Goal: Communication & Community: Share content

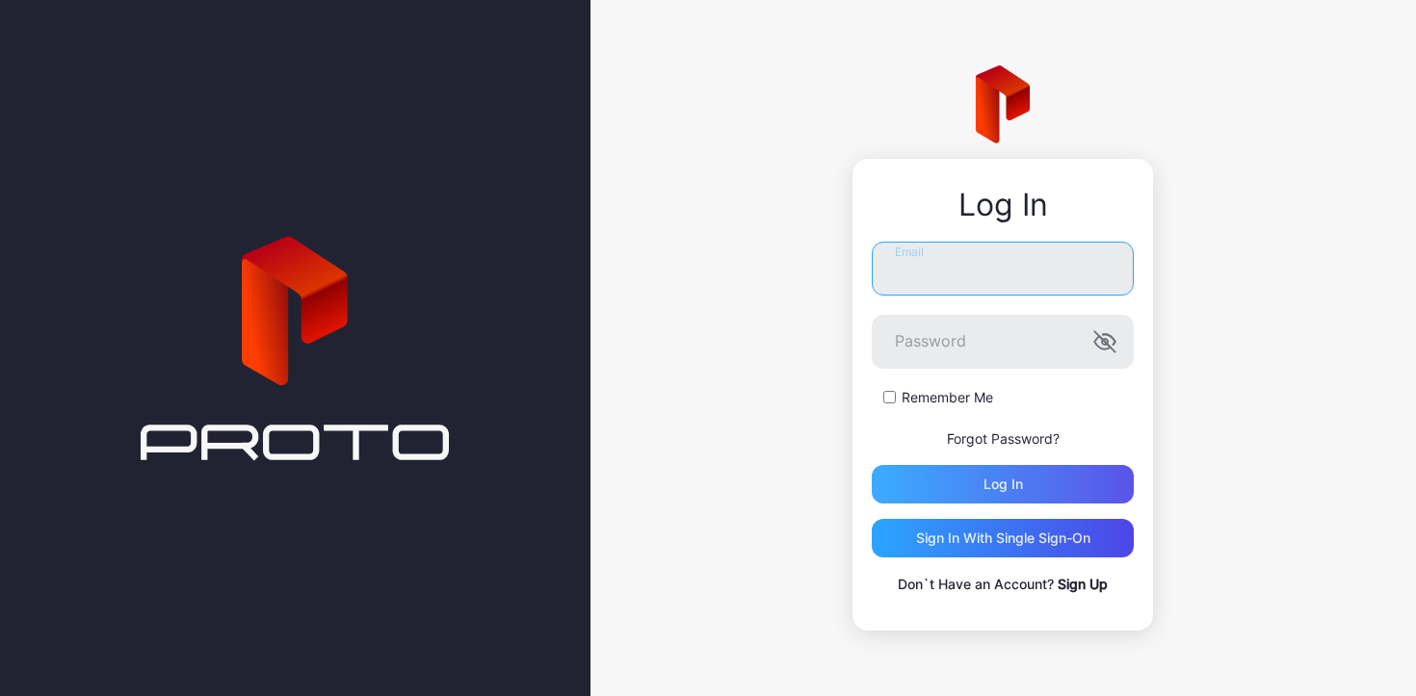
type input "**********"
click at [963, 484] on div "Log in" at bounding box center [1003, 484] width 262 height 39
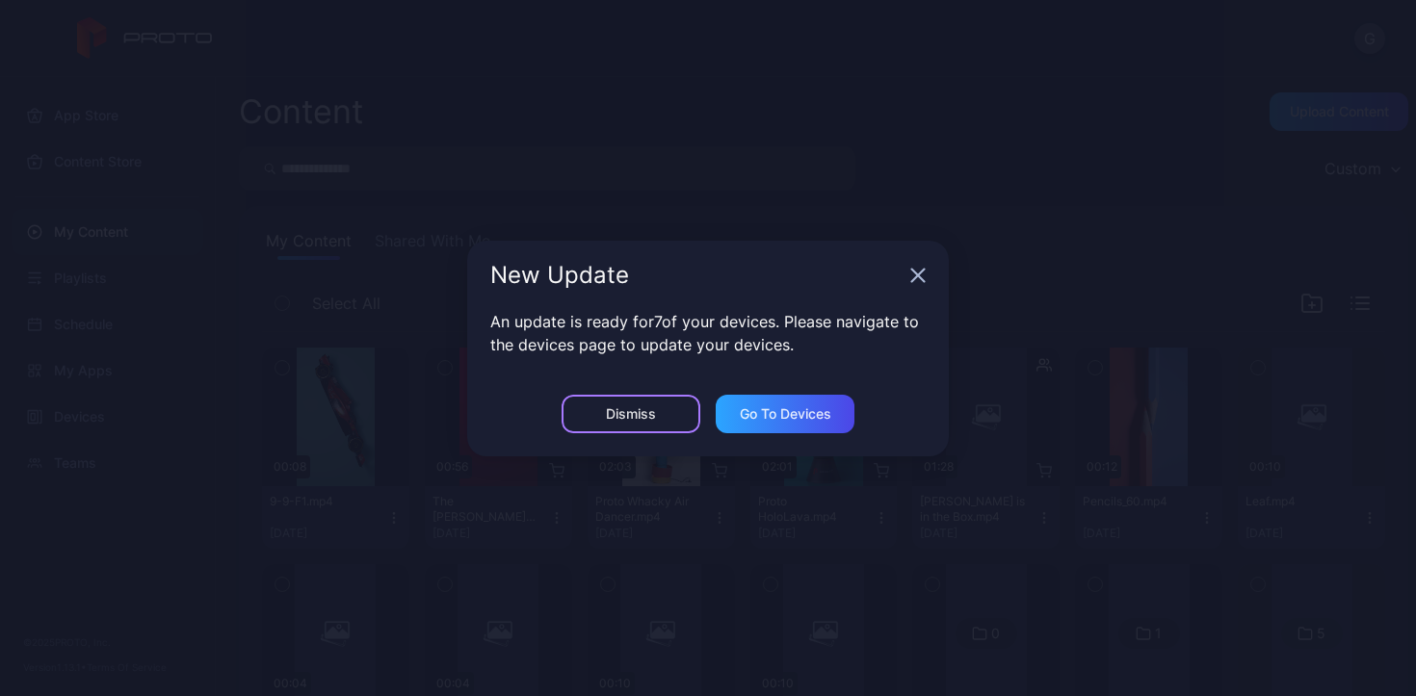
click at [636, 425] on div "Dismiss" at bounding box center [630, 414] width 139 height 39
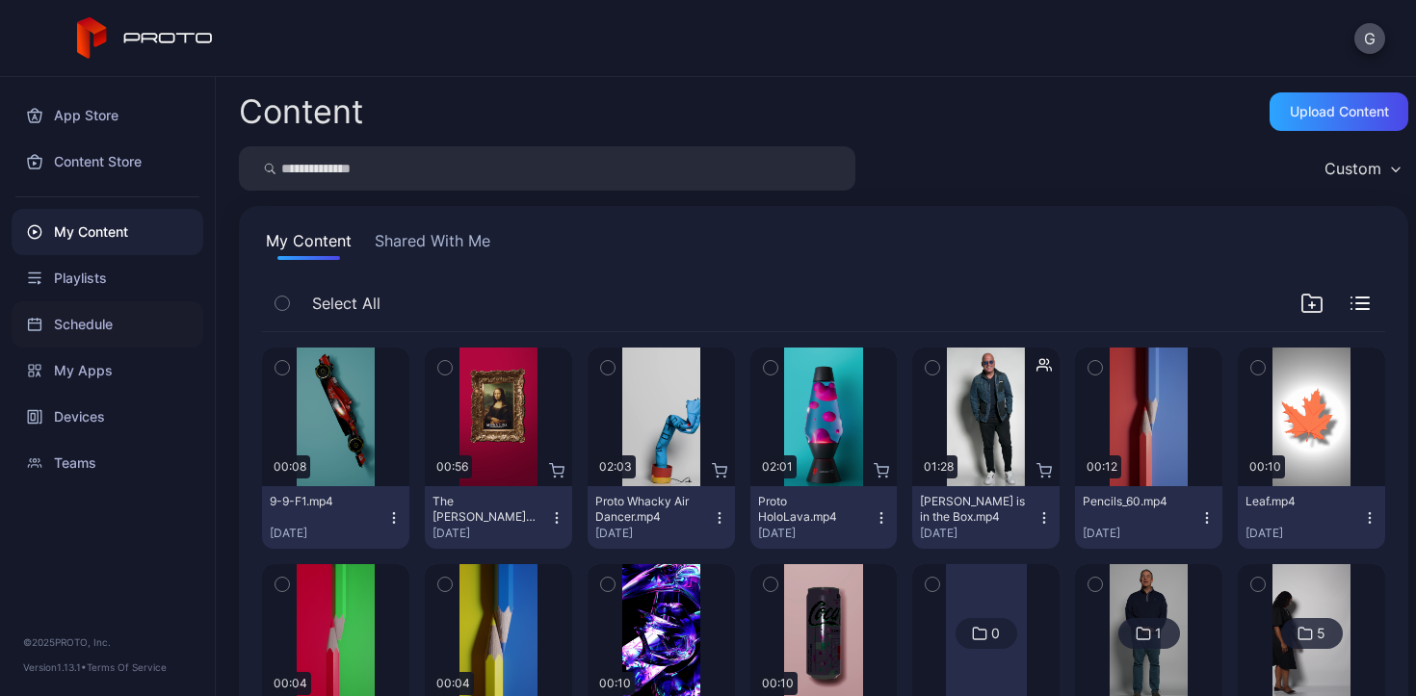
click at [89, 326] on div "Schedule" at bounding box center [108, 324] width 192 height 46
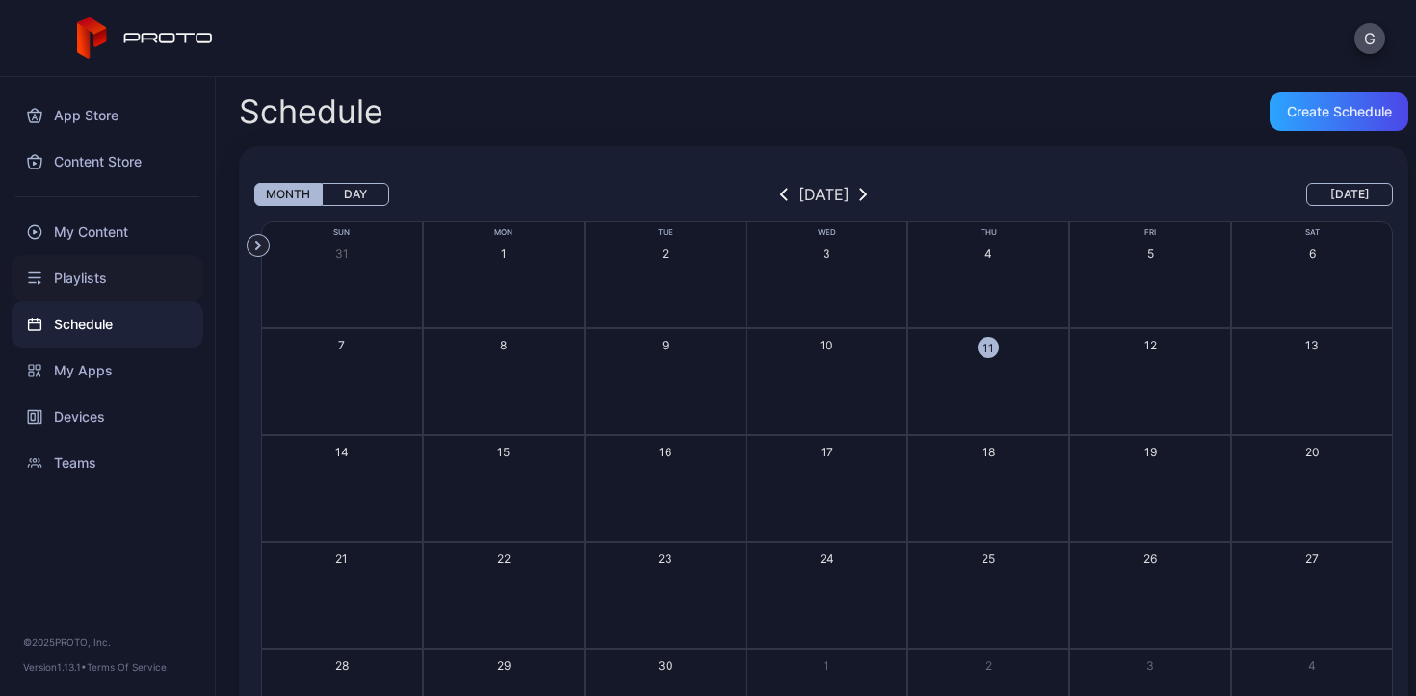
click at [118, 273] on div "Playlists" at bounding box center [108, 278] width 192 height 46
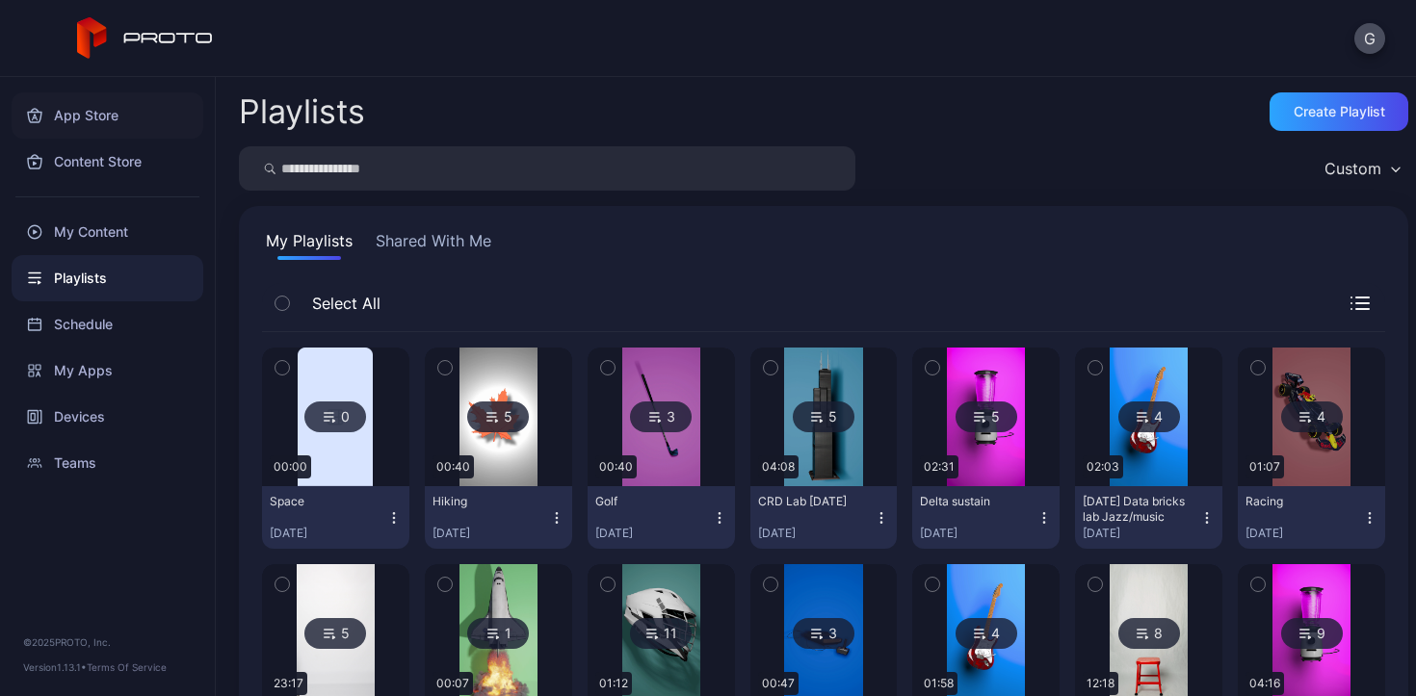
click at [106, 138] on div "App Store" at bounding box center [108, 115] width 192 height 46
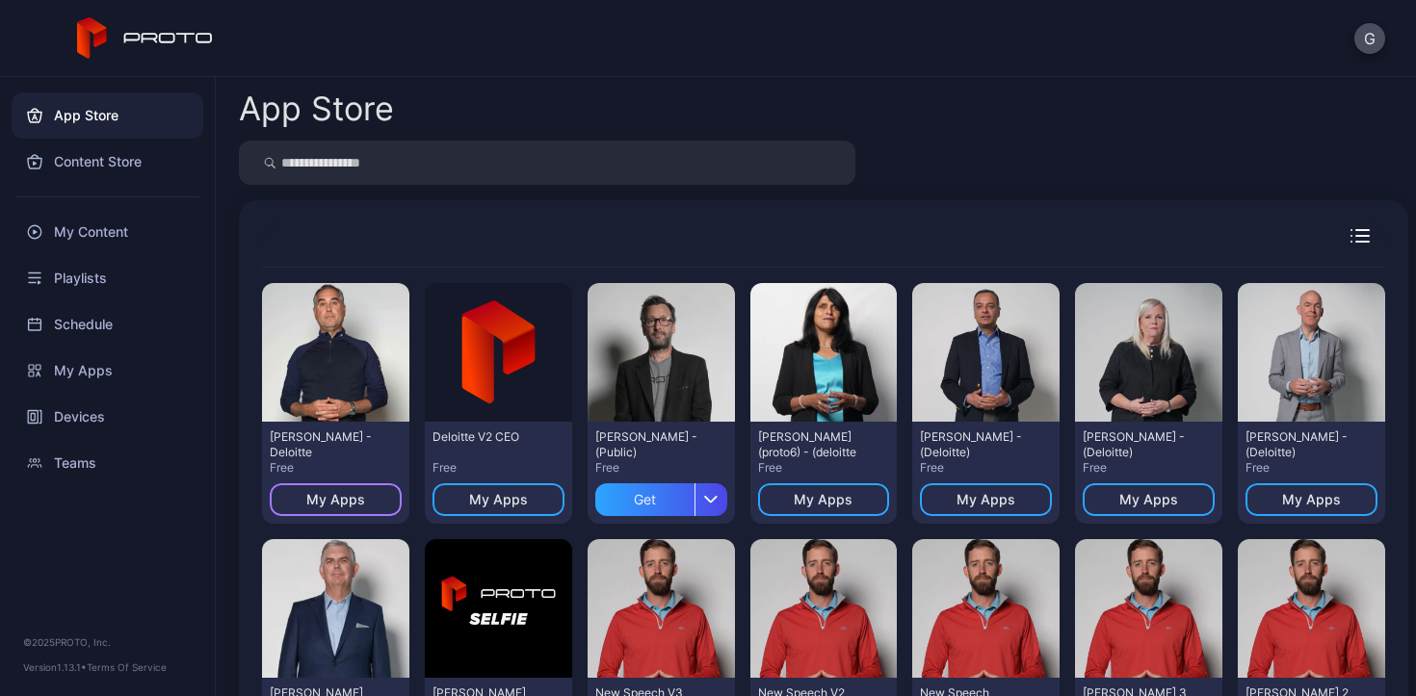
click at [330, 494] on div "My Apps" at bounding box center [335, 499] width 59 height 15
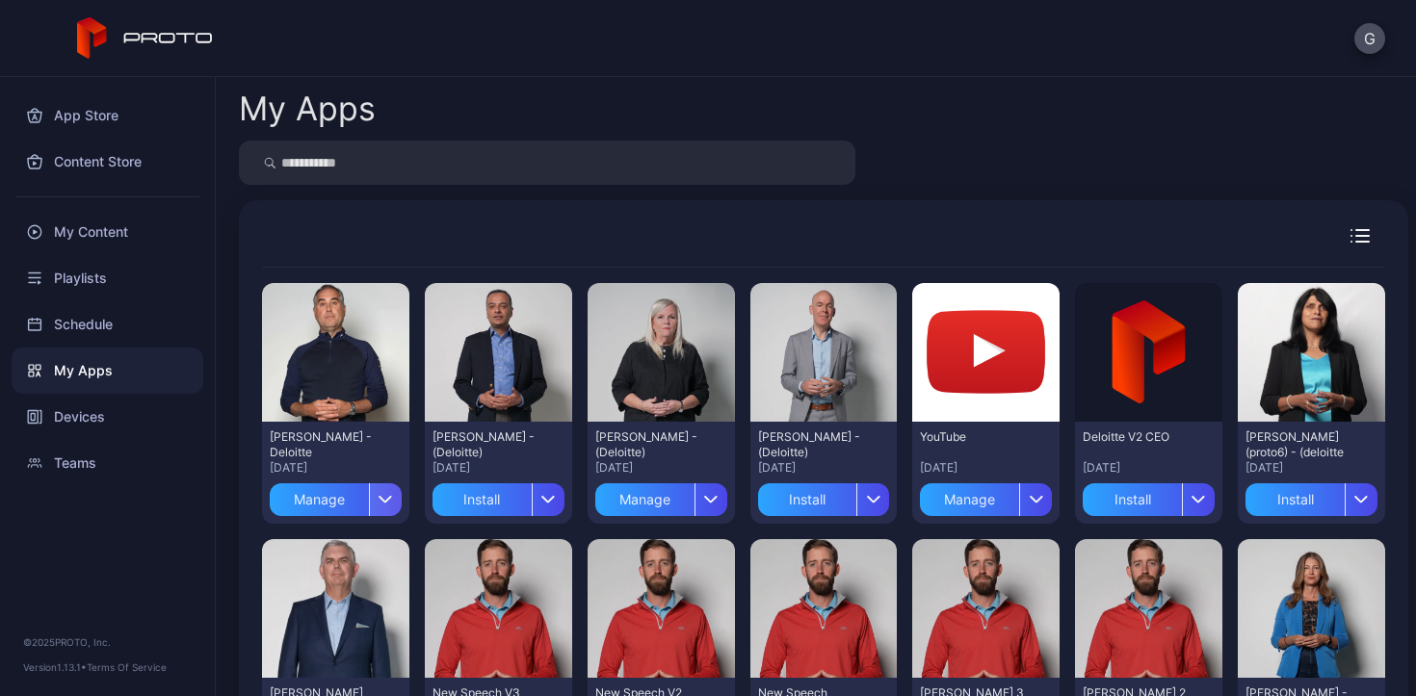
click at [380, 506] on div "button" at bounding box center [385, 499] width 33 height 33
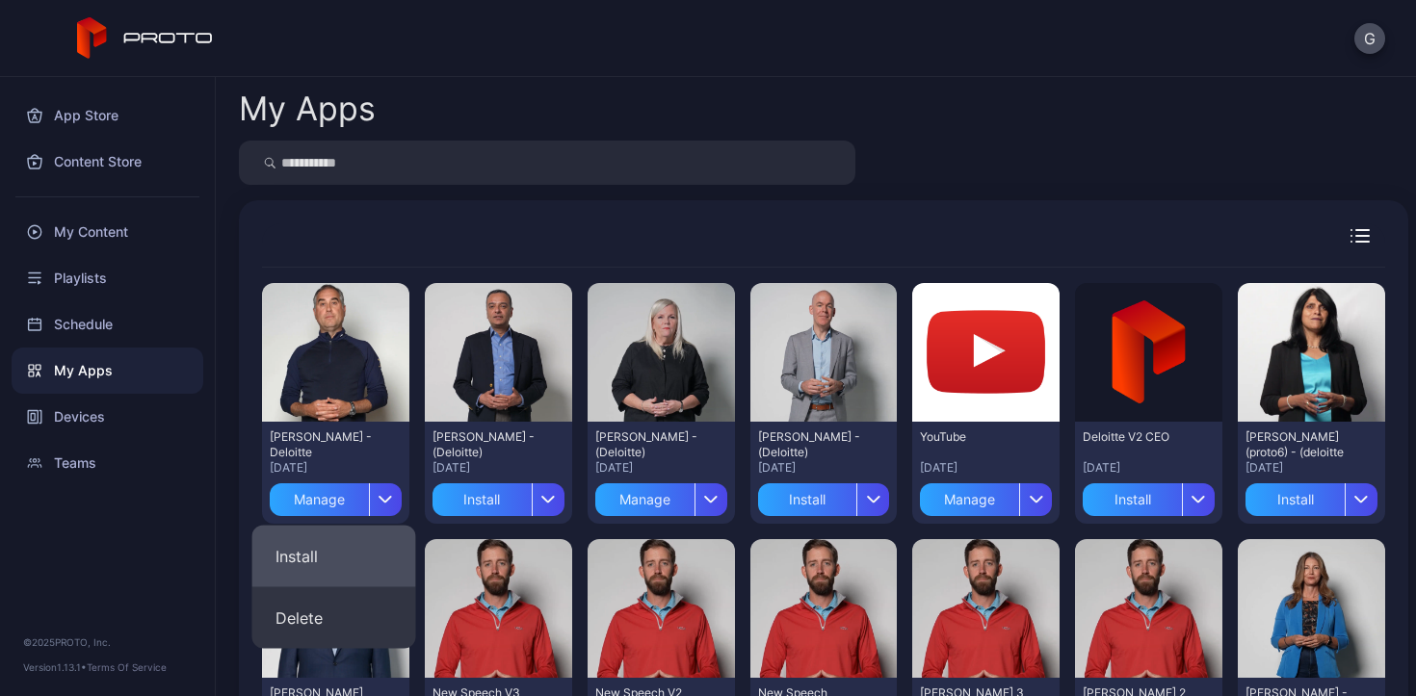
click at [362, 560] on button "Install" at bounding box center [334, 557] width 164 height 62
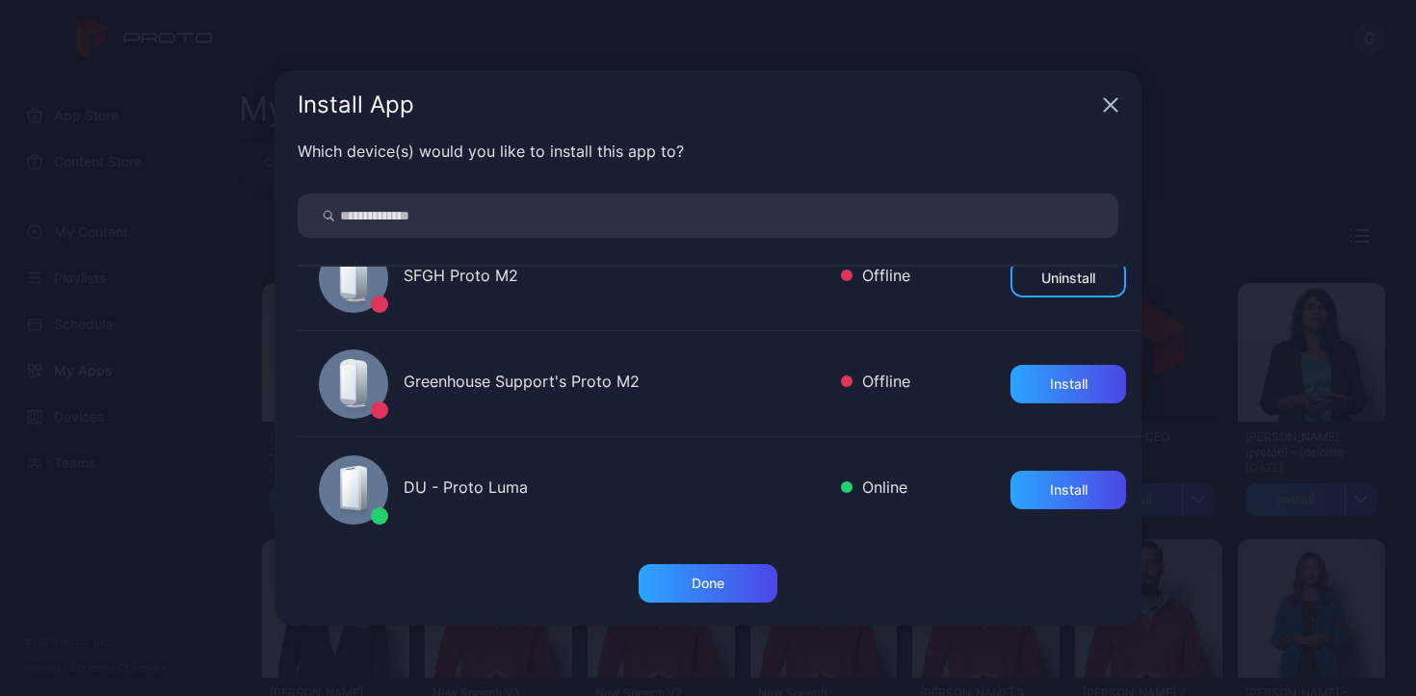
scroll to position [360, 0]
click at [1052, 389] on div "Install" at bounding box center [1069, 383] width 38 height 15
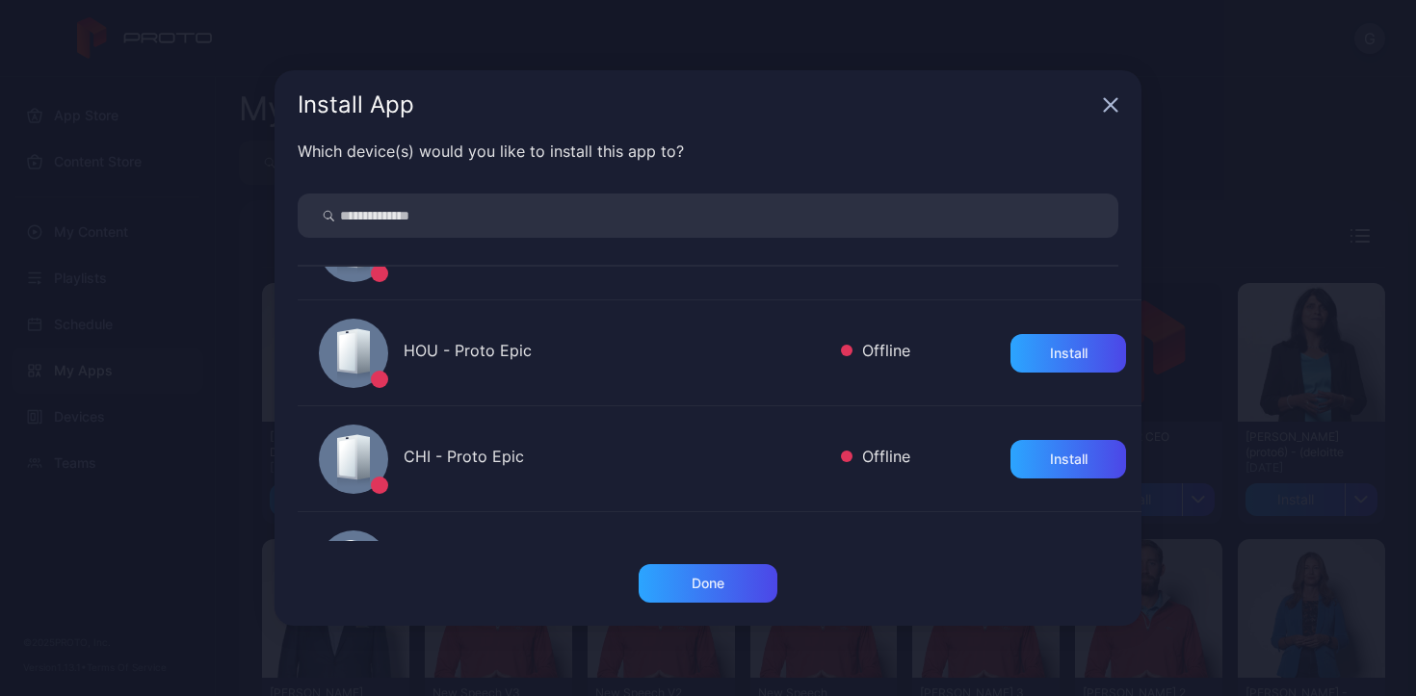
scroll to position [891, 0]
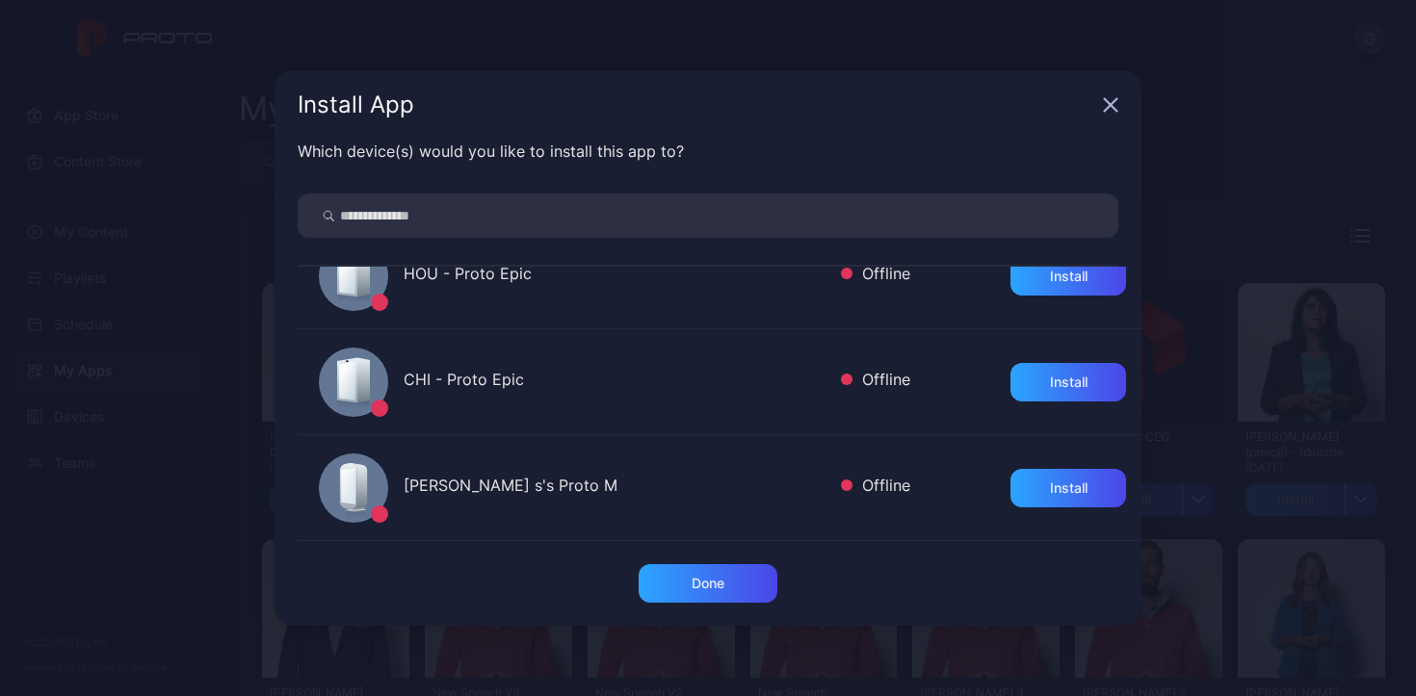
click at [1111, 100] on icon "button" at bounding box center [1110, 104] width 15 height 15
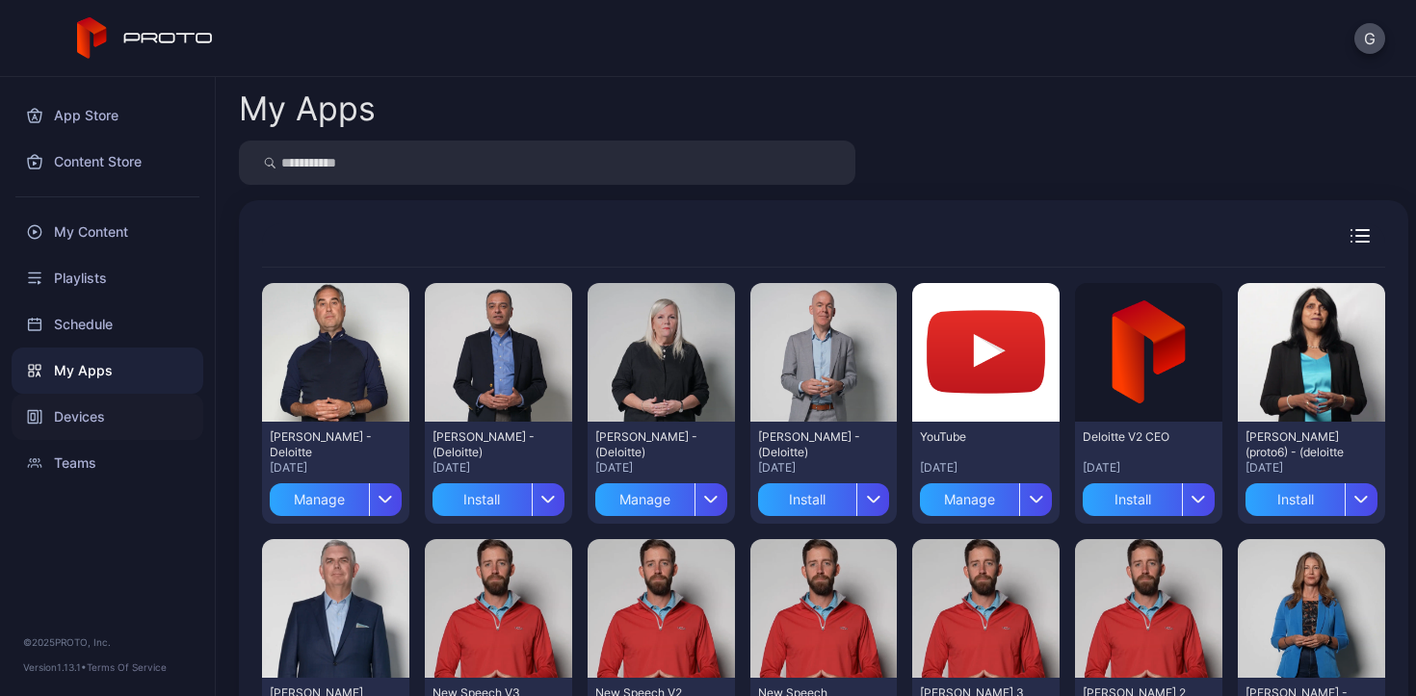
click at [105, 423] on div "Devices" at bounding box center [108, 417] width 192 height 46
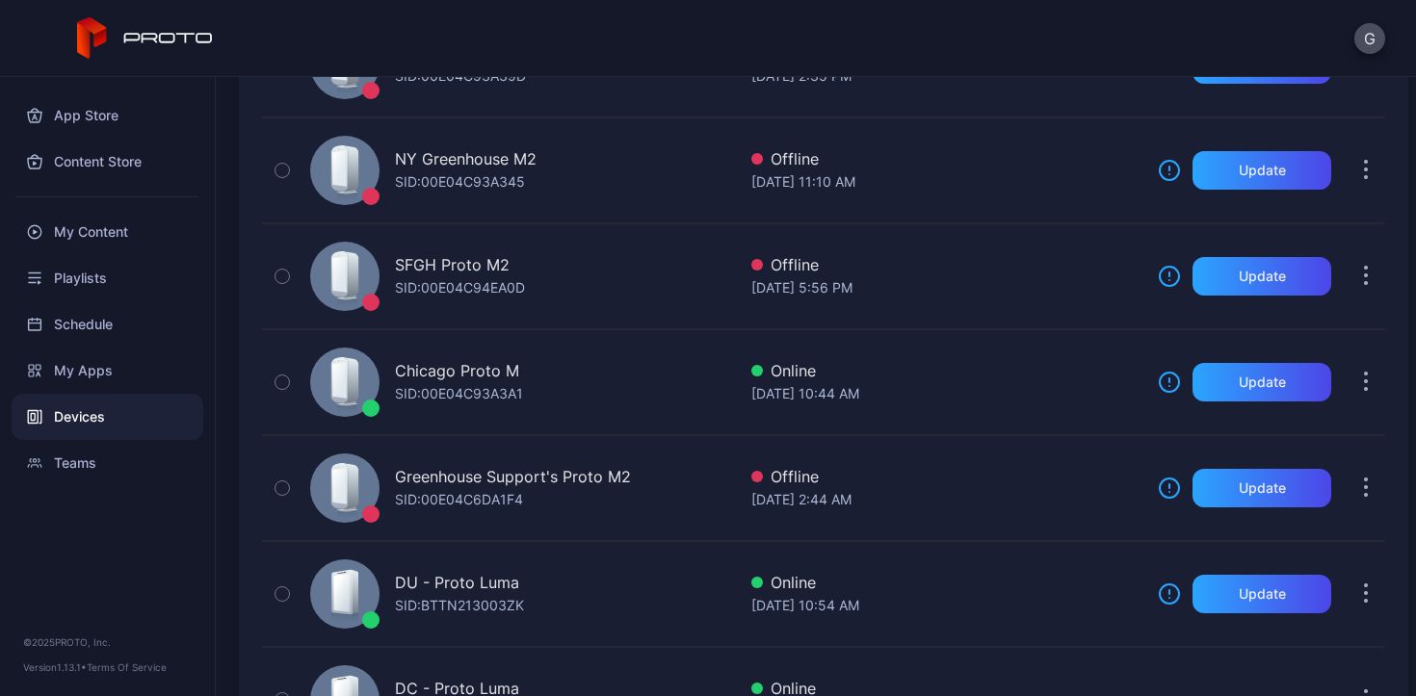
scroll to position [362, 0]
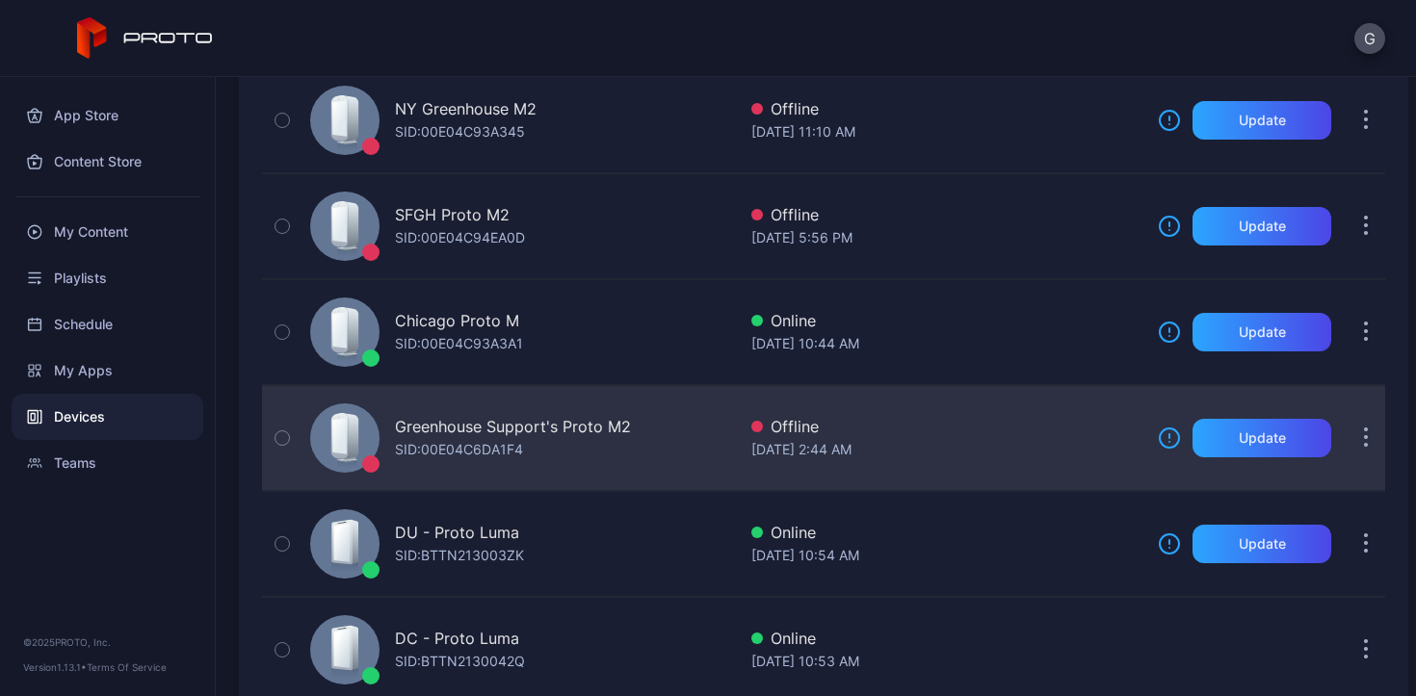
click at [927, 440] on div "[DATE] 2:44 AM" at bounding box center [946, 449] width 391 height 23
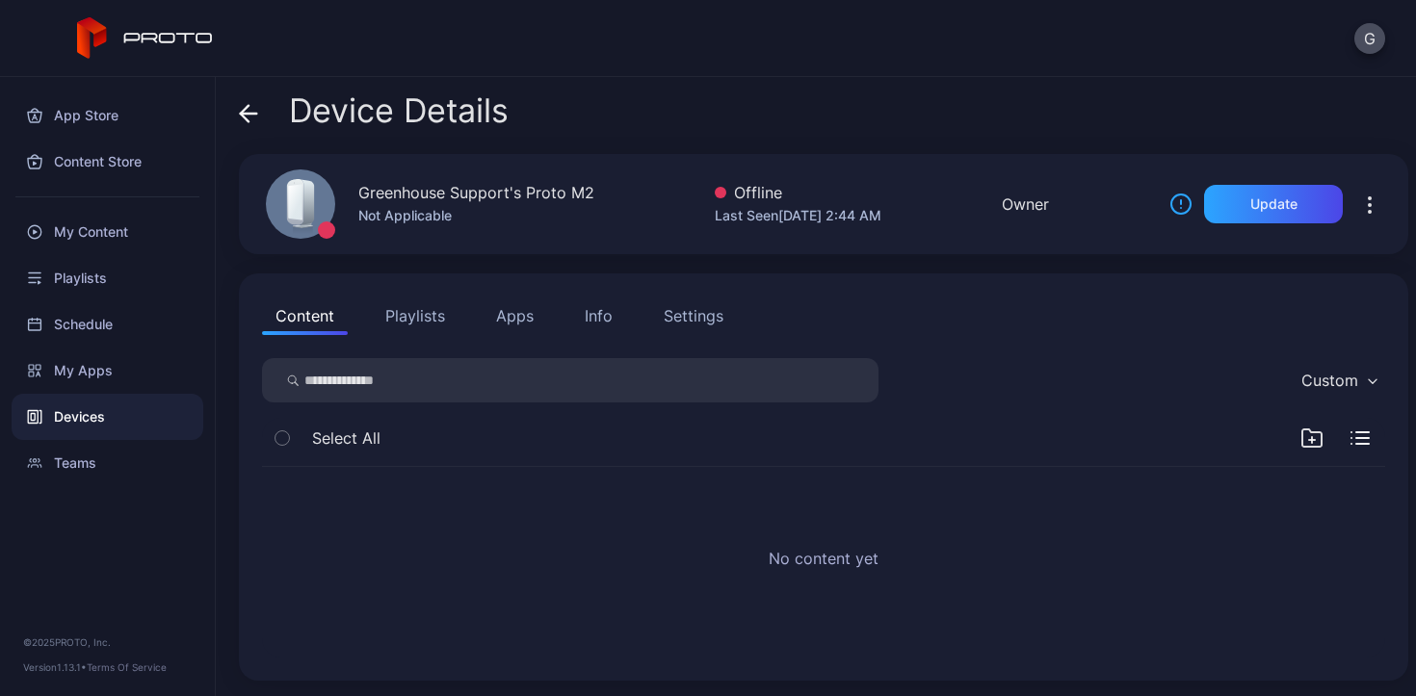
click at [515, 321] on button "Apps" at bounding box center [514, 316] width 65 height 39
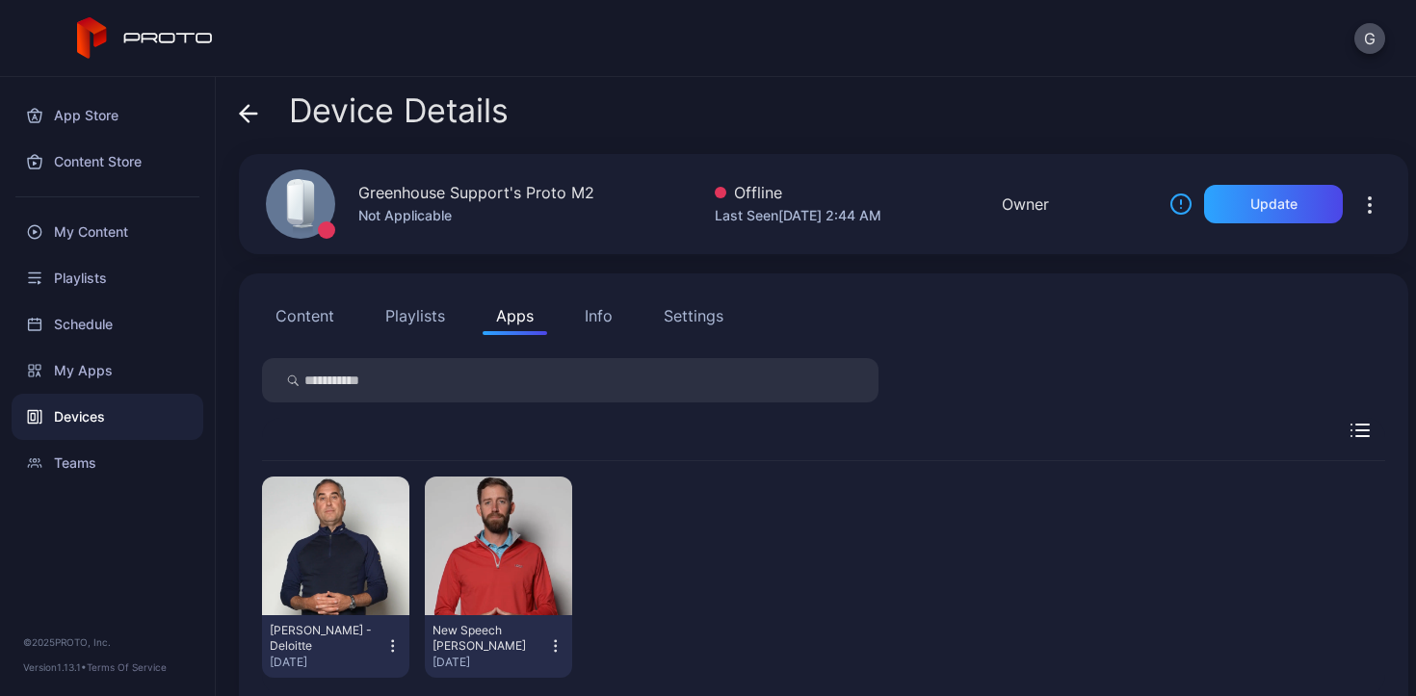
scroll to position [37, 0]
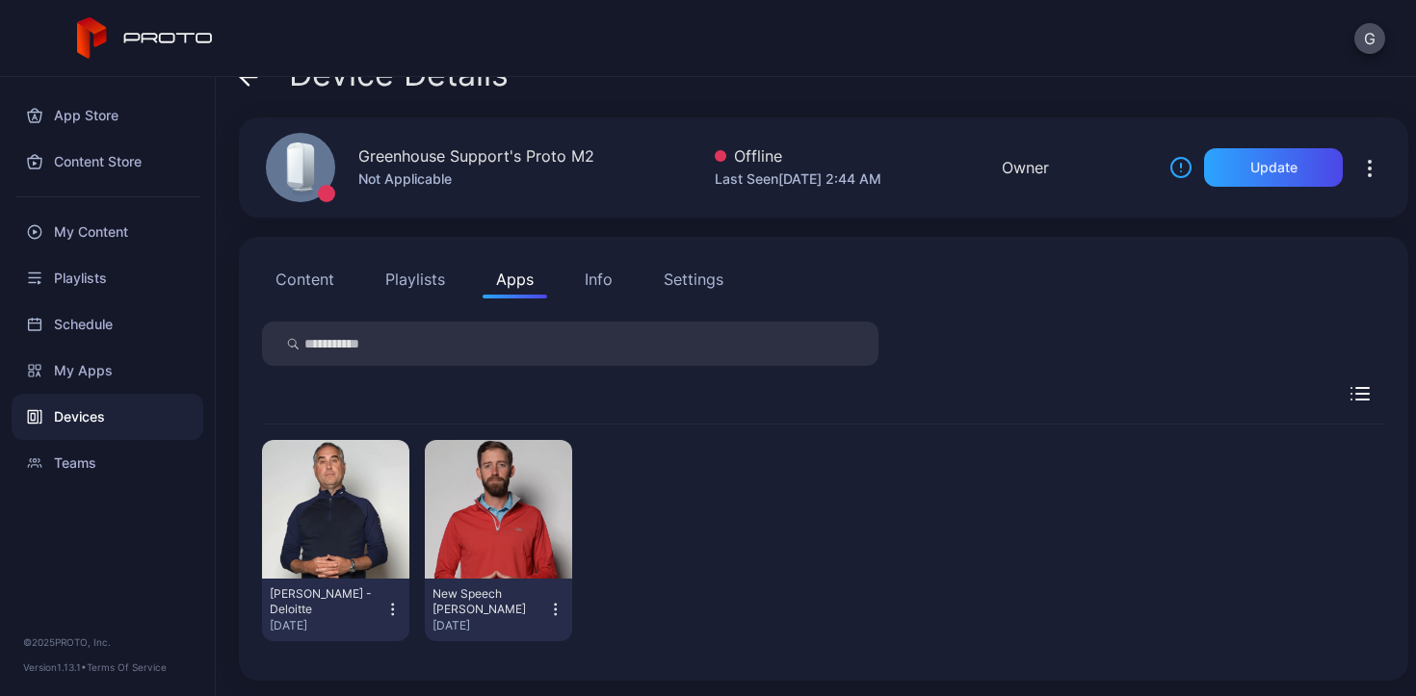
click at [547, 608] on icon "button" at bounding box center [555, 609] width 16 height 19
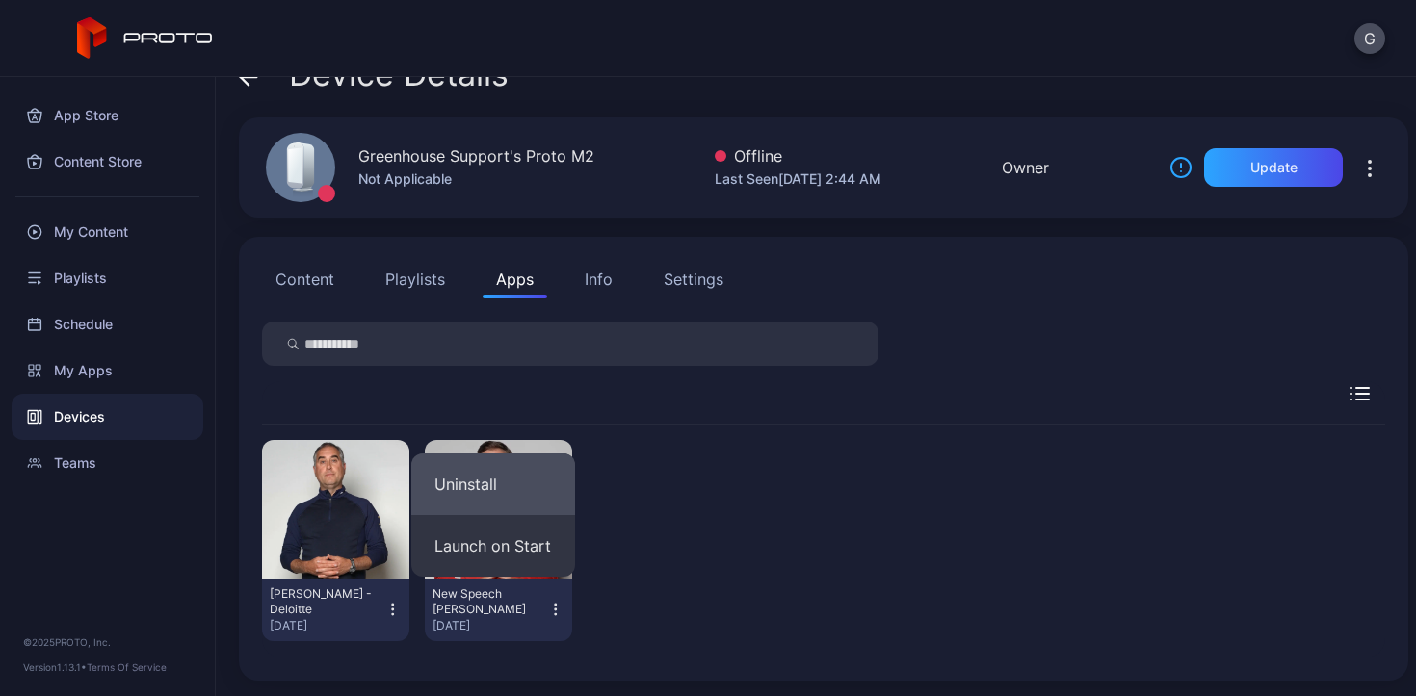
click at [496, 491] on button "Uninstall" at bounding box center [493, 485] width 164 height 62
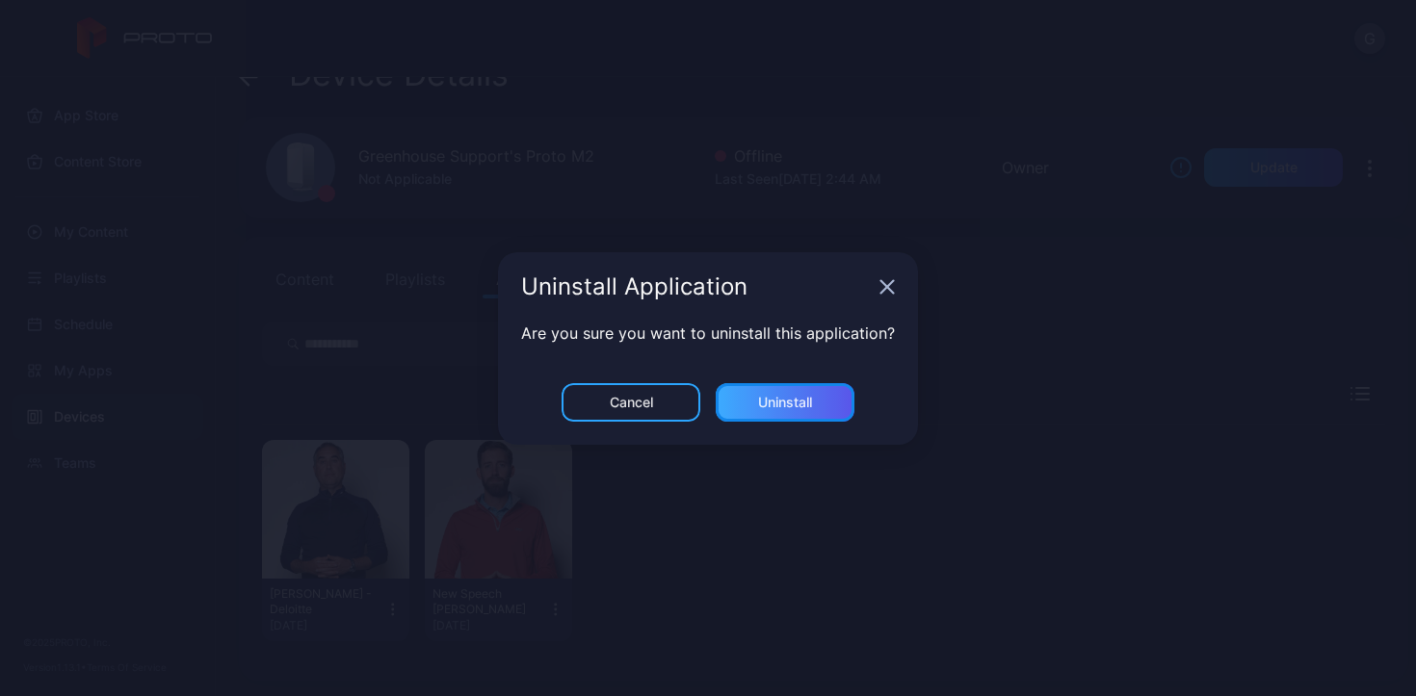
click at [823, 402] on div "Uninstall" at bounding box center [785, 402] width 139 height 39
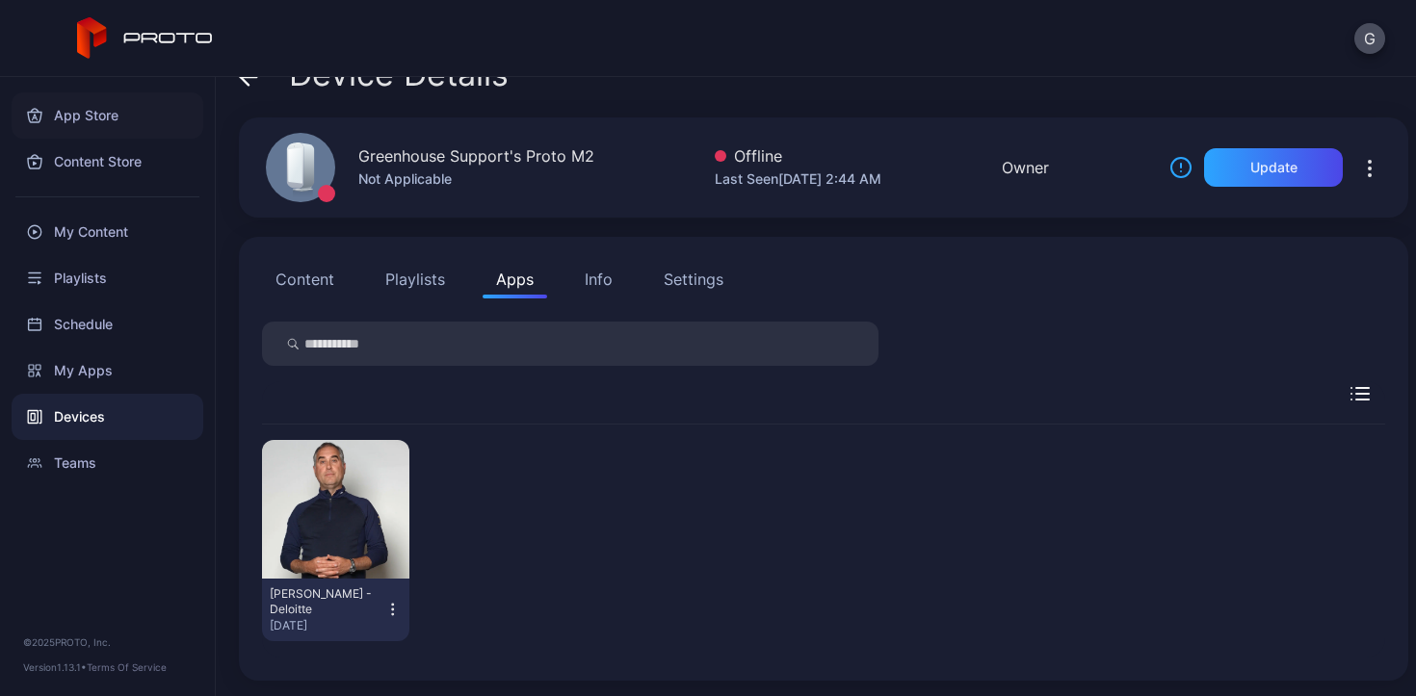
click at [92, 115] on div "App Store" at bounding box center [108, 115] width 192 height 46
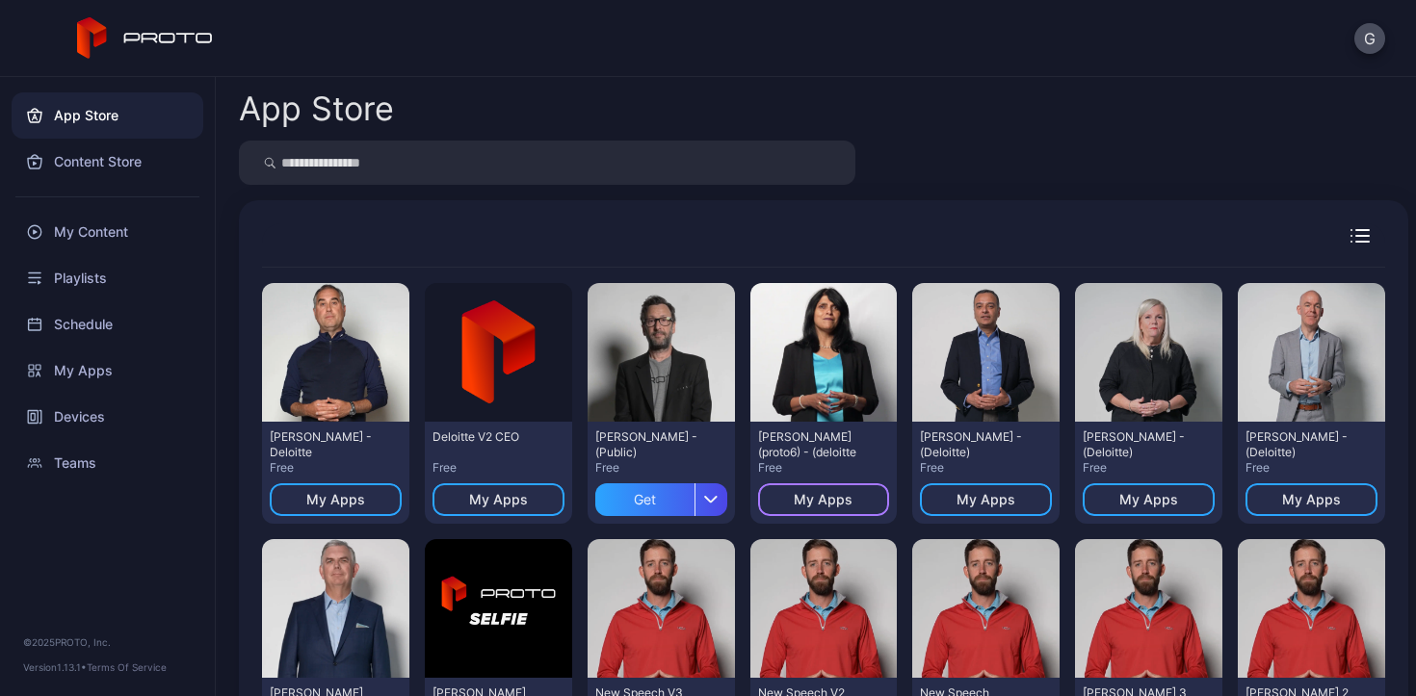
click at [825, 501] on div "My Apps" at bounding box center [823, 499] width 59 height 15
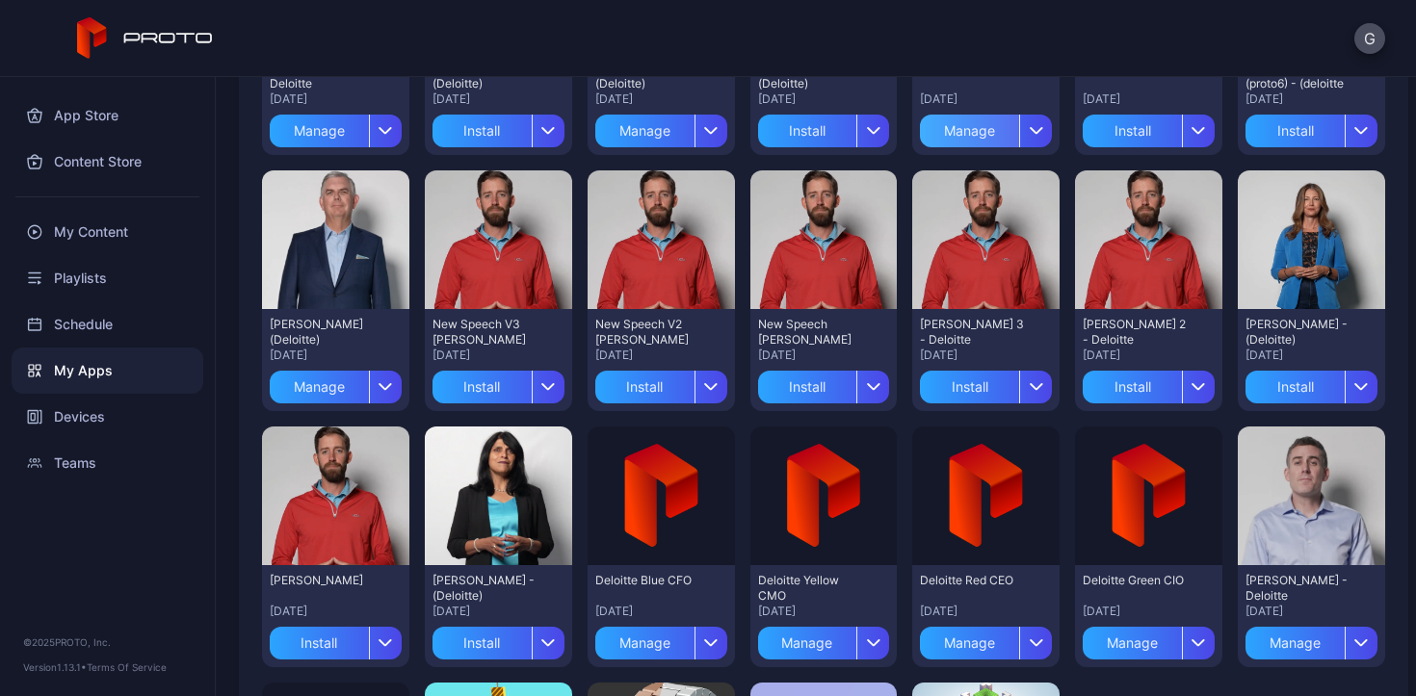
scroll to position [374, 0]
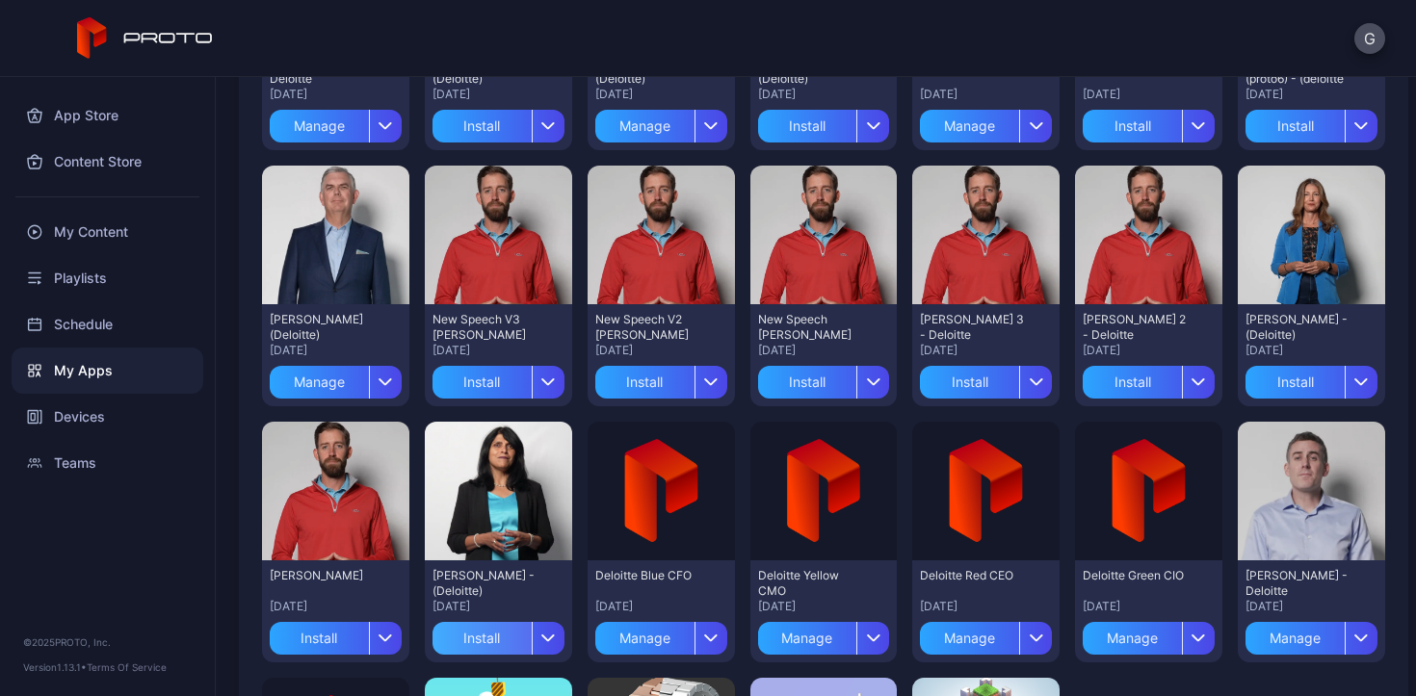
click at [473, 634] on div "Install" at bounding box center [481, 638] width 99 height 33
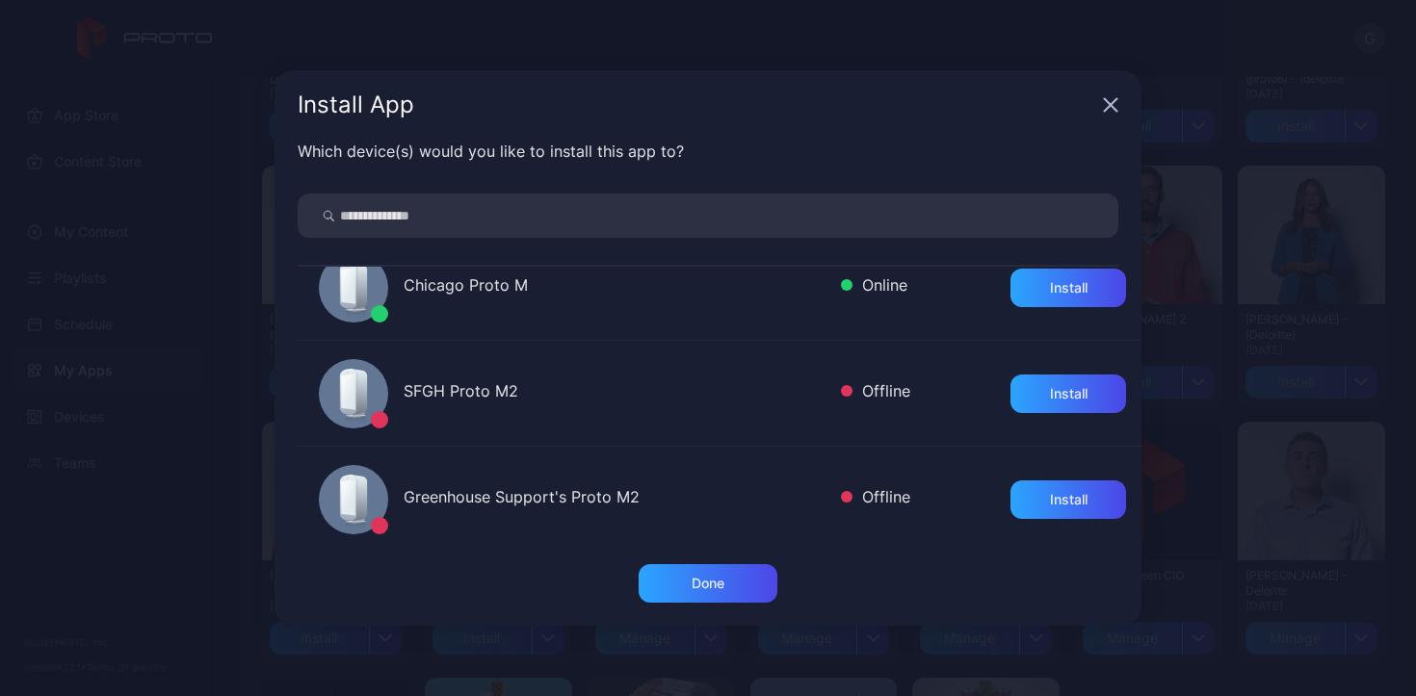
scroll to position [245, 0]
click at [1064, 497] on div "Install" at bounding box center [1068, 499] width 116 height 39
click at [755, 583] on div "Done" at bounding box center [707, 583] width 139 height 39
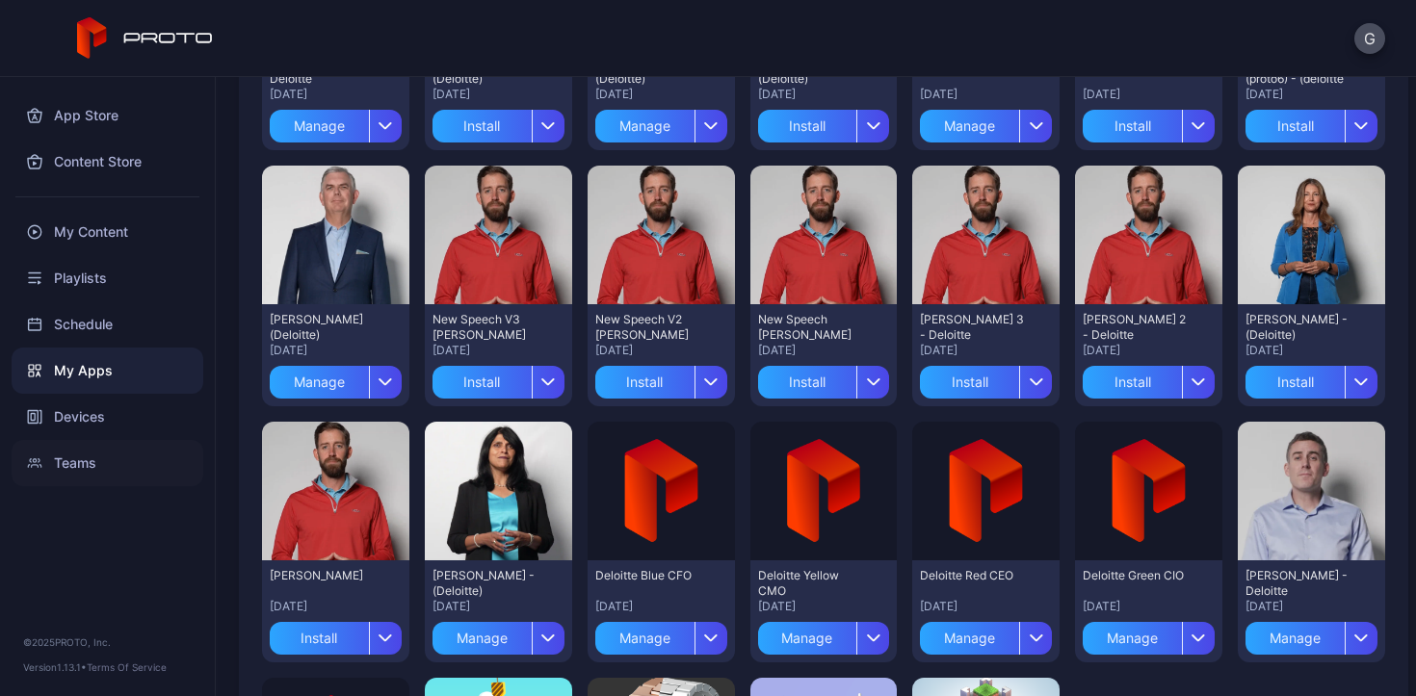
click at [138, 465] on div "Teams" at bounding box center [108, 463] width 192 height 46
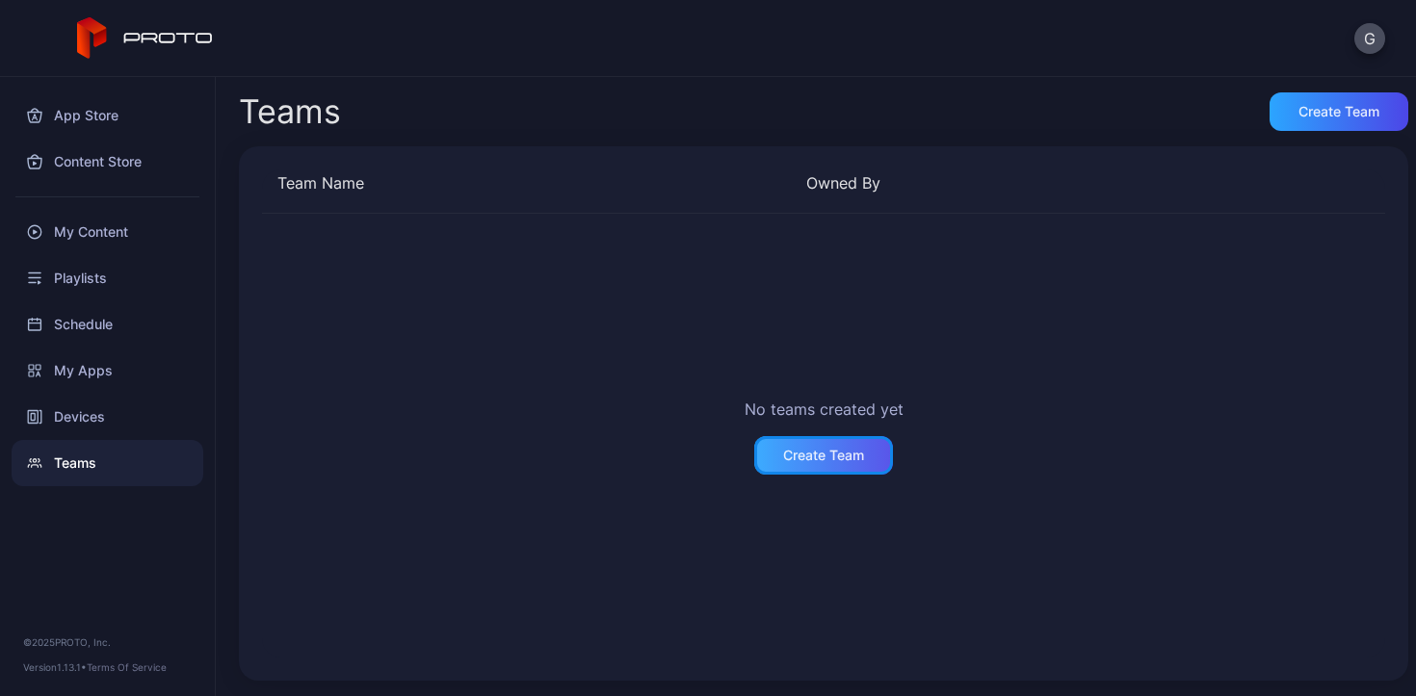
click at [826, 467] on div "Create Team" at bounding box center [823, 455] width 139 height 39
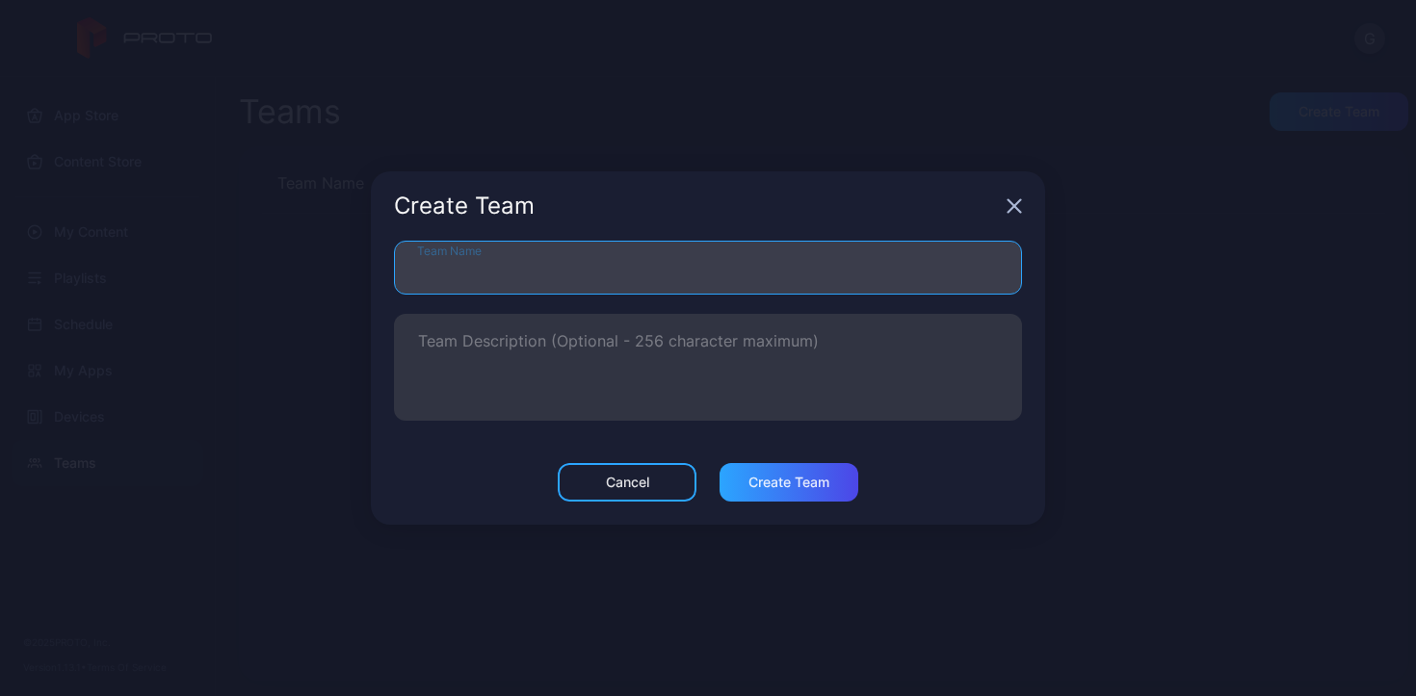
click at [460, 270] on input "Team Name" at bounding box center [708, 268] width 628 height 54
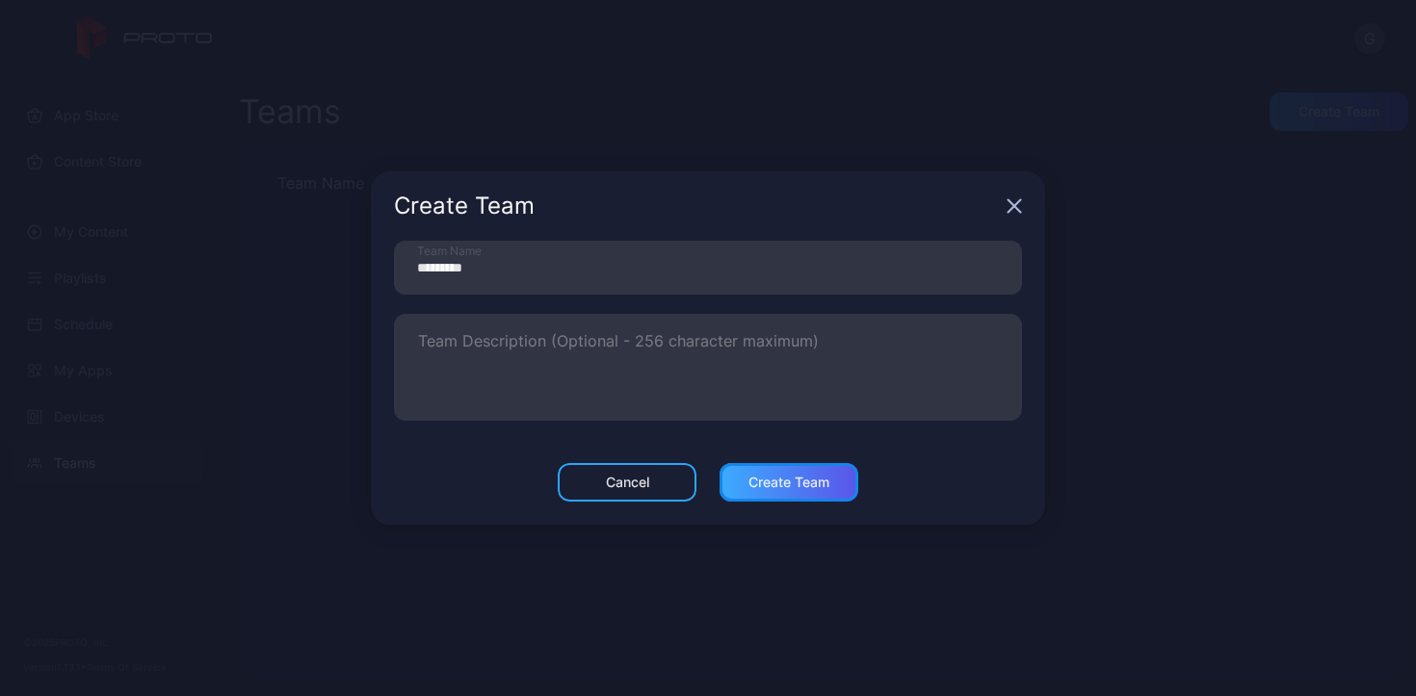
click at [821, 497] on div "Create Team" at bounding box center [788, 482] width 139 height 39
type input "********"
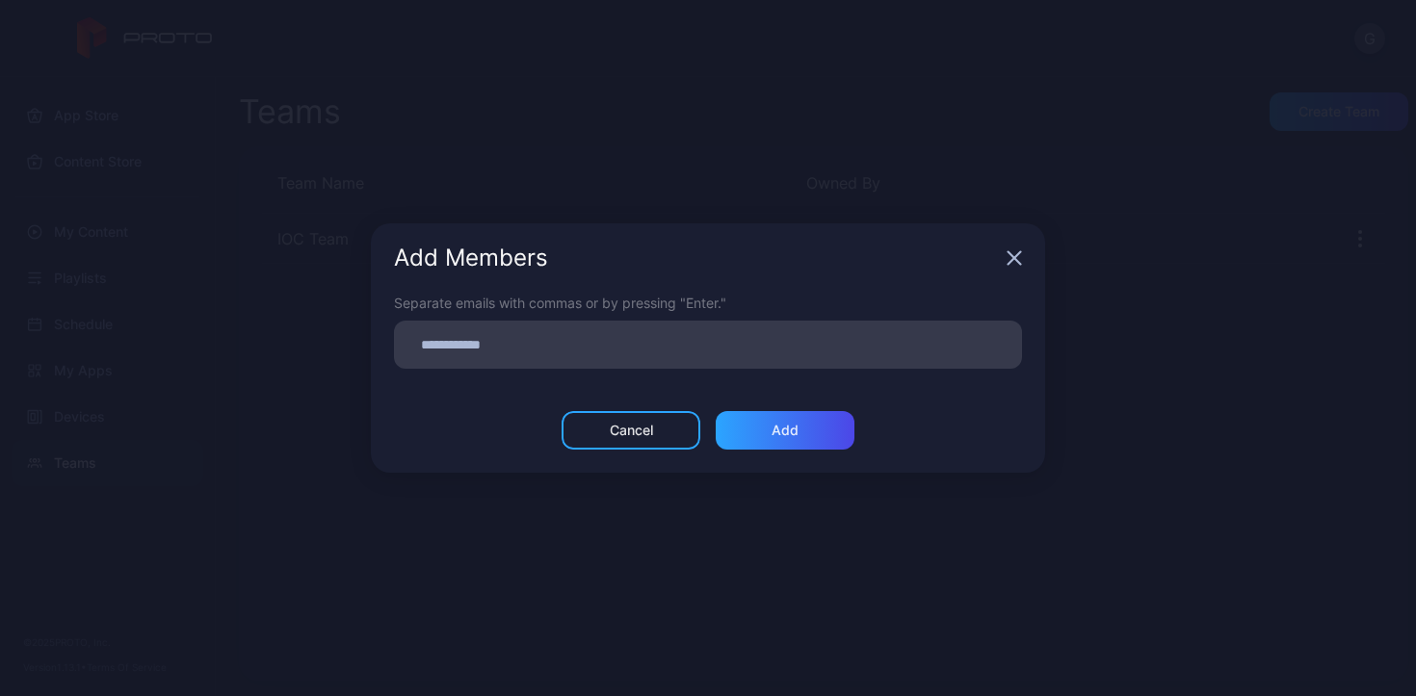
click at [541, 352] on input at bounding box center [707, 344] width 605 height 25
type input "****"
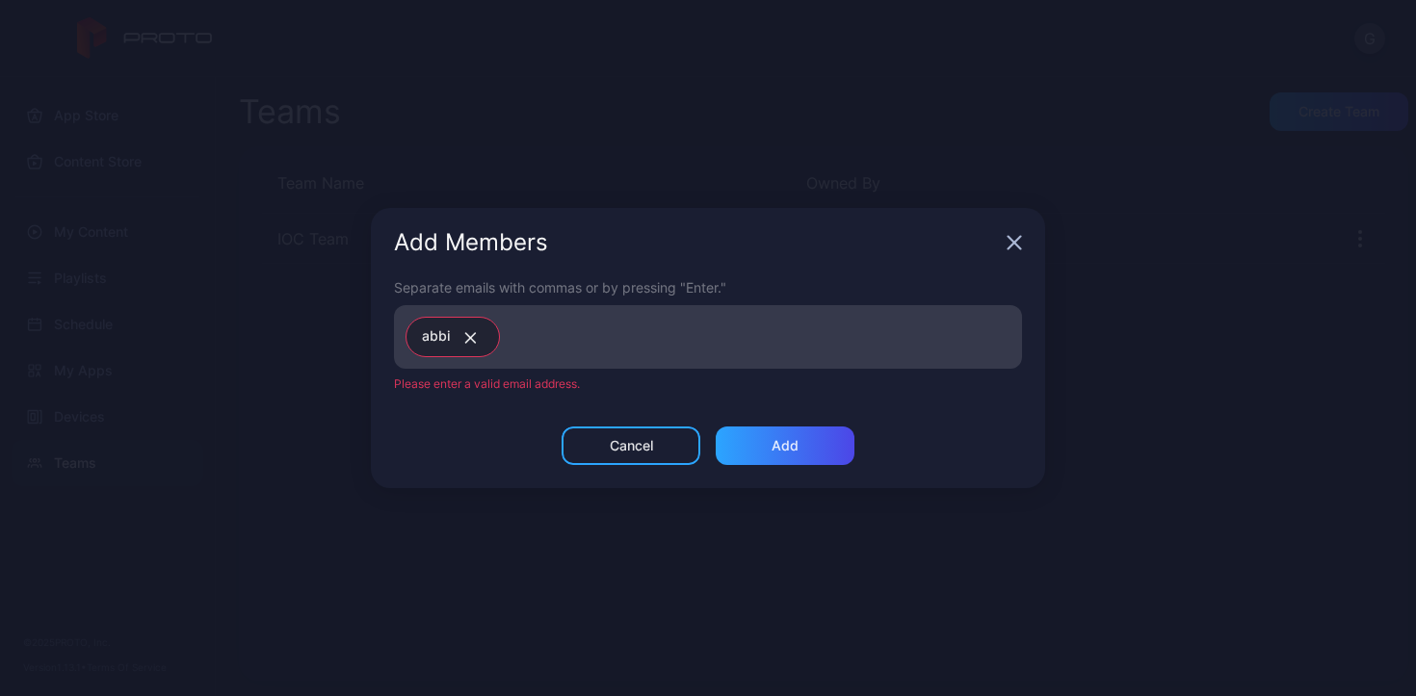
click at [465, 338] on icon "button" at bounding box center [470, 338] width 14 height 12
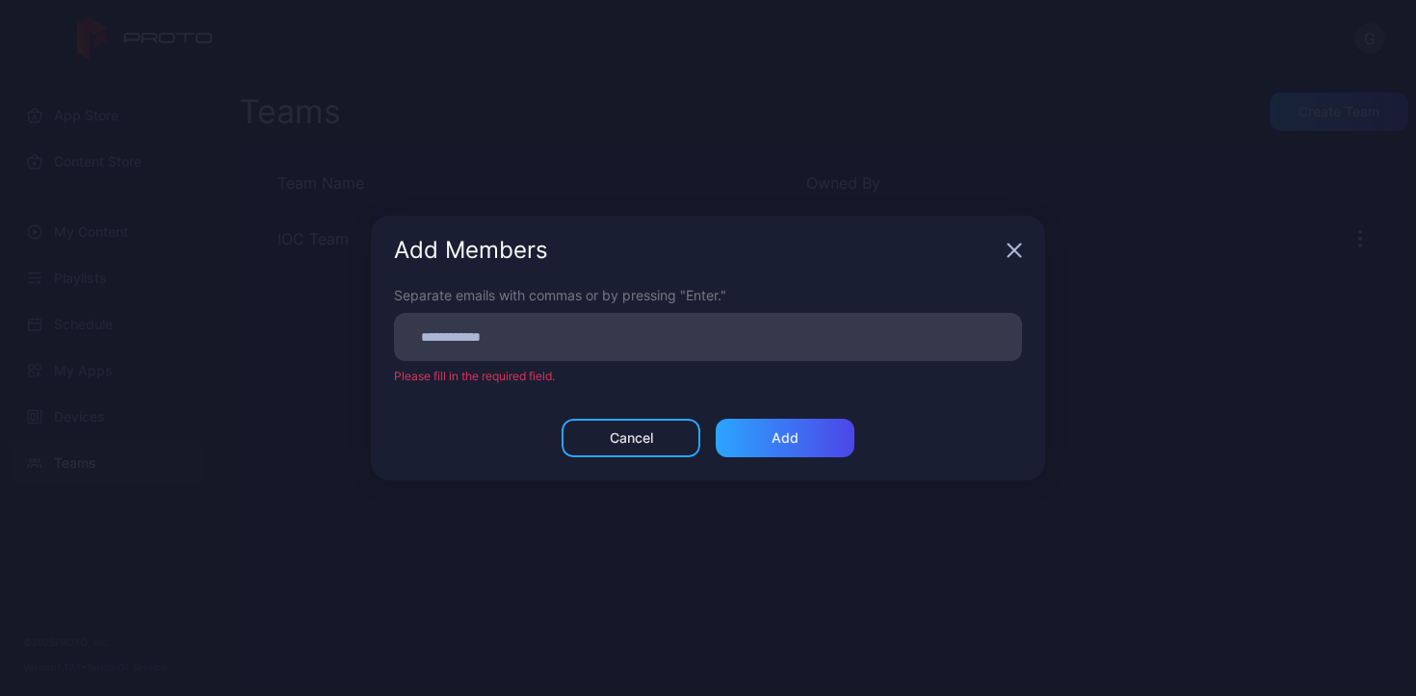
paste input
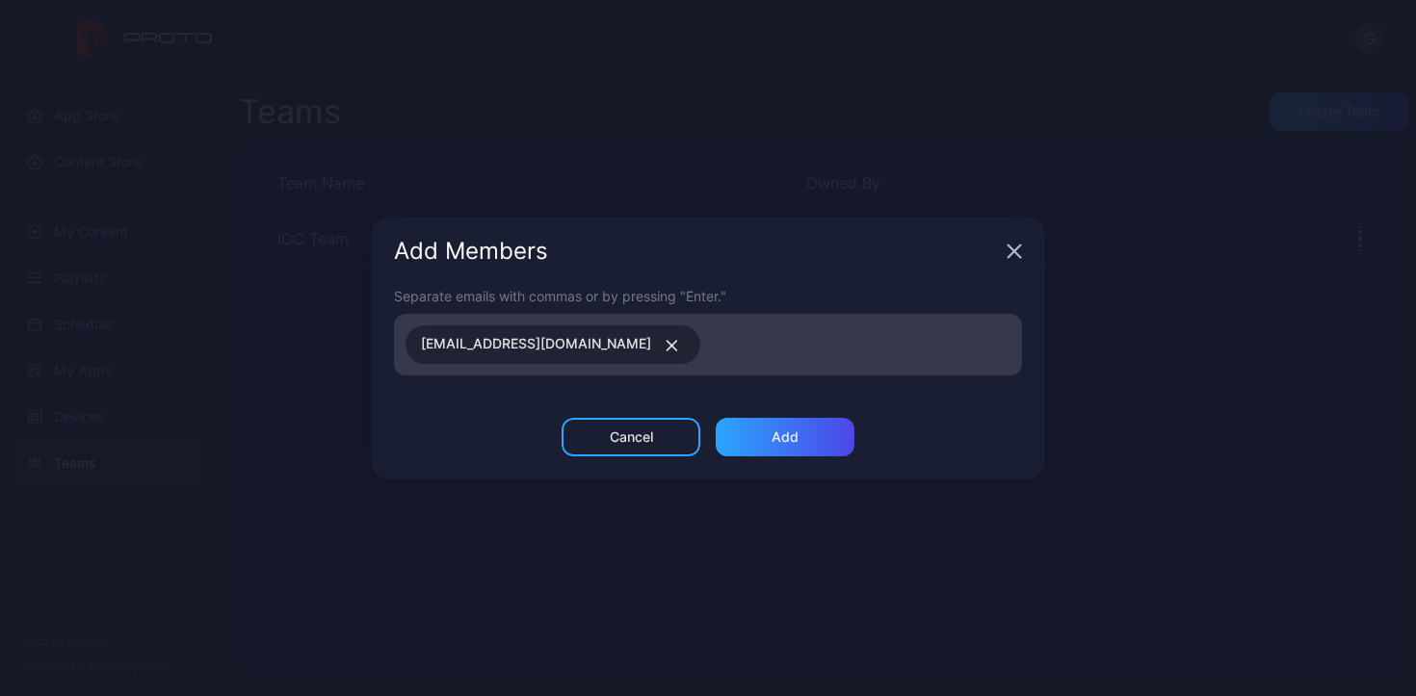
paste input
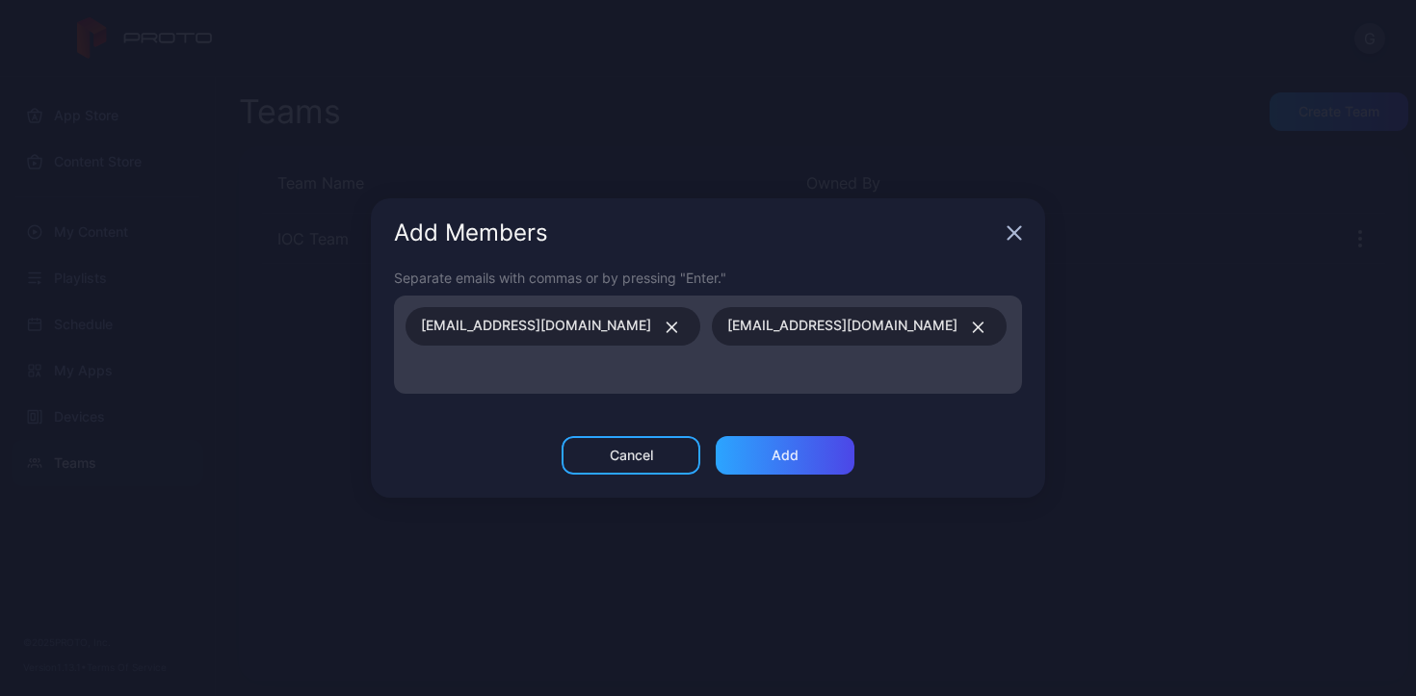
paste input
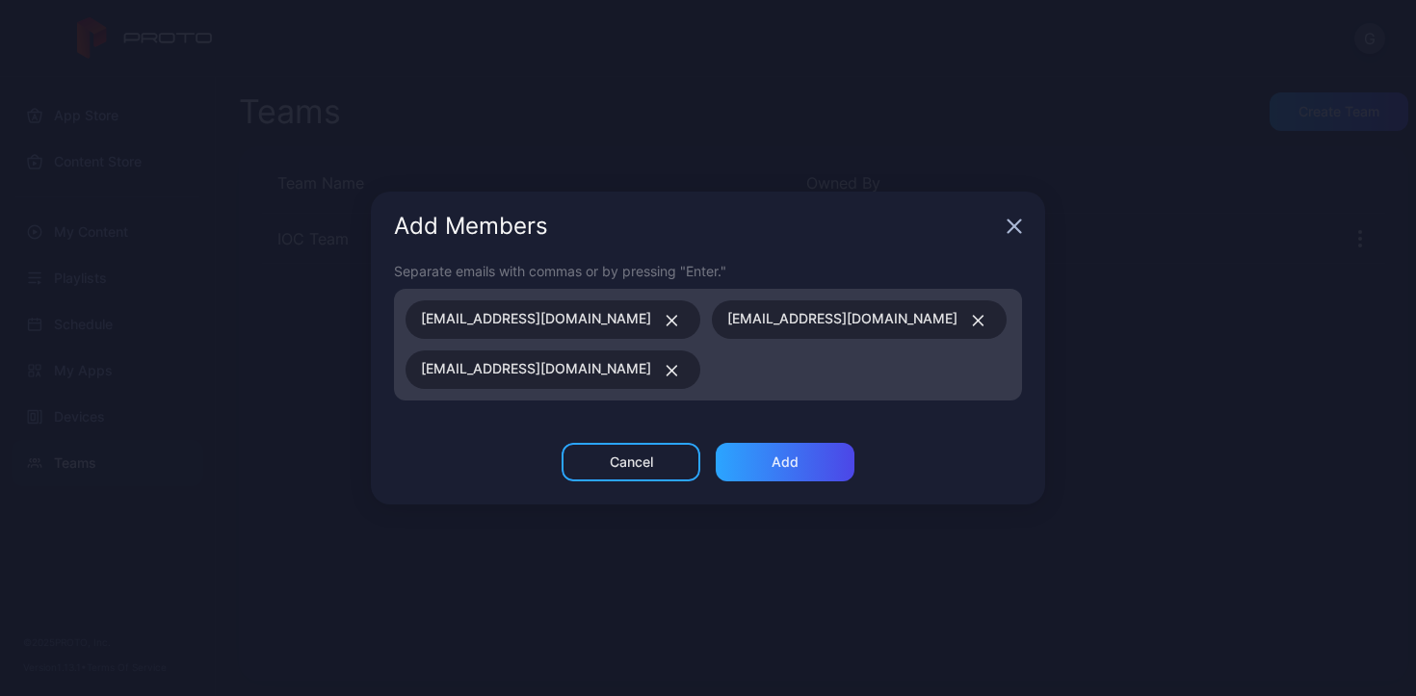
paste input
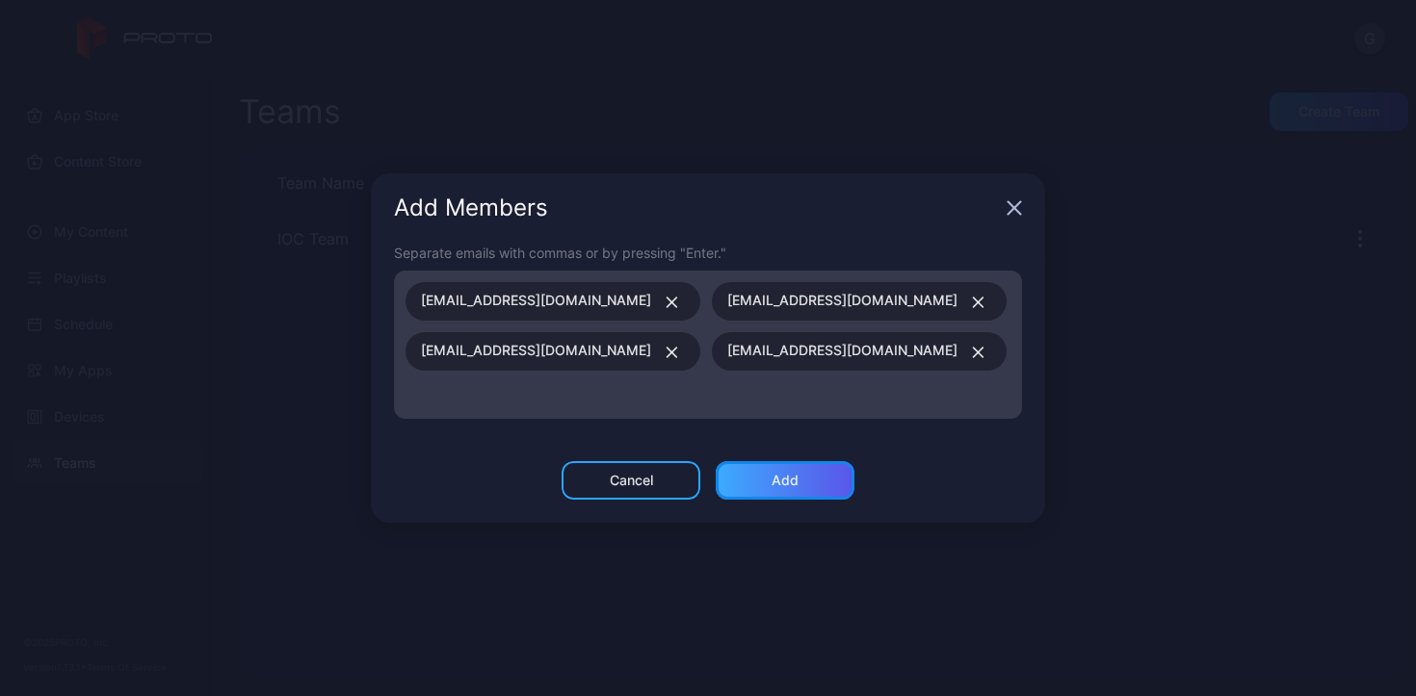
click at [778, 481] on div "Add" at bounding box center [784, 480] width 27 height 15
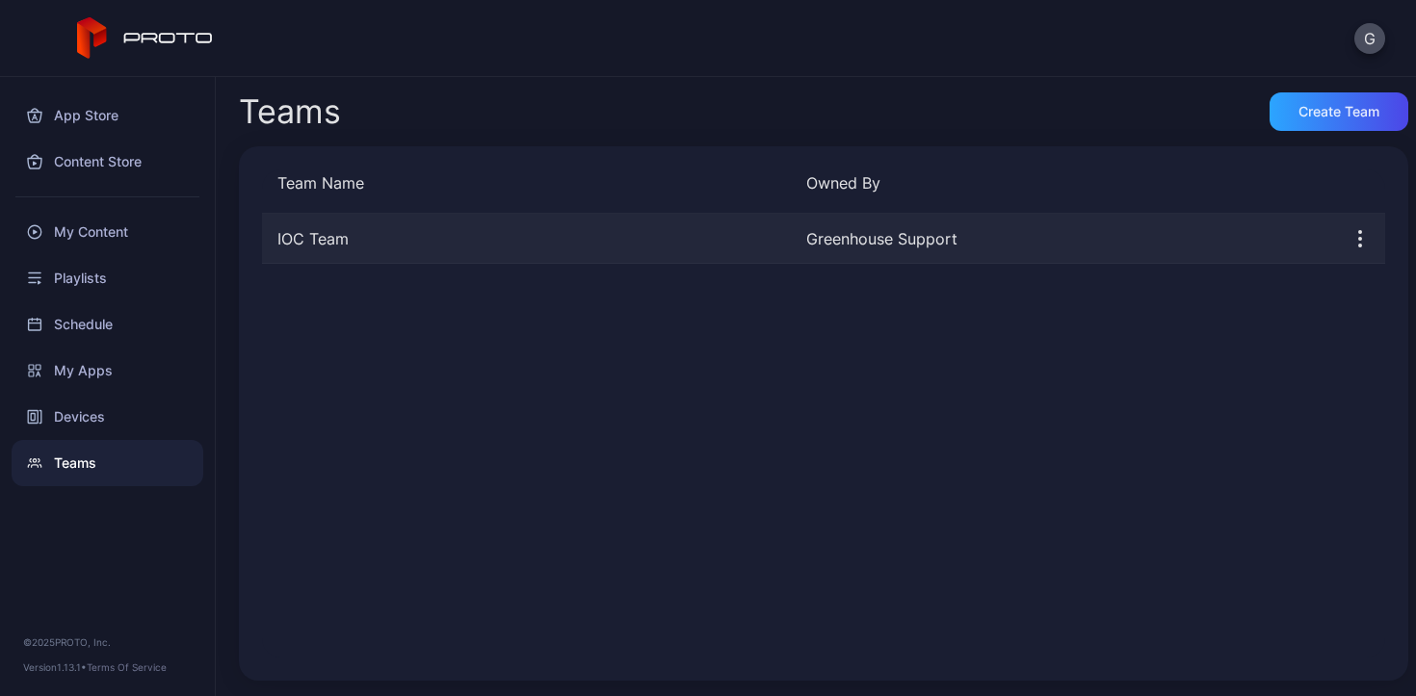
click at [453, 234] on div "IOC Team" at bounding box center [526, 238] width 529 height 23
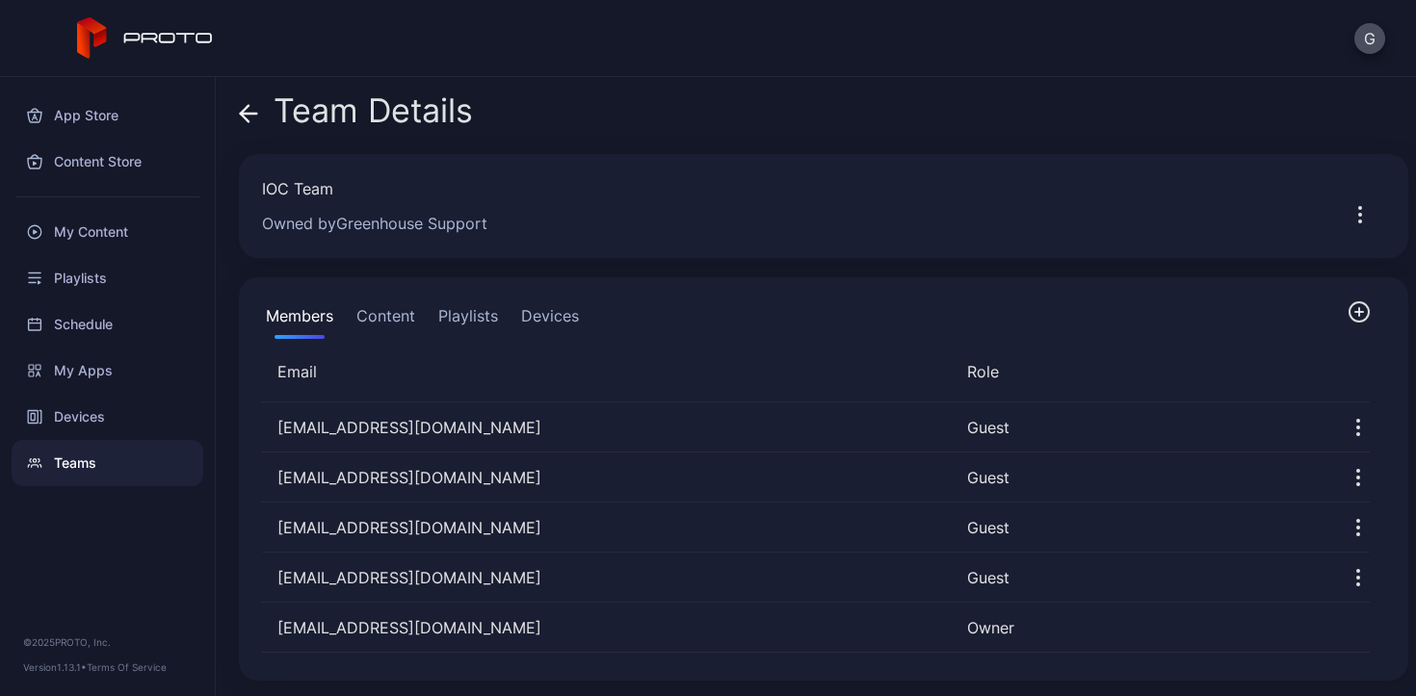
click at [391, 309] on button "Content" at bounding box center [385, 319] width 66 height 39
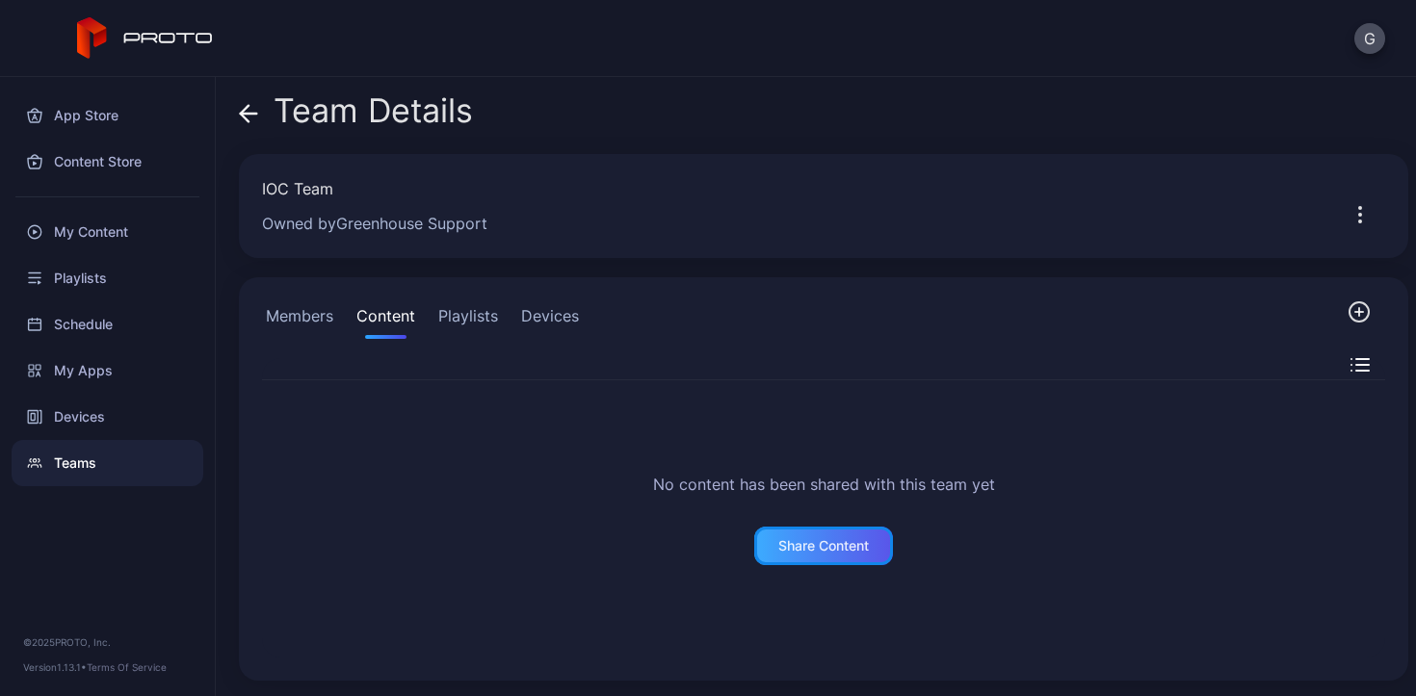
click at [859, 555] on div "Share Content" at bounding box center [823, 546] width 139 height 39
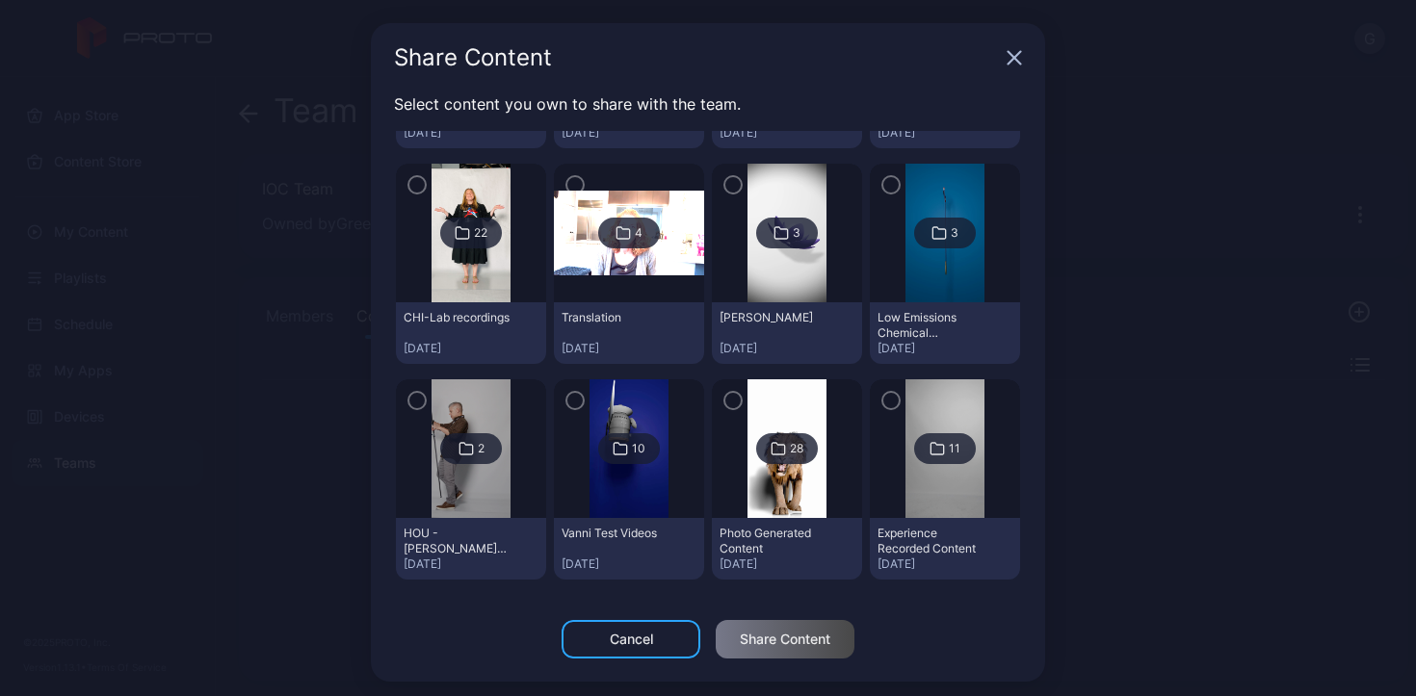
scroll to position [907, 0]
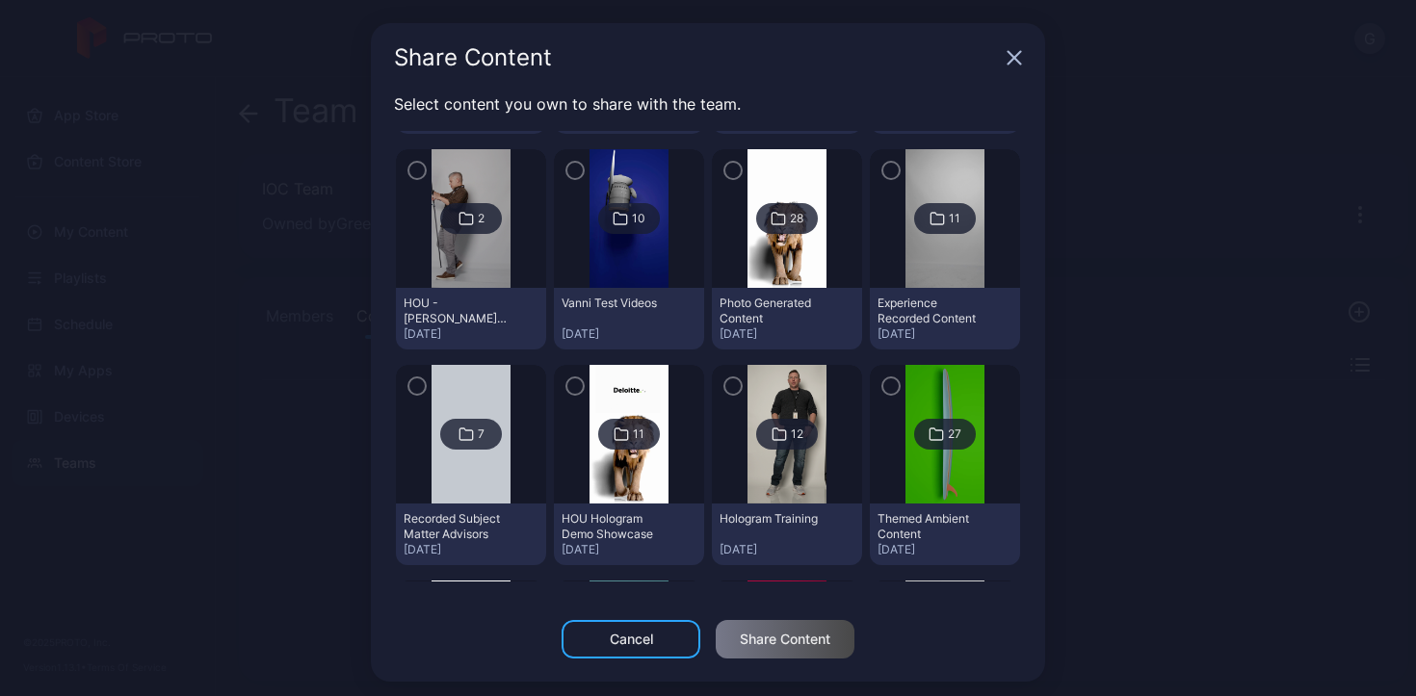
click at [1006, 58] on icon "button" at bounding box center [1013, 57] width 15 height 15
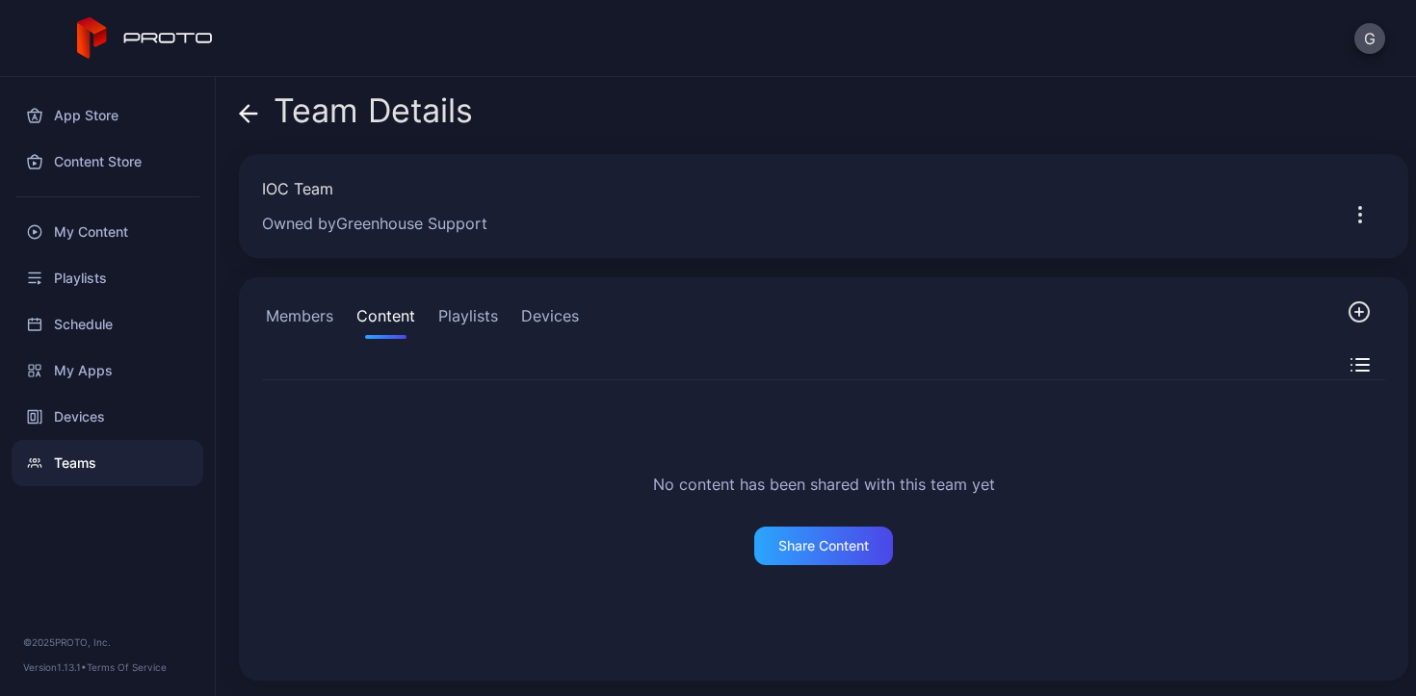
click at [469, 331] on button "Playlists" at bounding box center [467, 319] width 67 height 39
click at [536, 306] on button "Devices" at bounding box center [549, 319] width 65 height 39
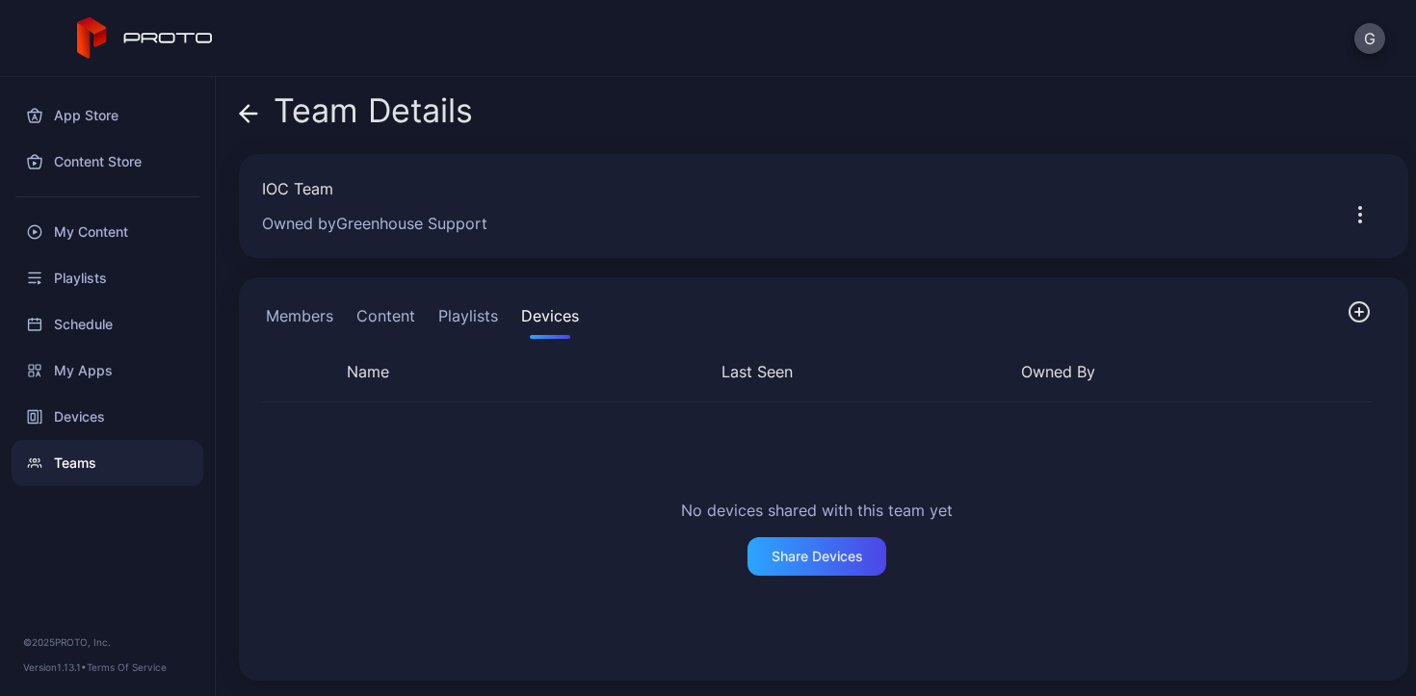
click at [404, 321] on button "Content" at bounding box center [385, 319] width 66 height 39
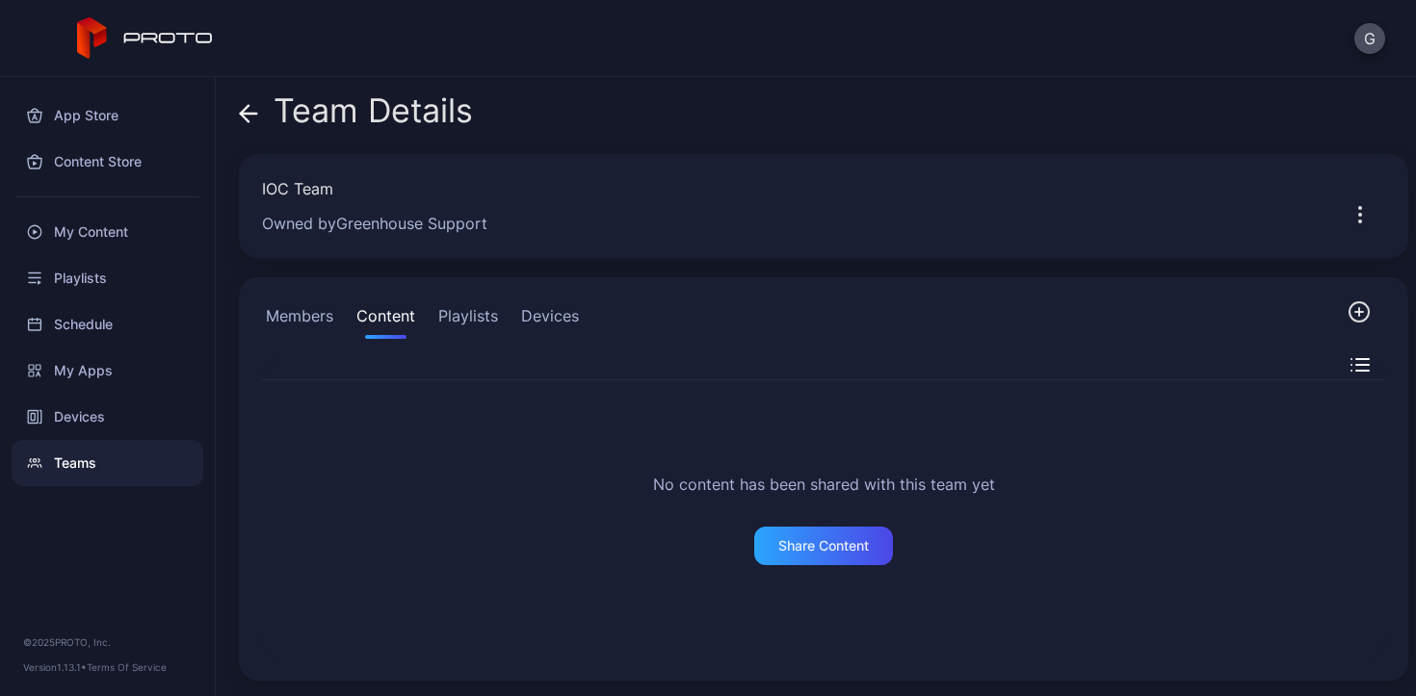
click at [1355, 312] on icon "button" at bounding box center [1359, 312] width 8 height 0
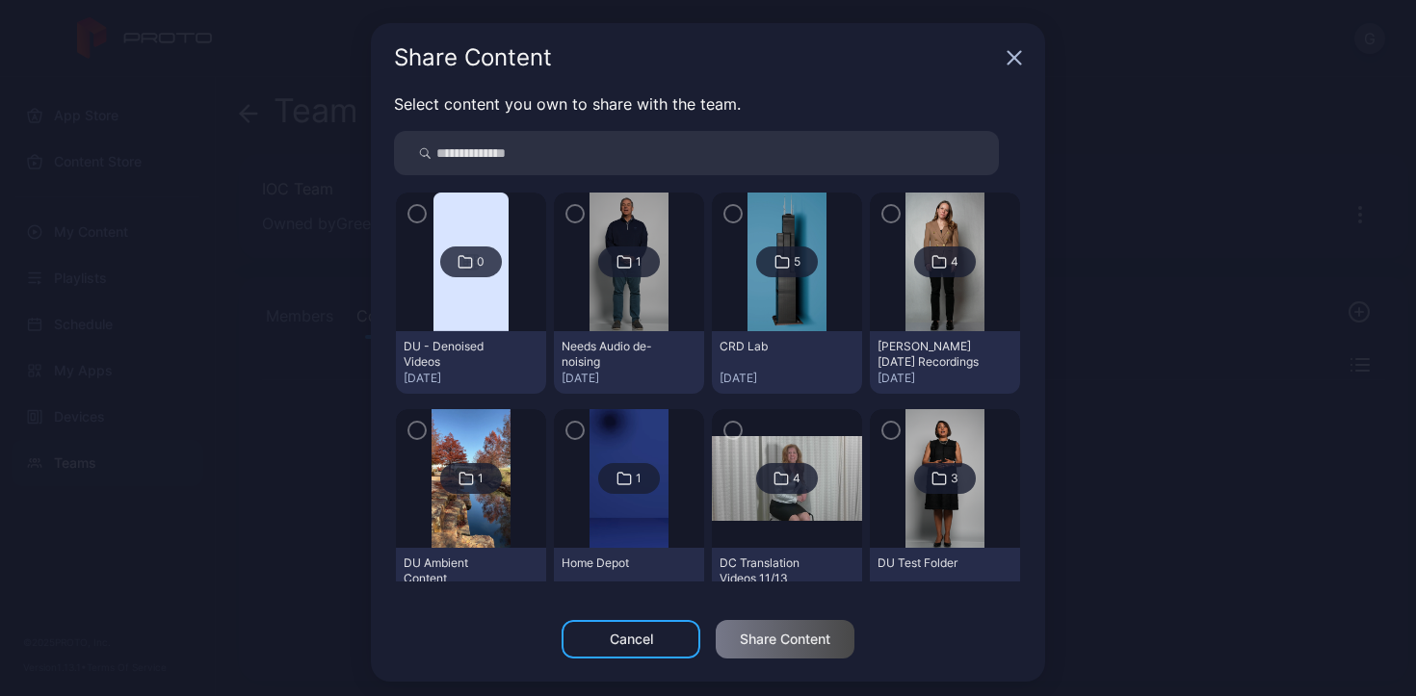
click at [605, 184] on div "0 DU - Denoised Videos [DATE] 1 Needs Audio de-noising [DATE] 5 CRD Lab [DATE] …" at bounding box center [708, 356] width 628 height 451
click at [601, 169] on input "search" at bounding box center [696, 153] width 605 height 44
type input "****"
click at [966, 156] on icon "button" at bounding box center [971, 153] width 10 height 23
click at [789, 138] on input "search" at bounding box center [696, 153] width 605 height 44
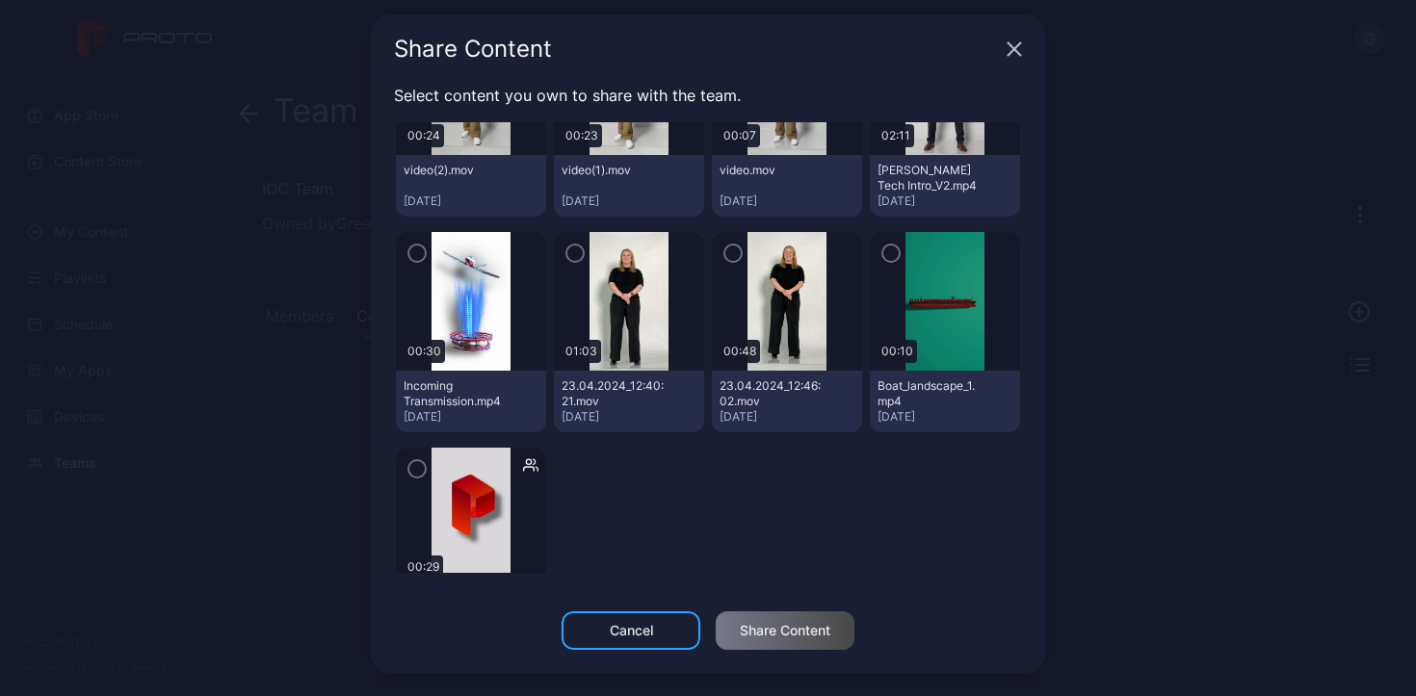
scroll to position [4098, 0]
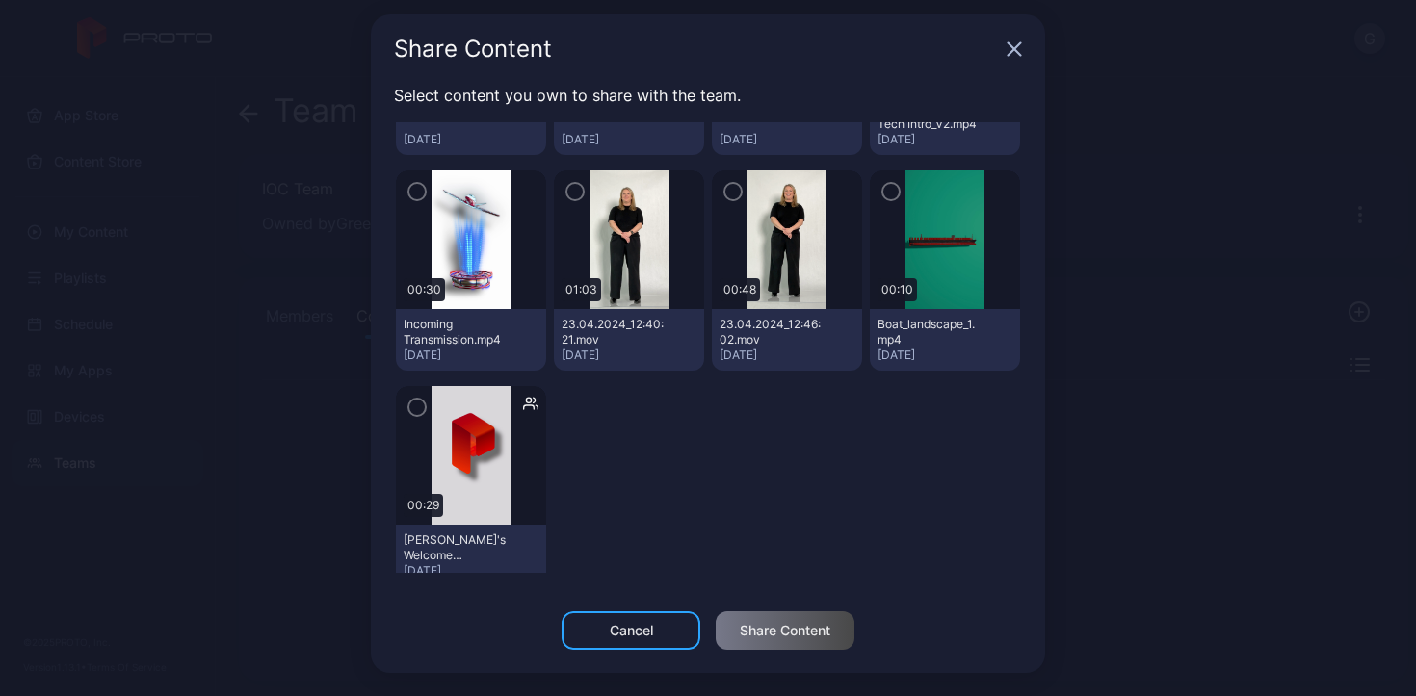
type input "***"
click at [1006, 42] on icon "button" at bounding box center [1013, 48] width 15 height 15
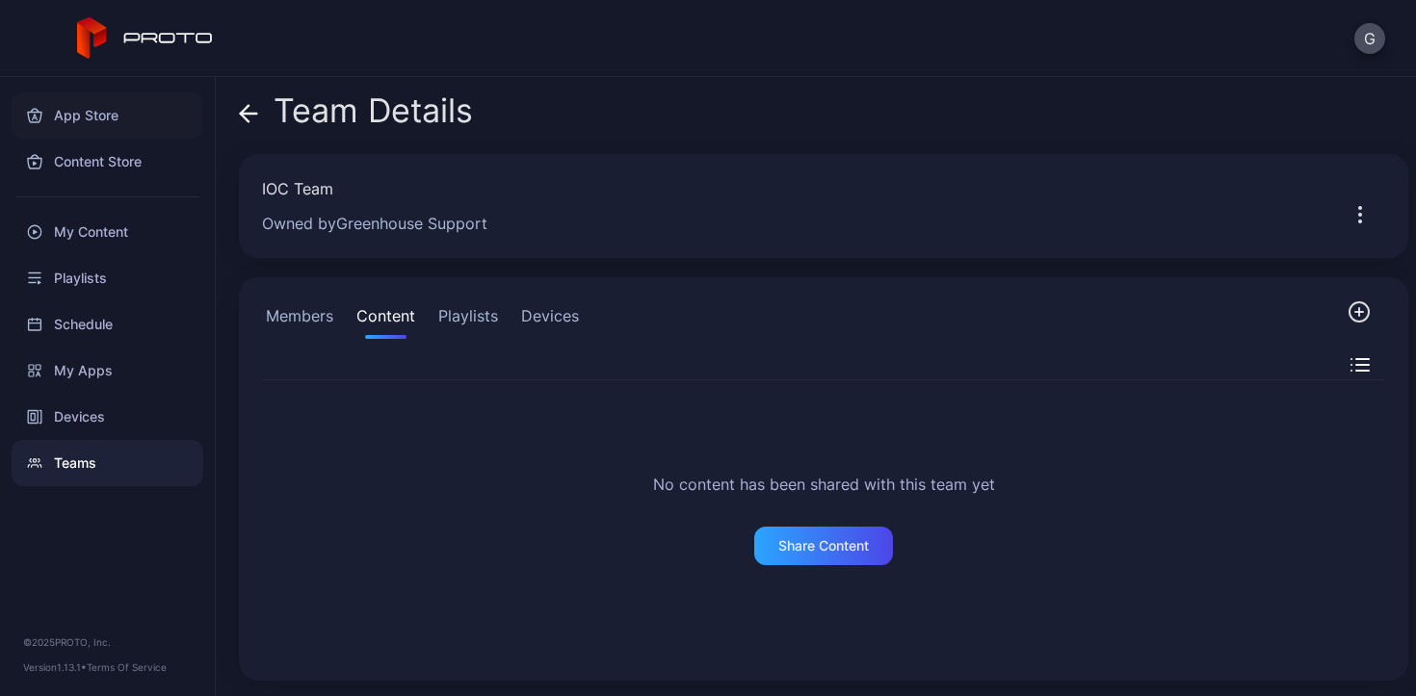
click at [119, 119] on div "App Store" at bounding box center [108, 115] width 192 height 46
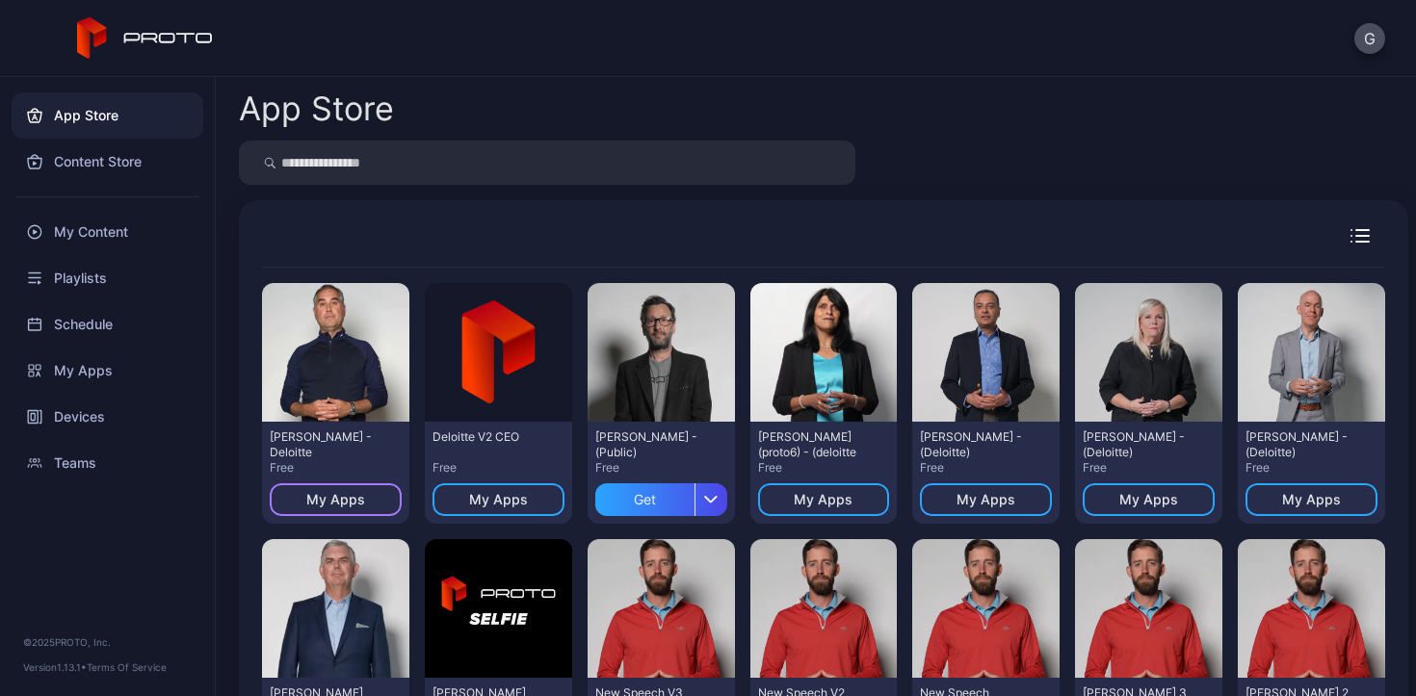
click at [347, 503] on div "My Apps" at bounding box center [335, 499] width 59 height 15
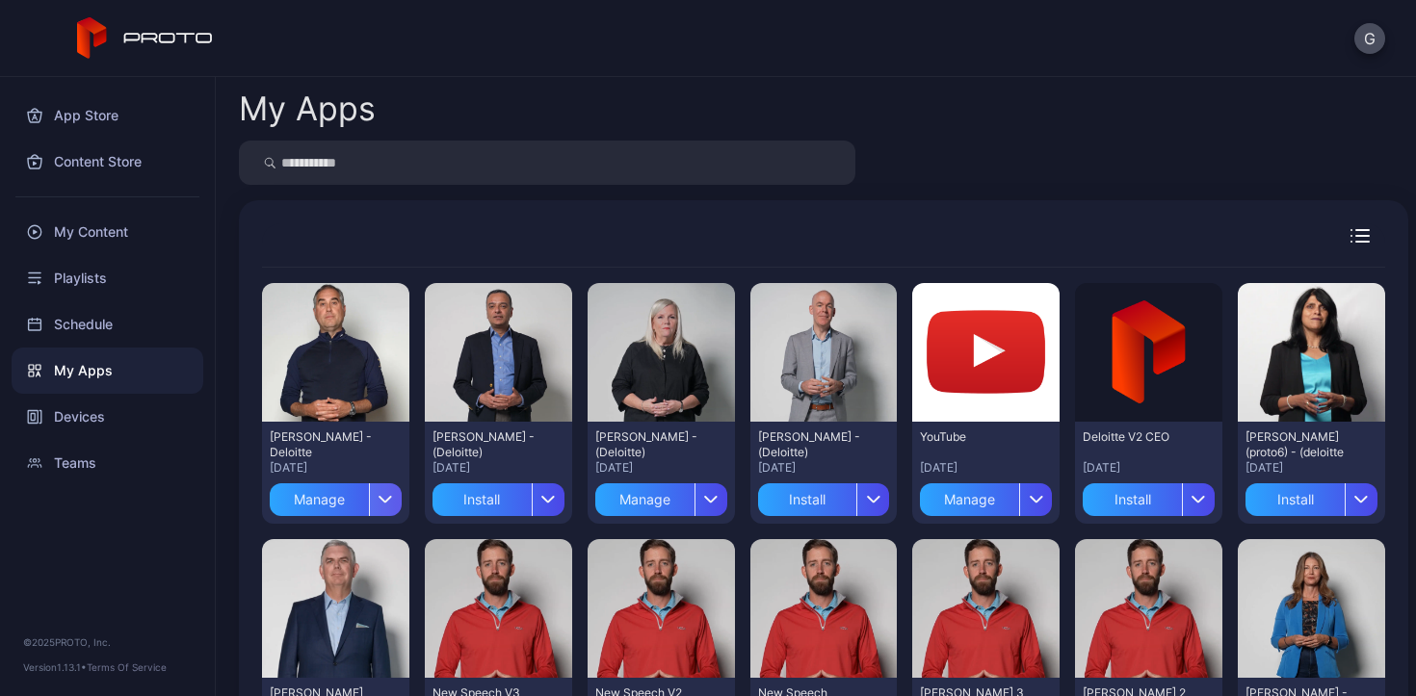
click at [389, 493] on div "button" at bounding box center [385, 499] width 33 height 33
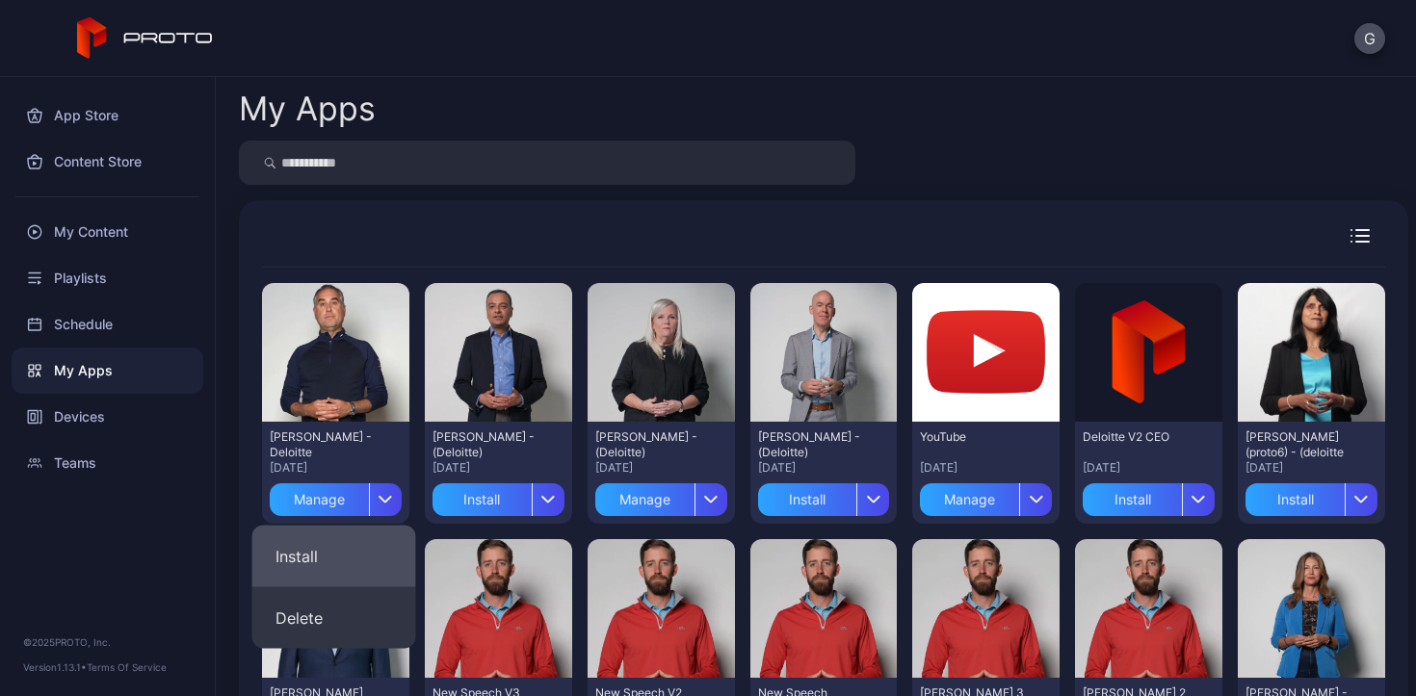
click at [361, 557] on button "Install" at bounding box center [334, 557] width 164 height 62
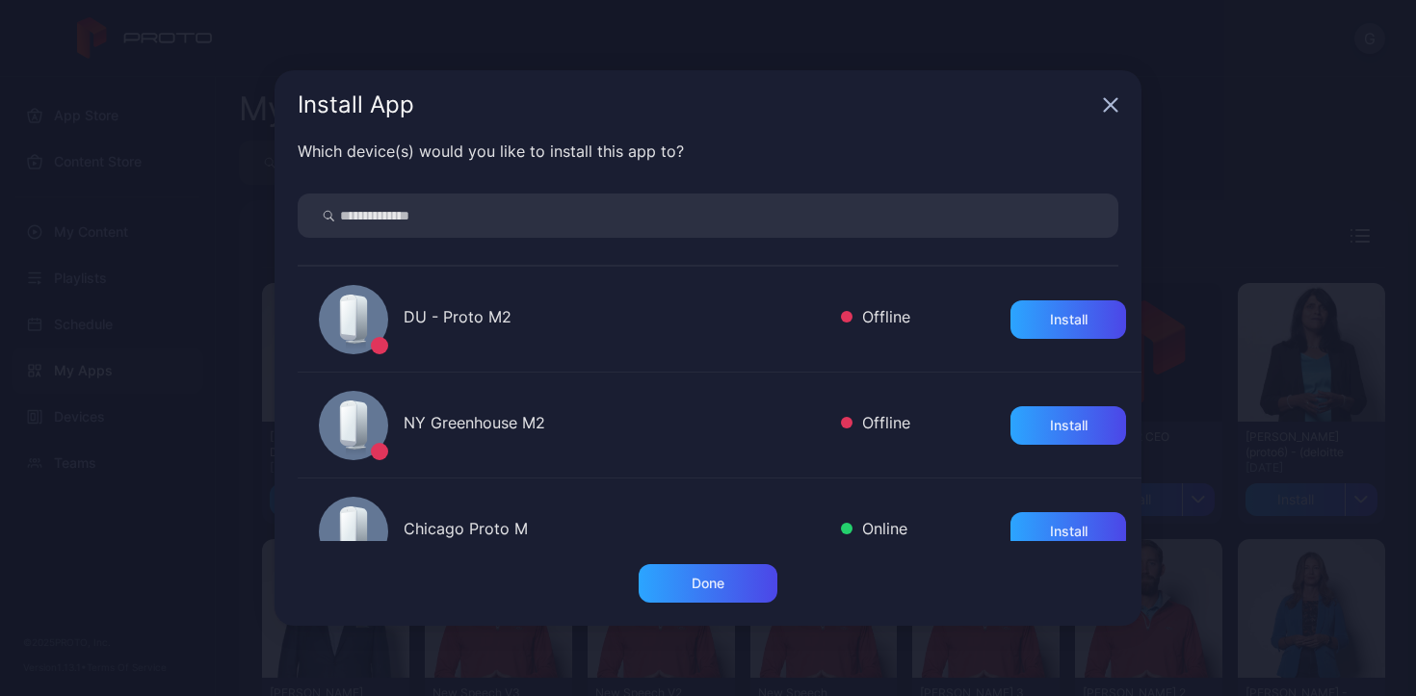
click at [1116, 102] on icon "button" at bounding box center [1110, 104] width 15 height 15
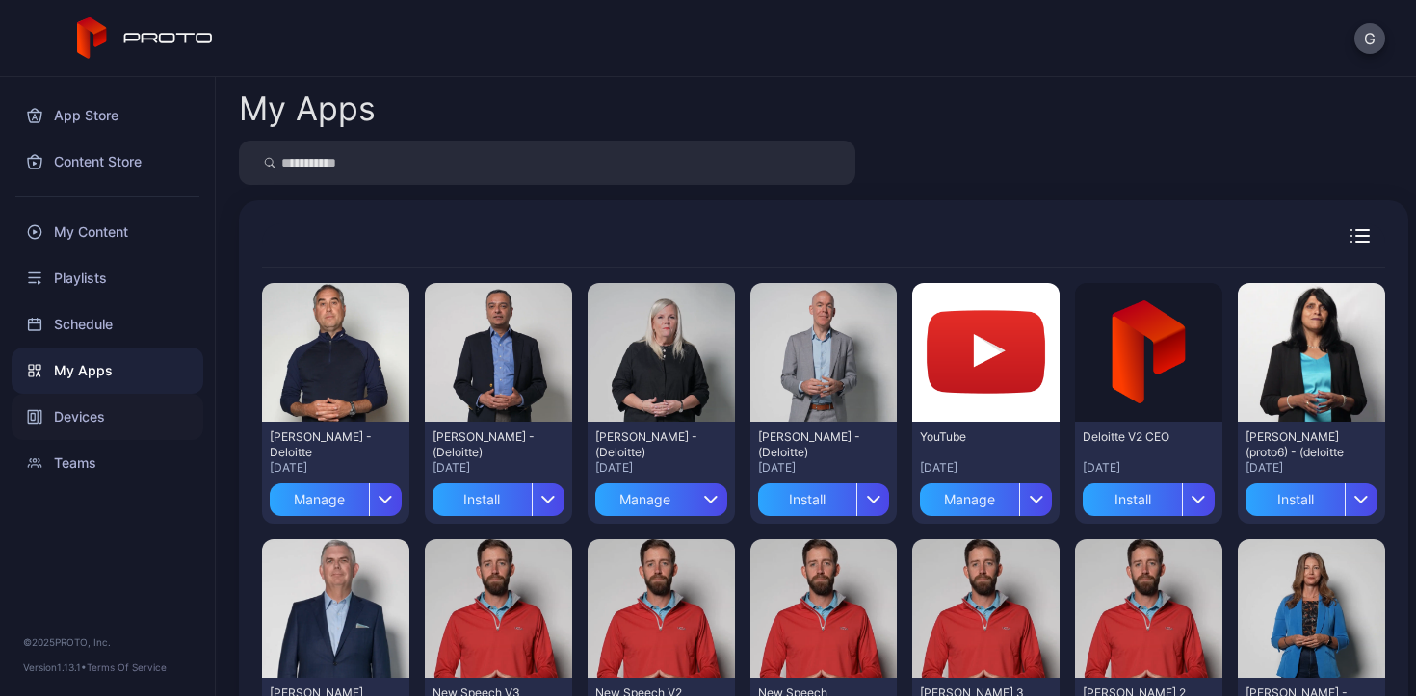
click at [107, 413] on div "Devices" at bounding box center [108, 417] width 192 height 46
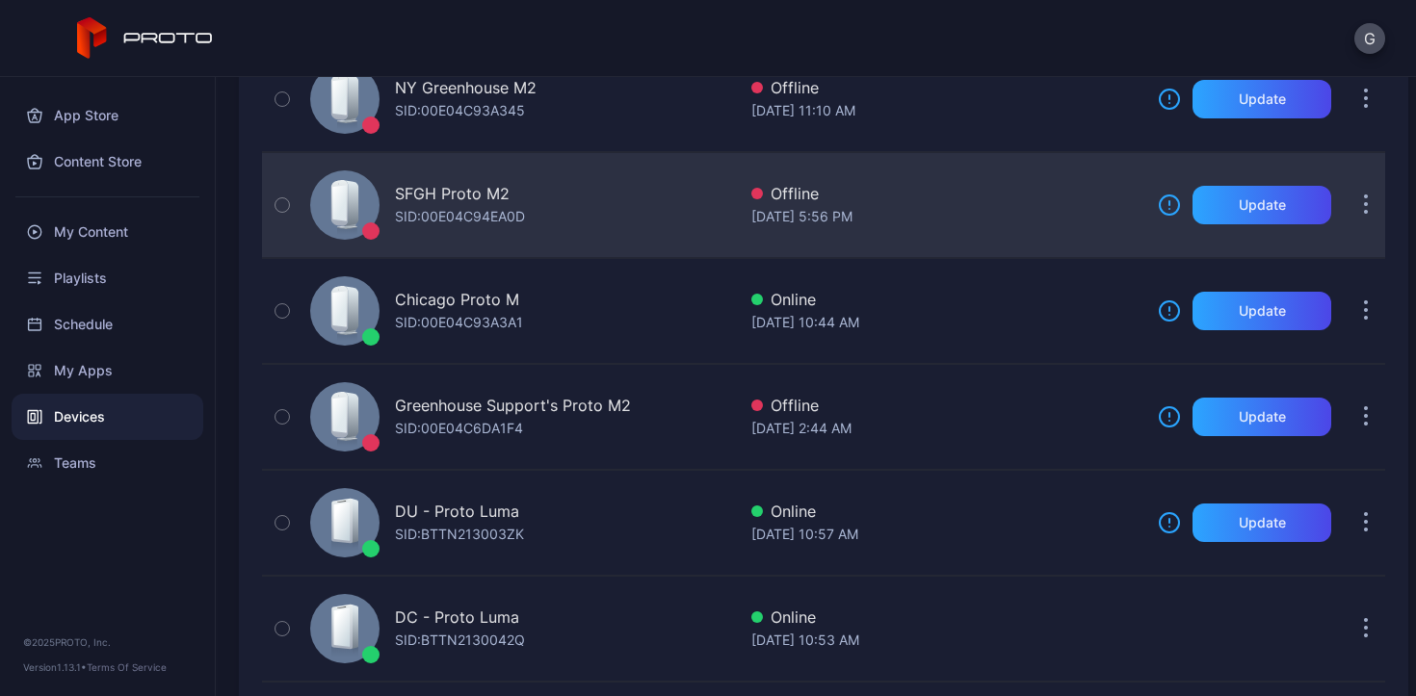
scroll to position [389, 0]
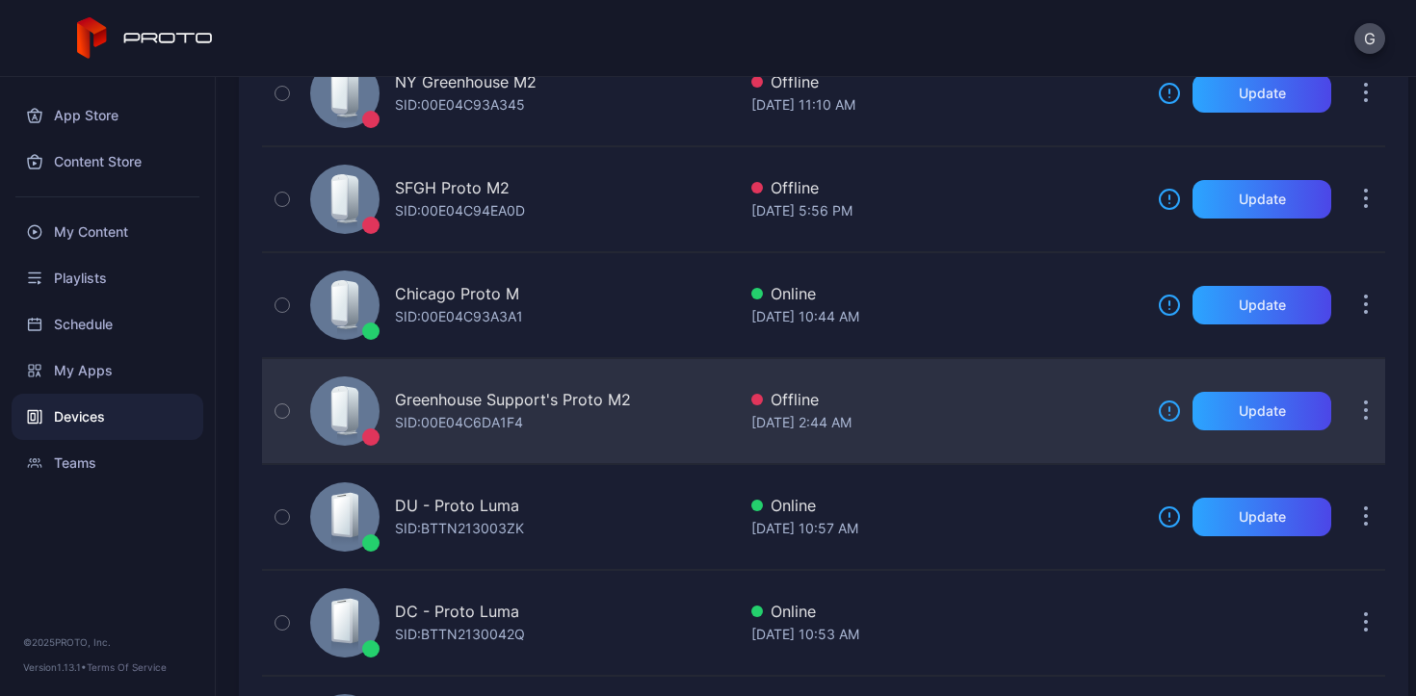
click at [1346, 413] on button "button" at bounding box center [1365, 411] width 39 height 39
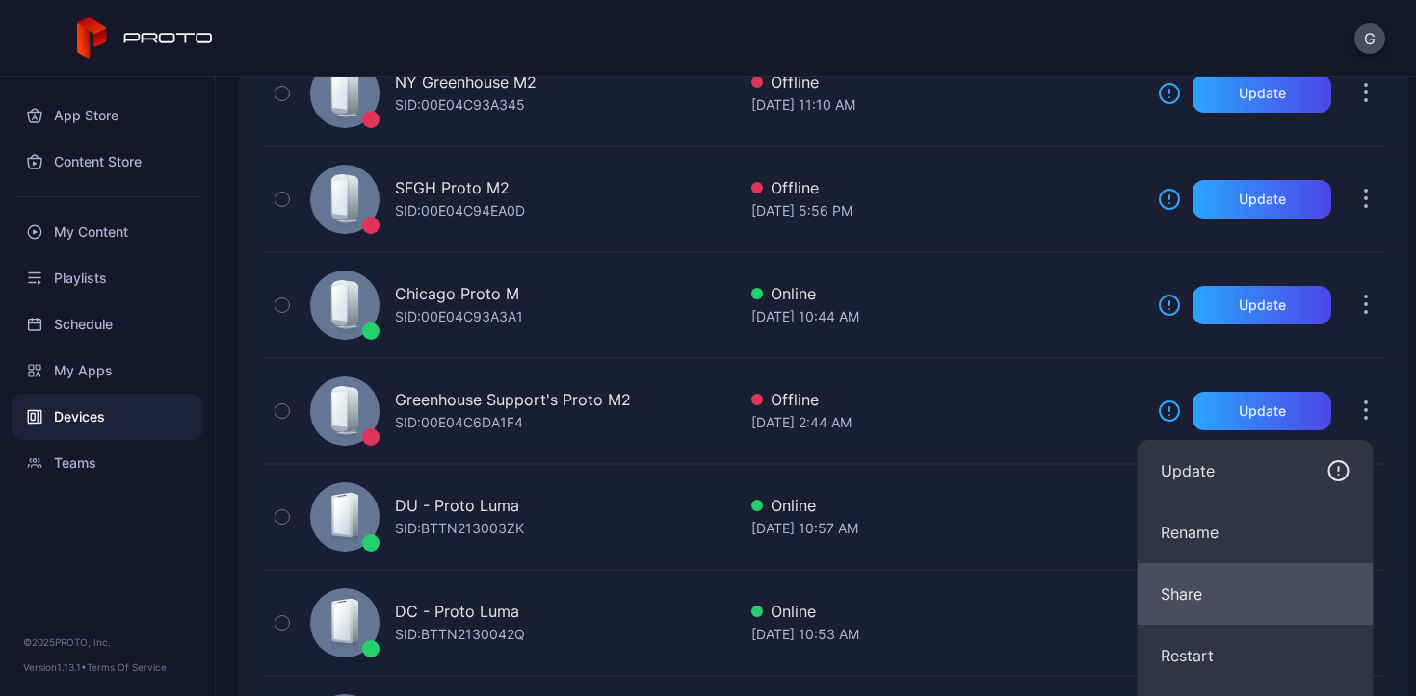
click at [1285, 585] on button "Share" at bounding box center [1255, 594] width 236 height 62
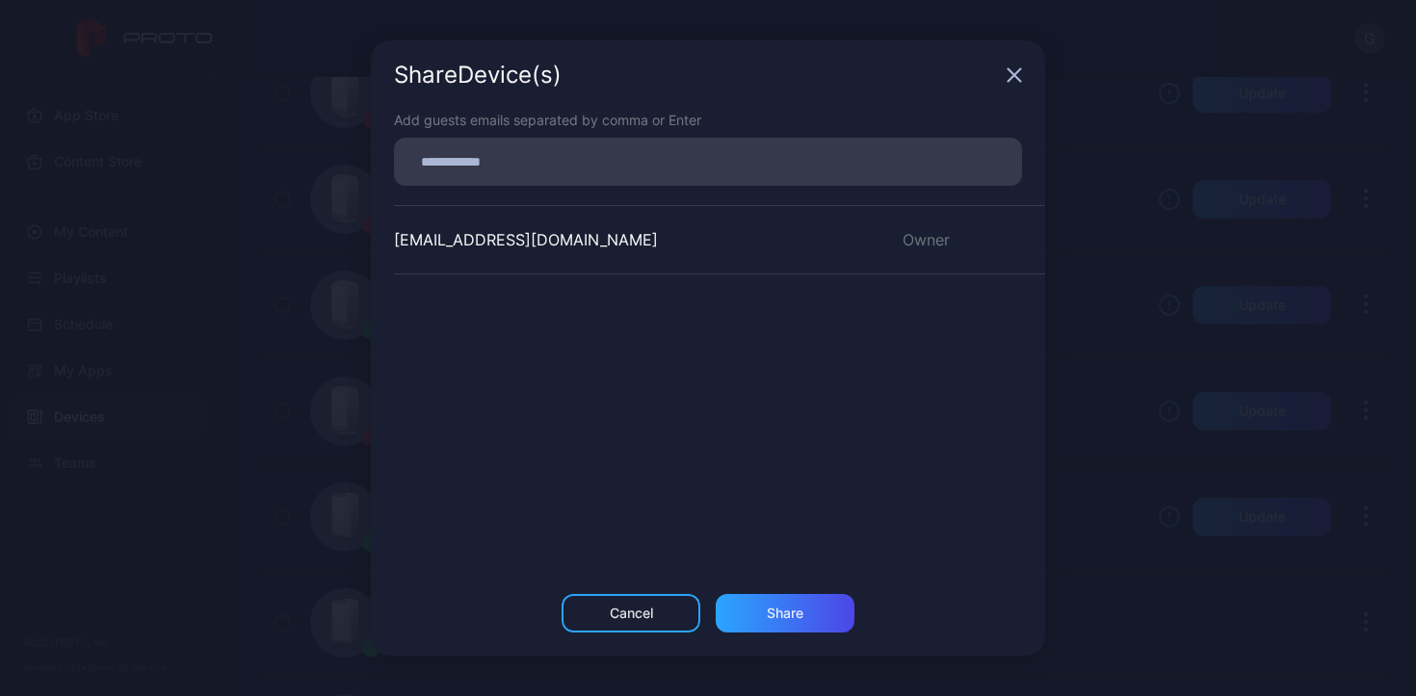
click at [536, 155] on input at bounding box center [707, 161] width 605 height 25
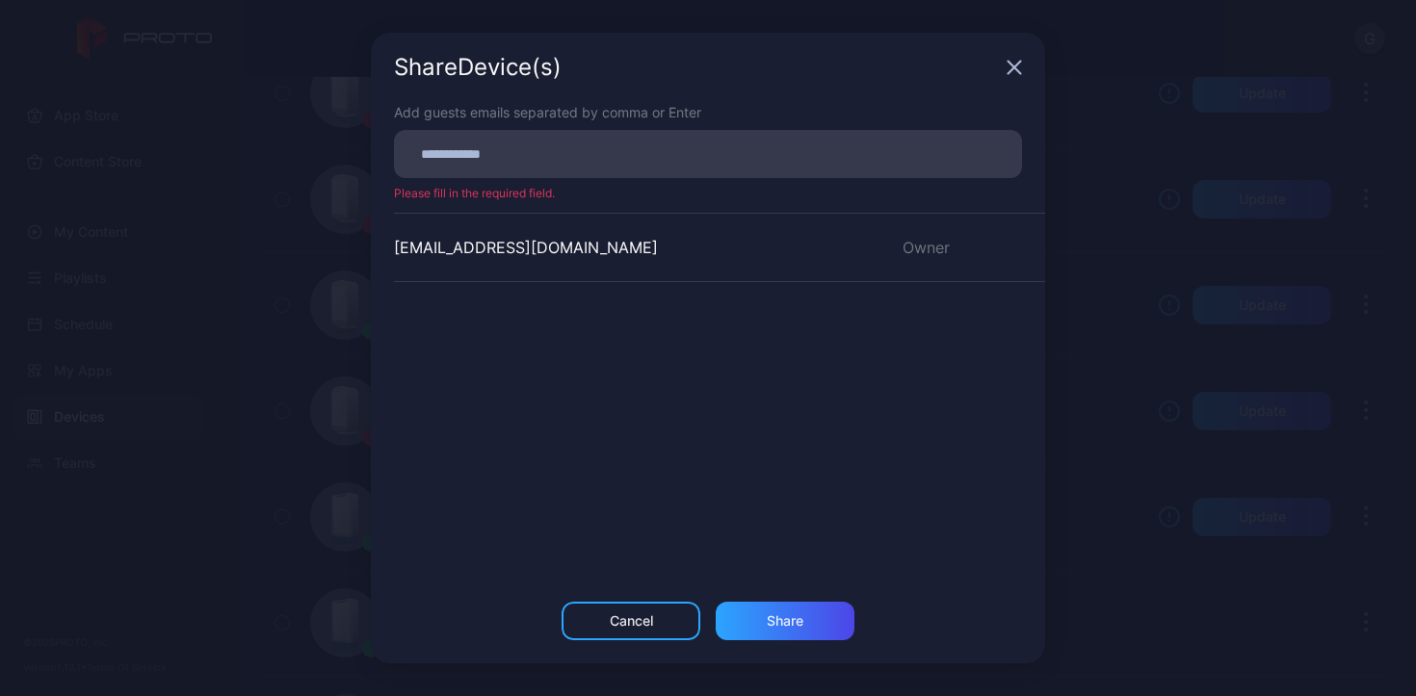
click at [759, 145] on div at bounding box center [713, 154] width 616 height 37
click at [614, 156] on input at bounding box center [707, 154] width 605 height 25
type input "*"
click at [1016, 65] on icon "button" at bounding box center [1014, 68] width 13 height 13
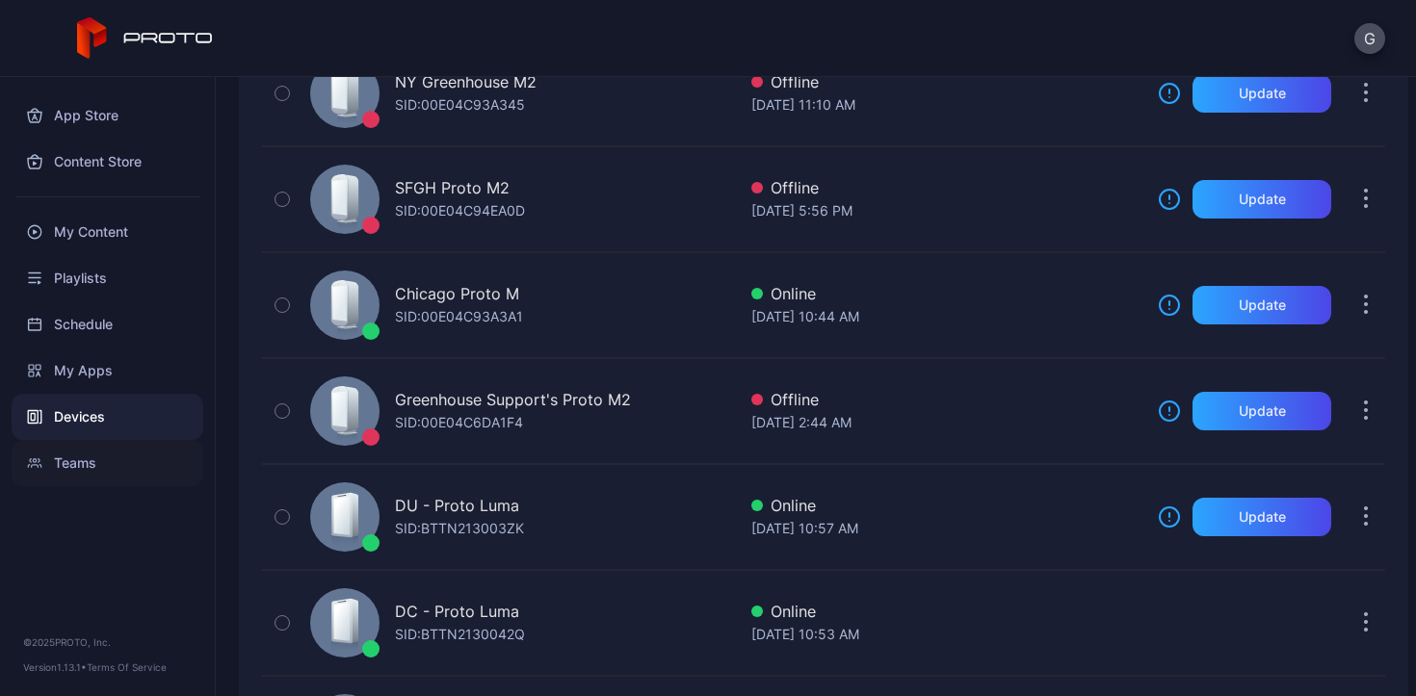
click at [96, 470] on div "Teams" at bounding box center [108, 463] width 192 height 46
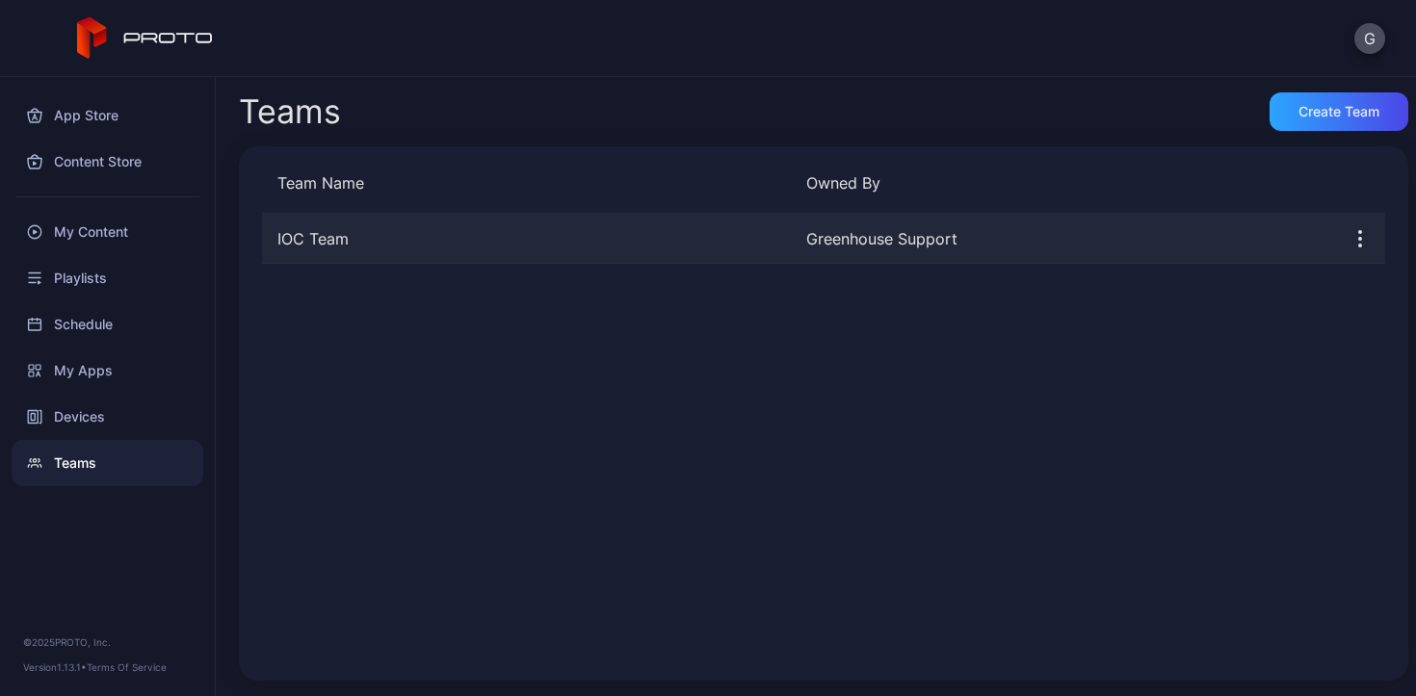
click at [690, 256] on div "IOC Team Greenhouse Support" at bounding box center [823, 239] width 1123 height 50
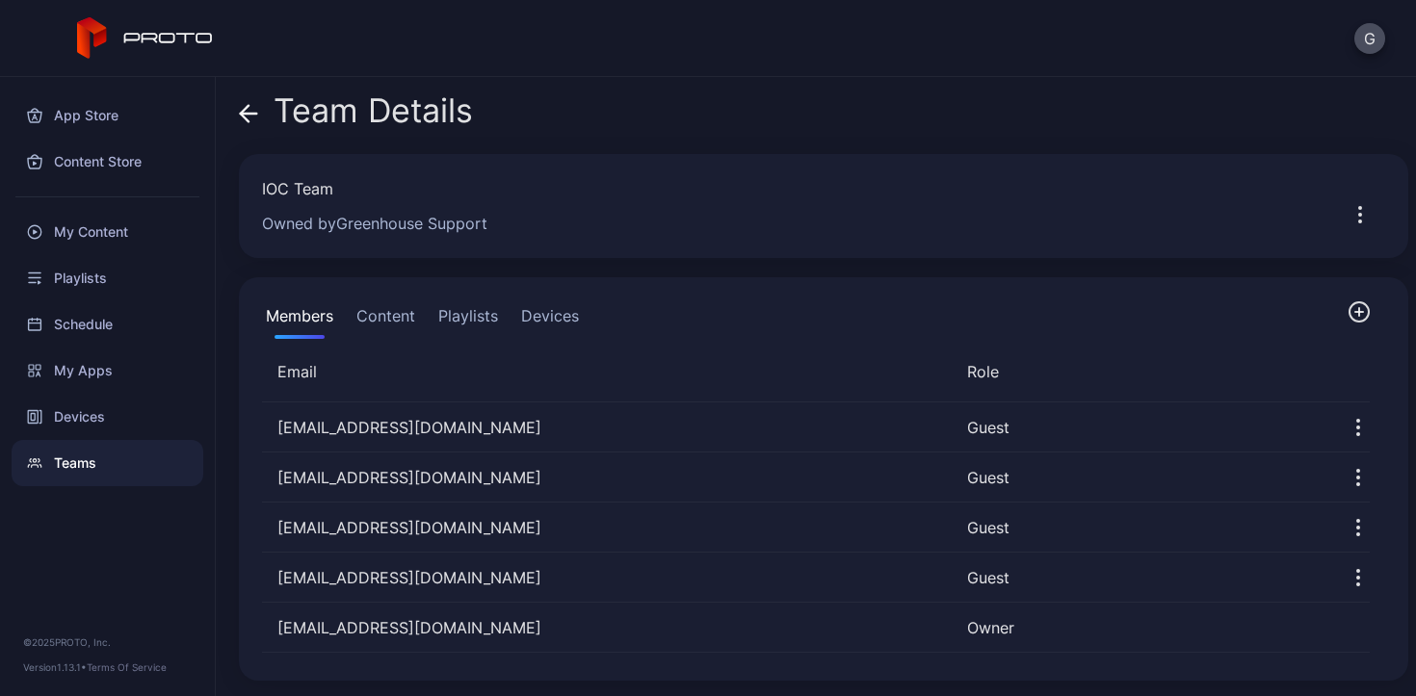
click at [560, 300] on div "Members Content Playlists Devices Email Role [EMAIL_ADDRESS][DOMAIN_NAME] Guest…" at bounding box center [823, 479] width 1169 height 404
click at [558, 316] on button "Devices" at bounding box center [549, 319] width 65 height 39
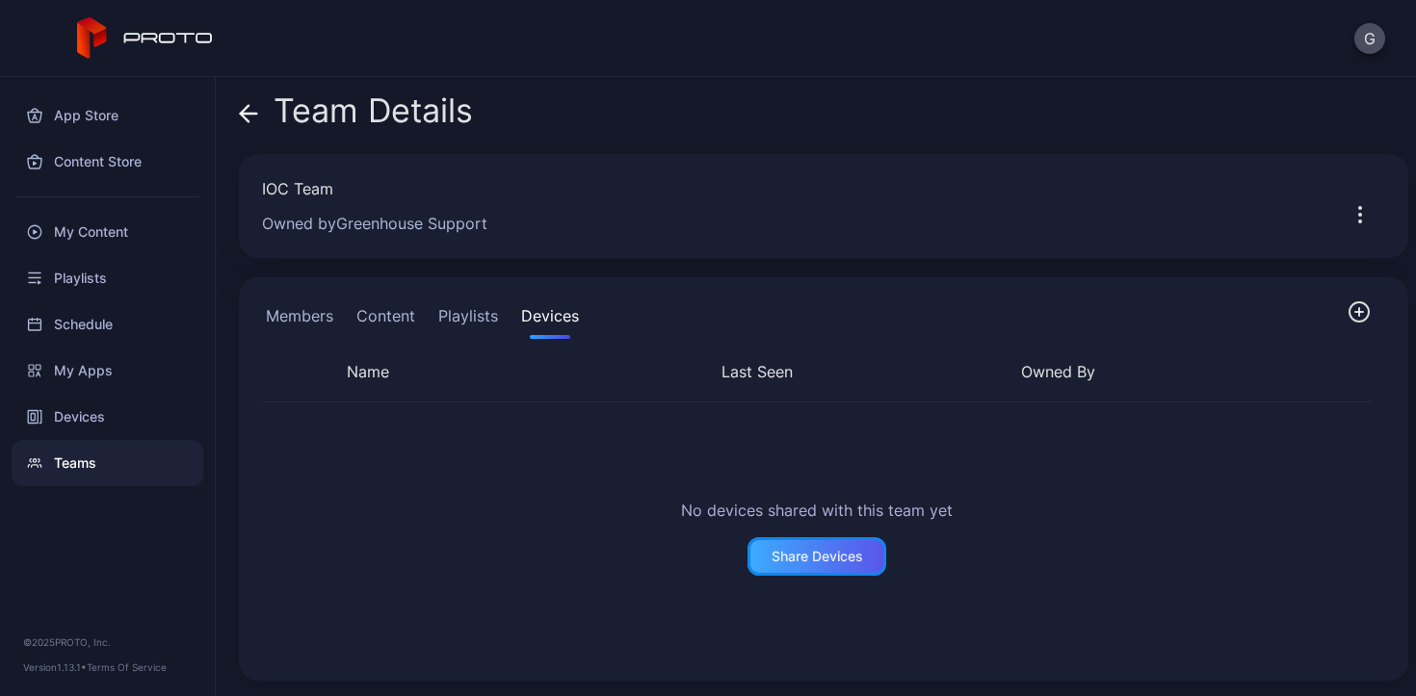
click at [851, 537] on div "Share Devices" at bounding box center [816, 556] width 139 height 39
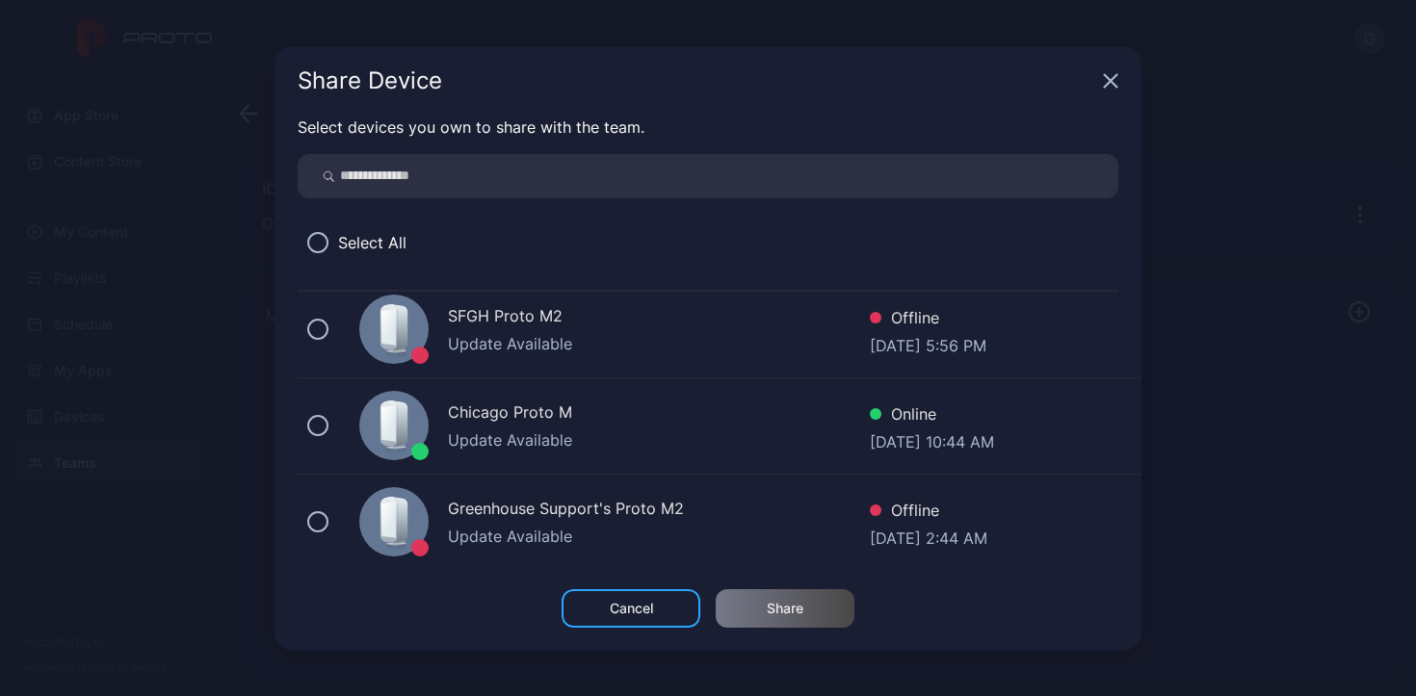
scroll to position [205, 0]
click at [308, 526] on div "Greenhouse Support's Proto M2 Update Available Offline [DATE] 2:44 AM" at bounding box center [720, 520] width 844 height 96
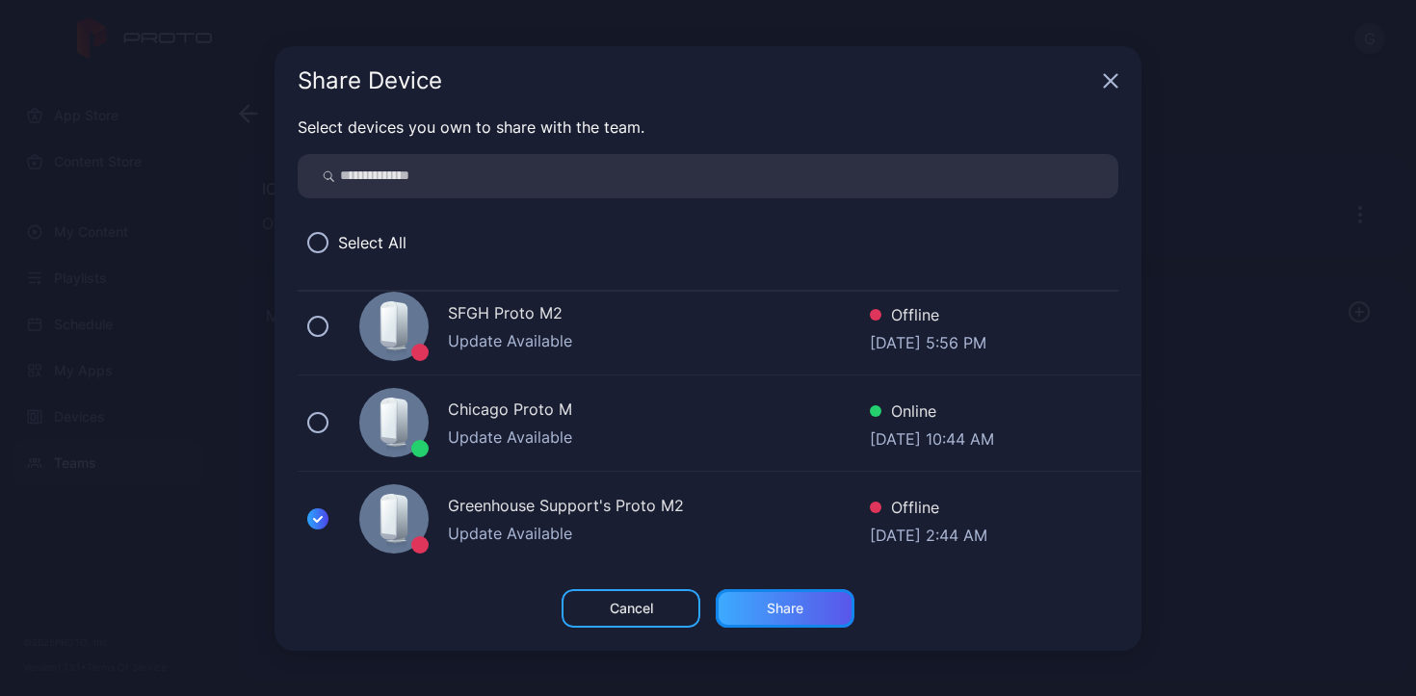
click at [815, 601] on div "Share" at bounding box center [785, 608] width 139 height 39
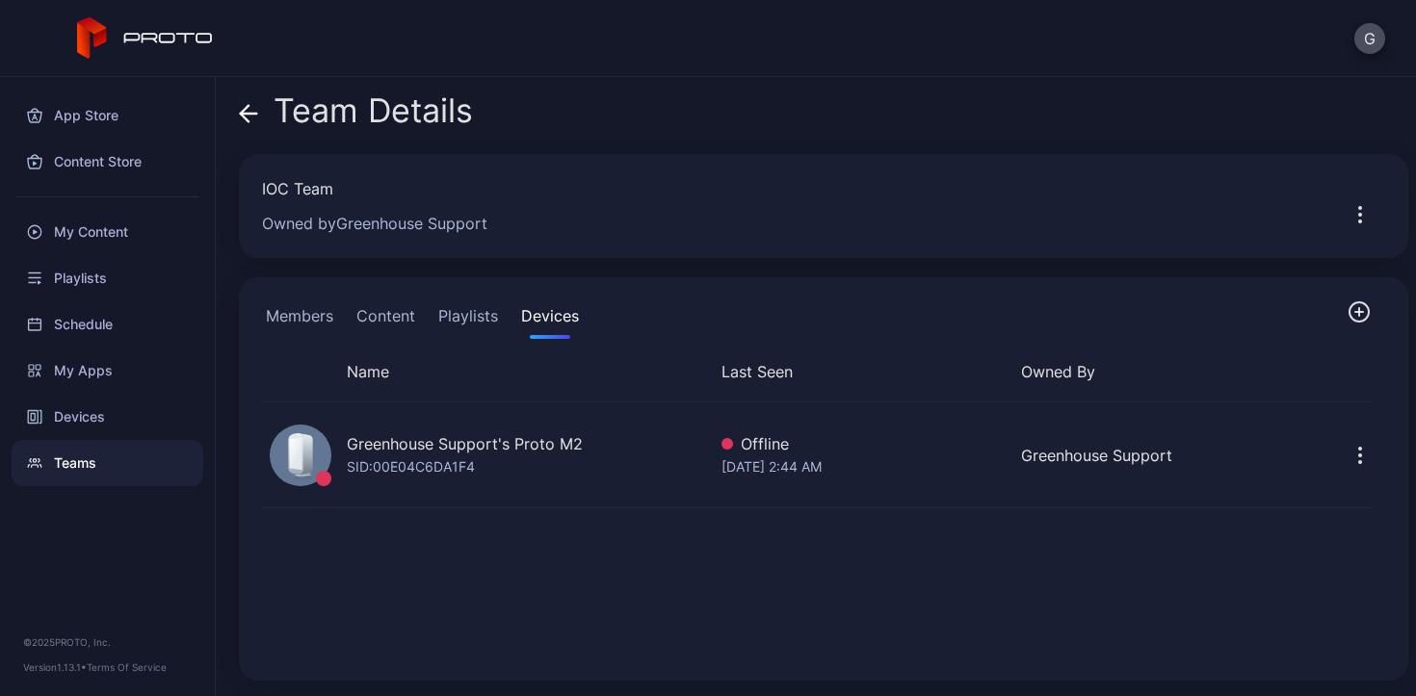
click at [481, 326] on button "Playlists" at bounding box center [467, 319] width 67 height 39
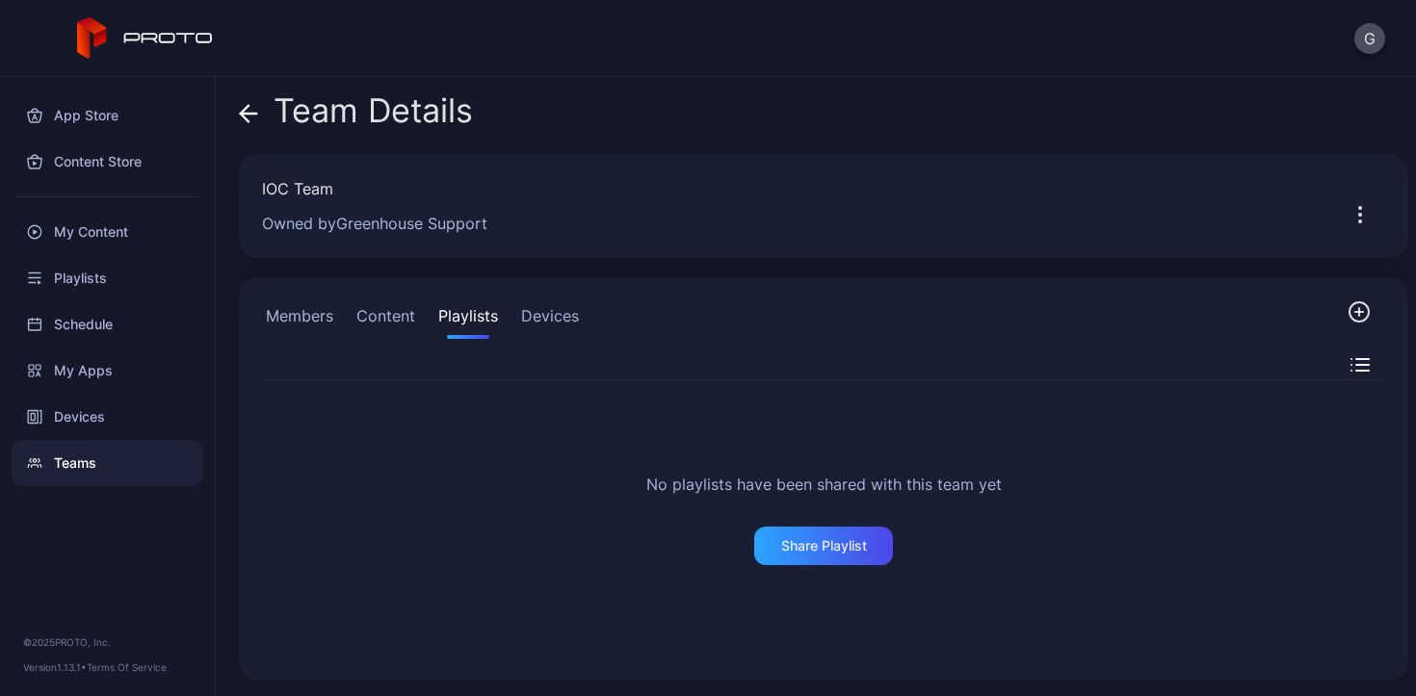
click at [396, 305] on button "Content" at bounding box center [385, 319] width 66 height 39
click at [317, 314] on button "Members" at bounding box center [299, 319] width 75 height 39
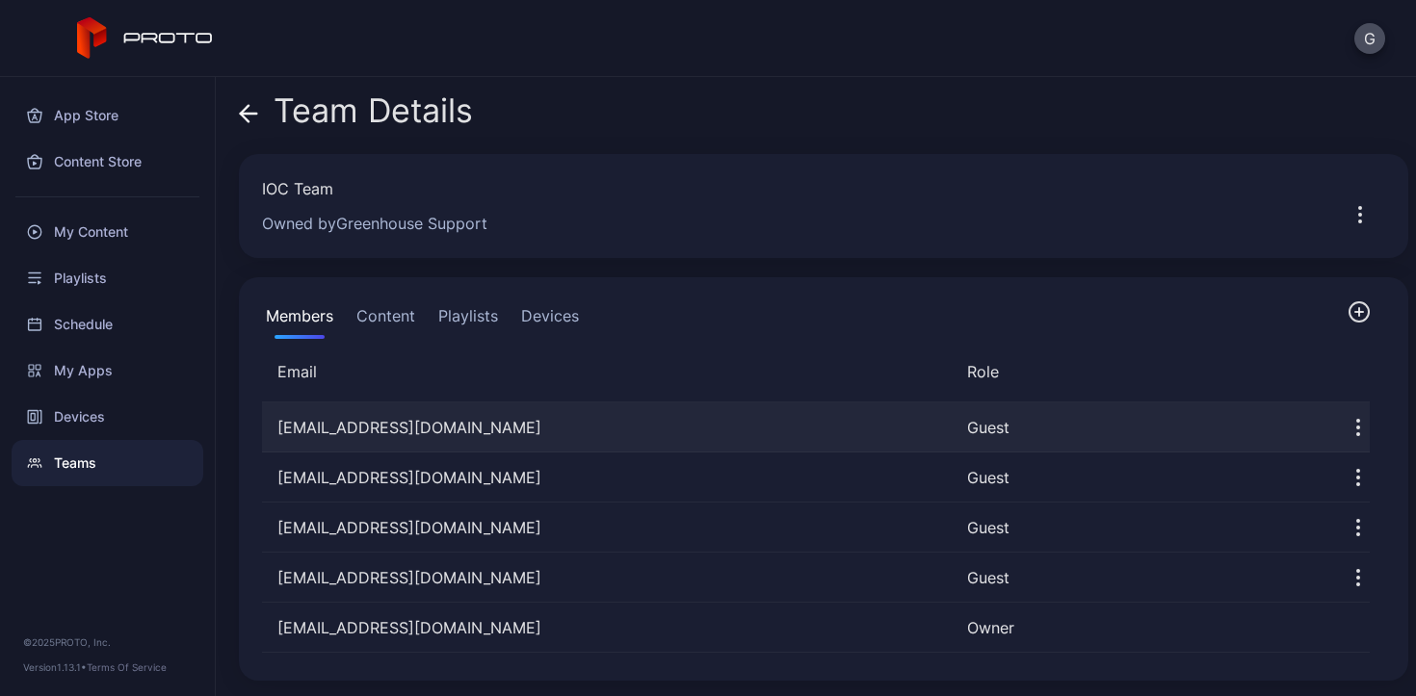
click at [1346, 429] on icon "button" at bounding box center [1357, 427] width 23 height 23
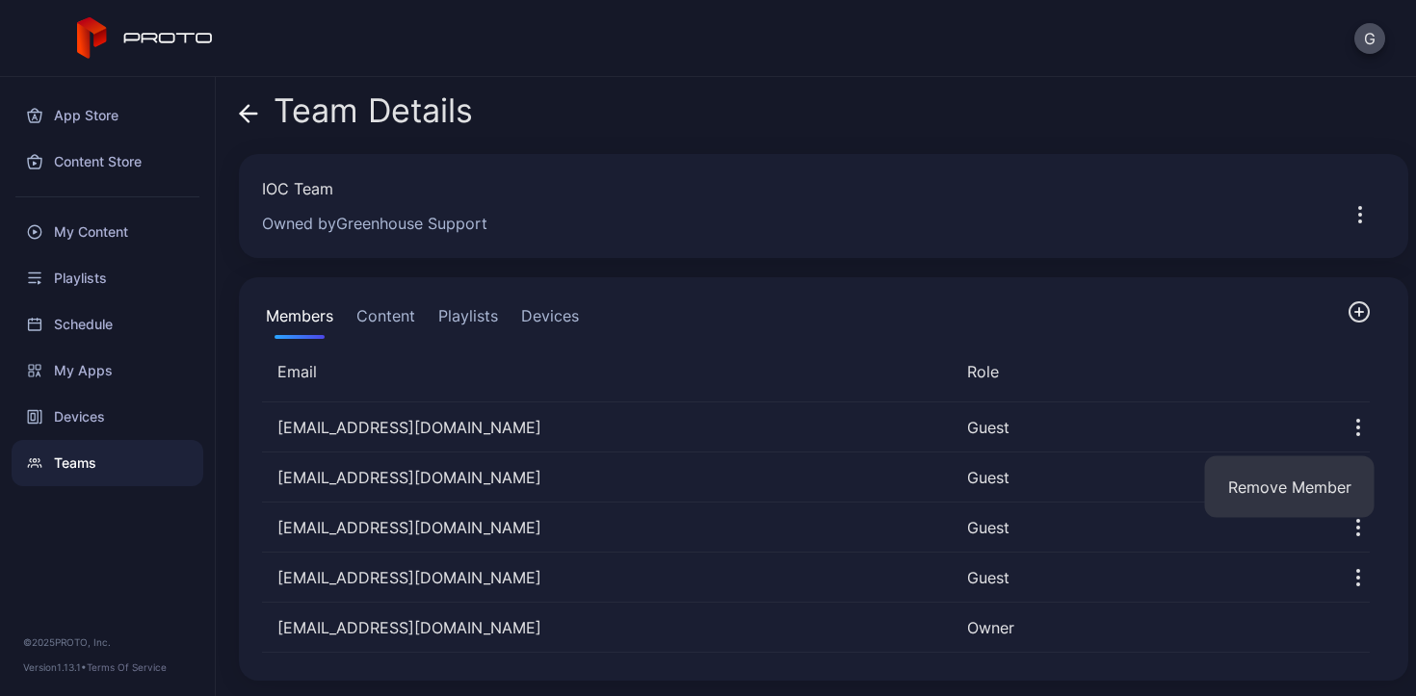
click at [1078, 354] on div "Members Content Playlists Devices Email Role [EMAIL_ADDRESS][DOMAIN_NAME] Guest…" at bounding box center [823, 479] width 1169 height 404
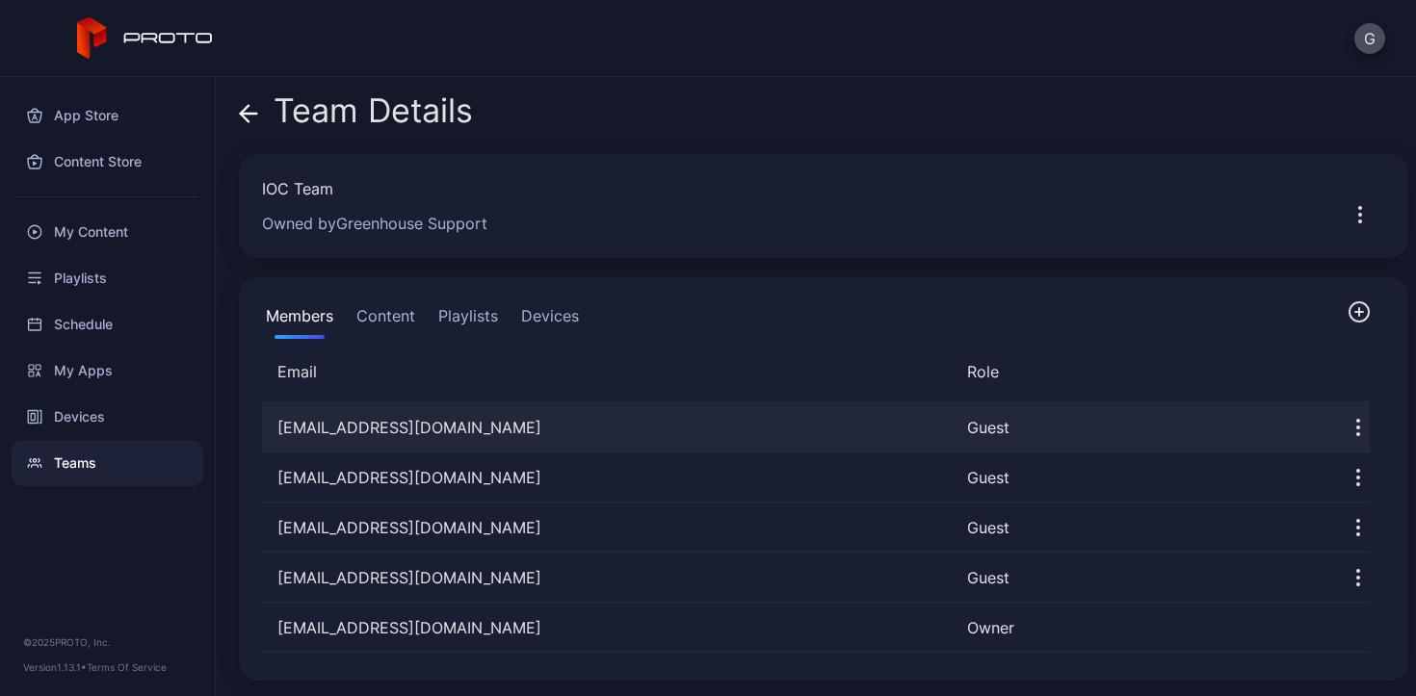
click at [967, 430] on div "Guest" at bounding box center [1135, 427] width 337 height 23
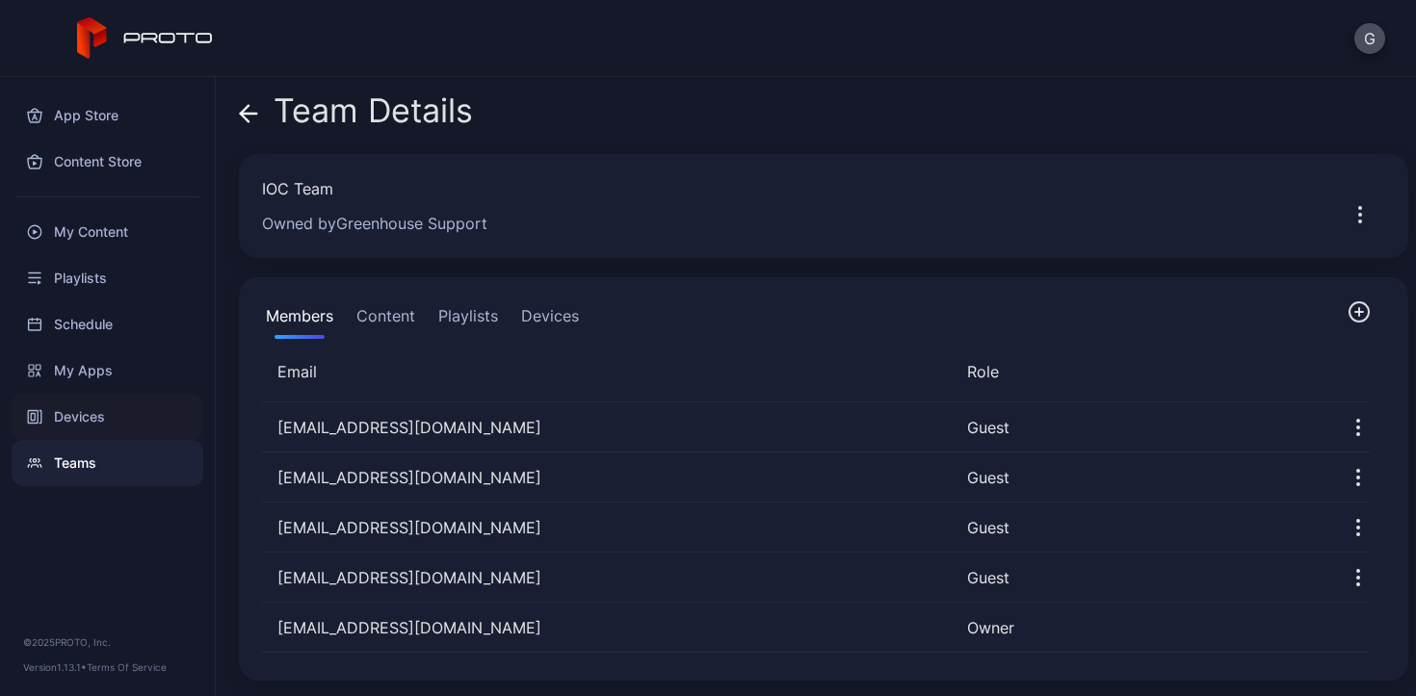
click at [112, 417] on div "Devices" at bounding box center [108, 417] width 192 height 46
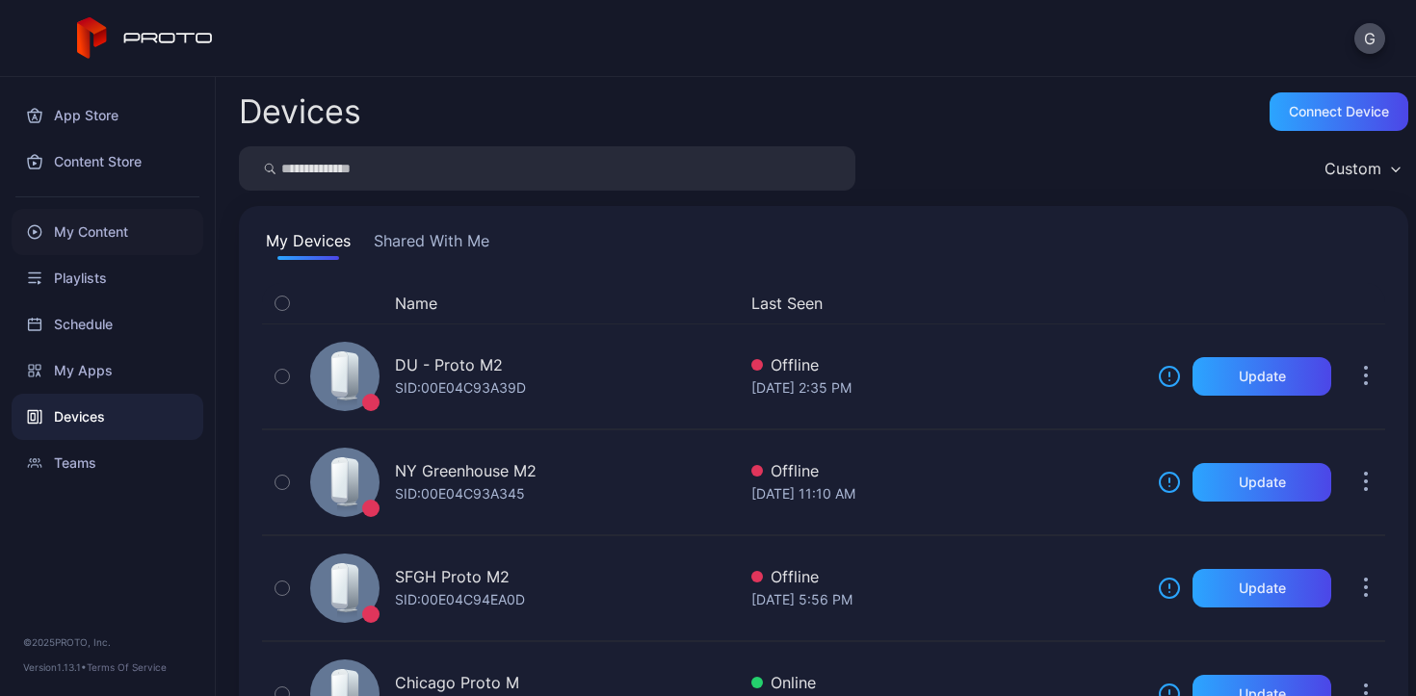
click at [71, 238] on div "My Content" at bounding box center [108, 232] width 192 height 46
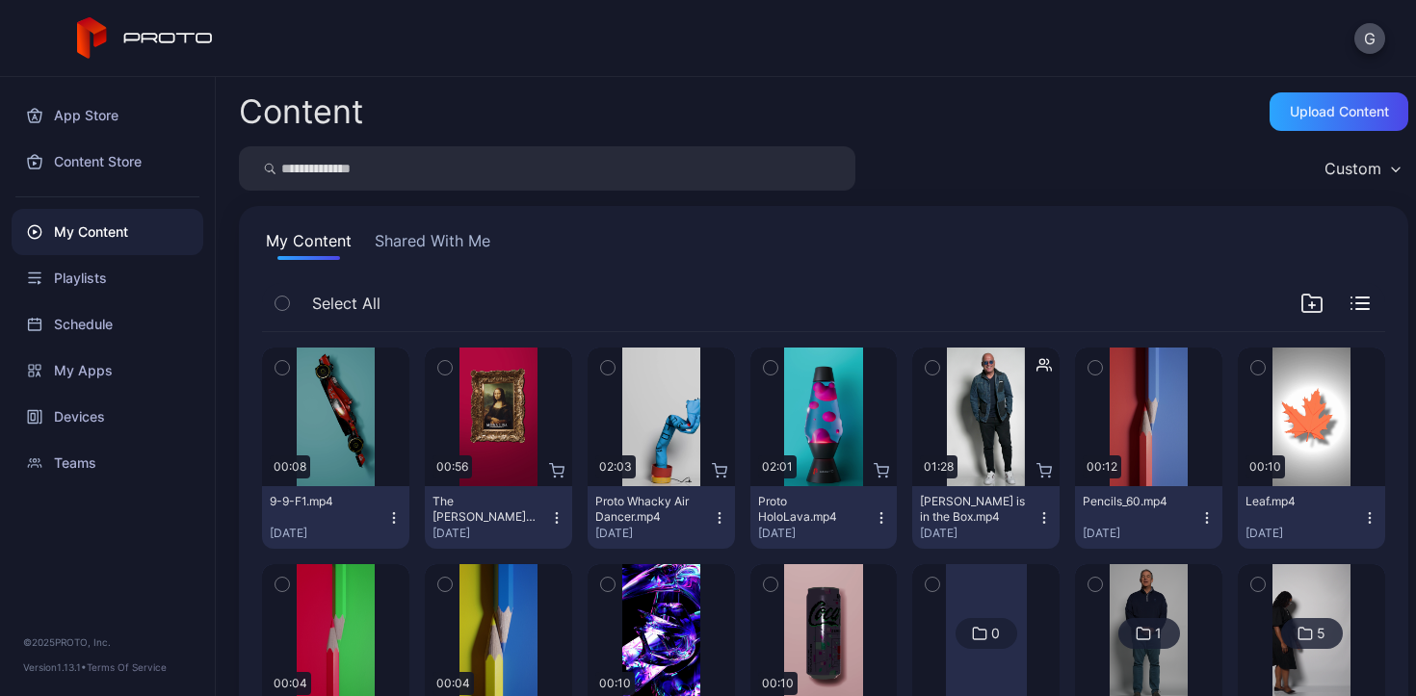
click at [414, 244] on button "Shared With Me" at bounding box center [432, 244] width 123 height 31
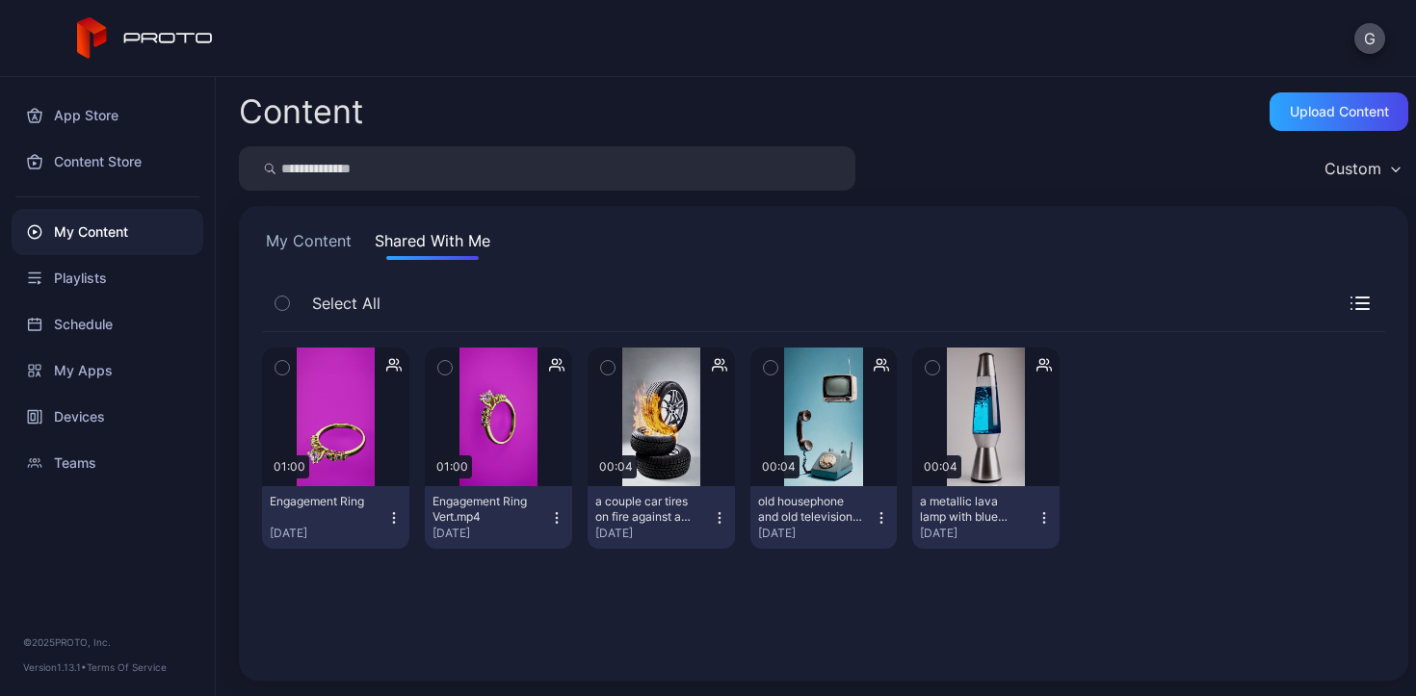
click at [325, 235] on button "My Content" at bounding box center [308, 244] width 93 height 31
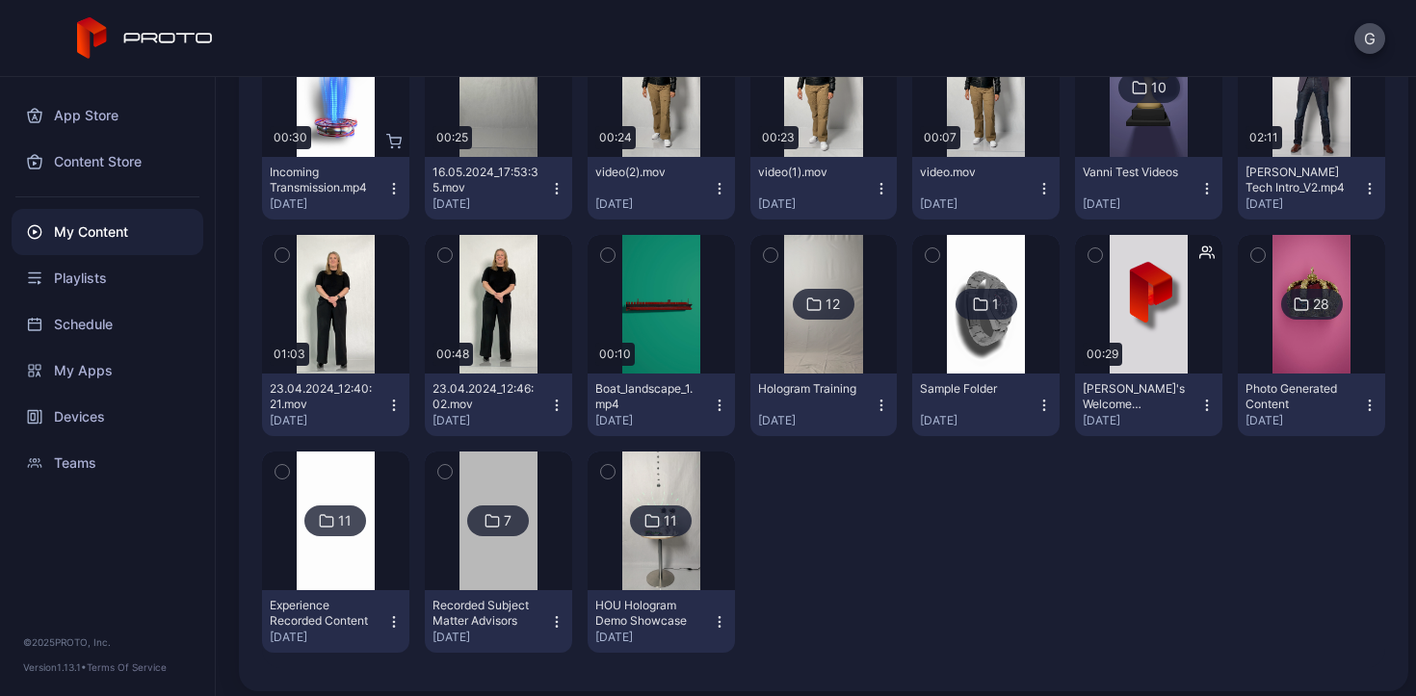
scroll to position [2290, 0]
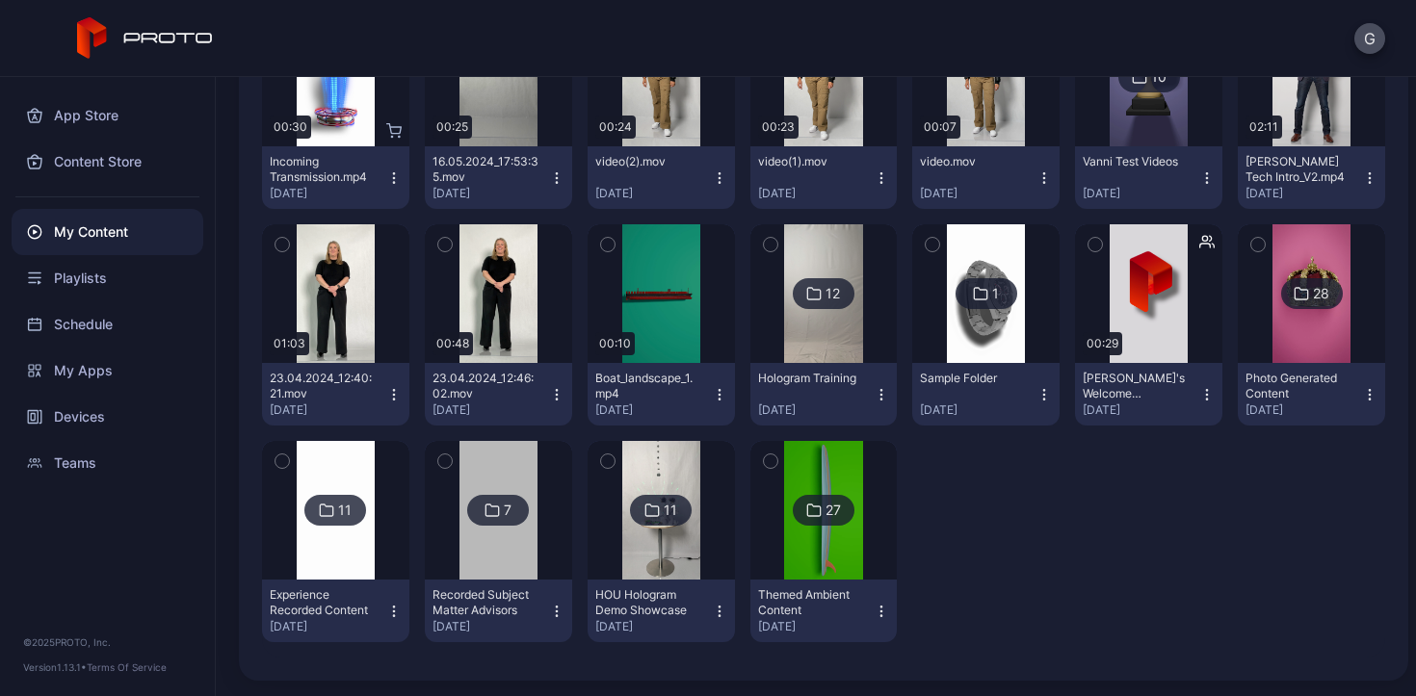
click at [806, 511] on icon at bounding box center [813, 510] width 15 height 23
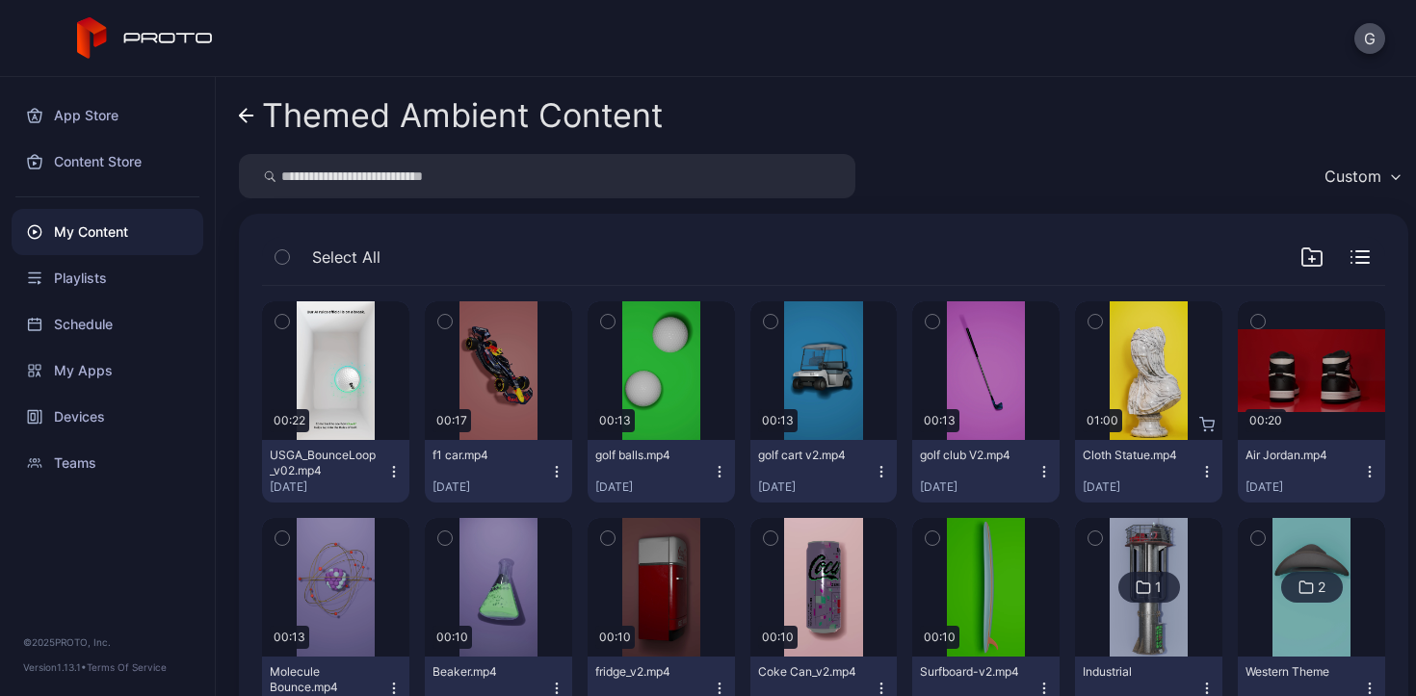
click at [394, 477] on icon "button" at bounding box center [393, 471] width 15 height 15
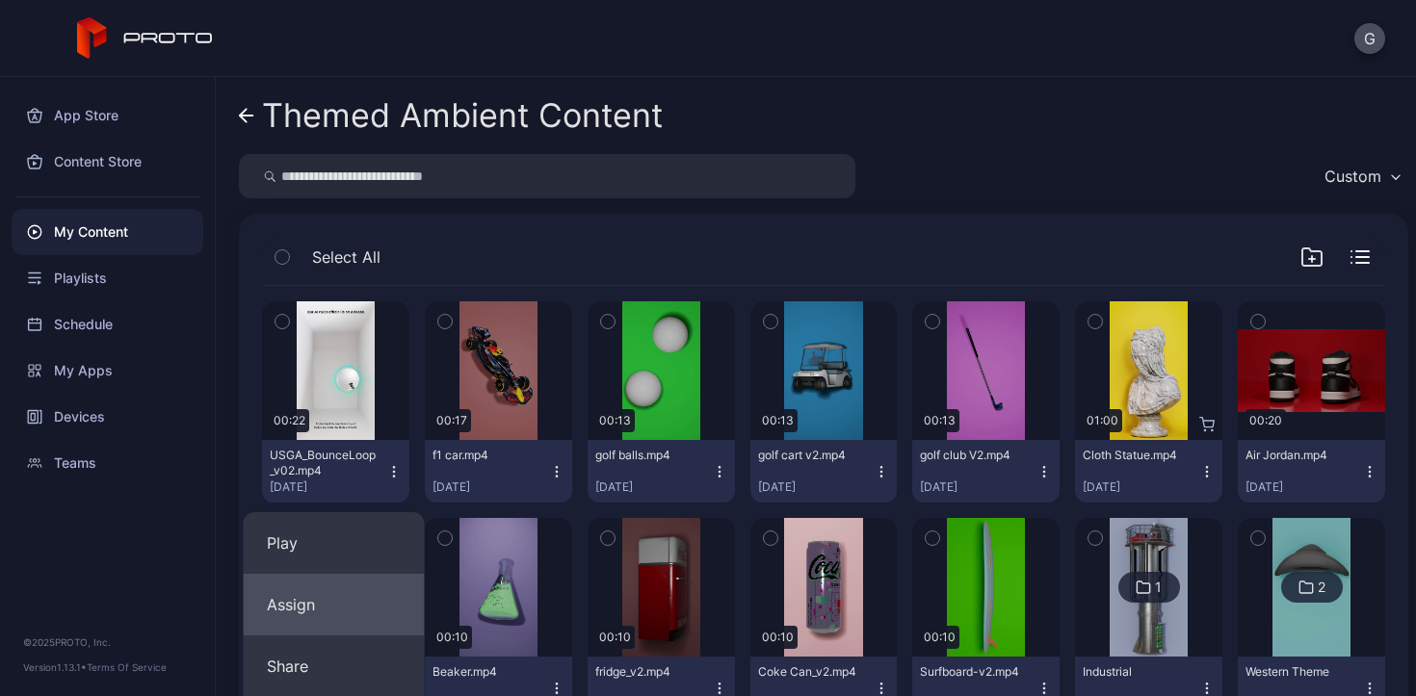
scroll to position [118, 0]
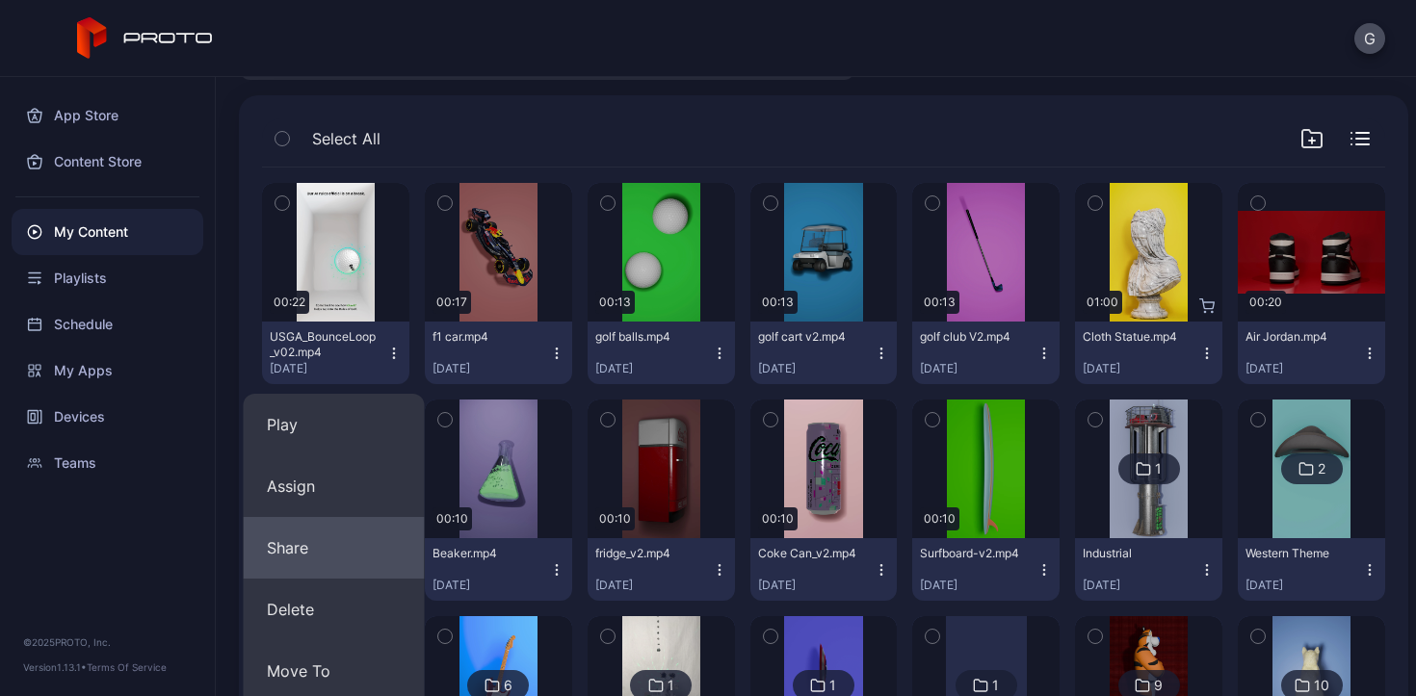
click at [324, 563] on button "Share" at bounding box center [334, 548] width 181 height 62
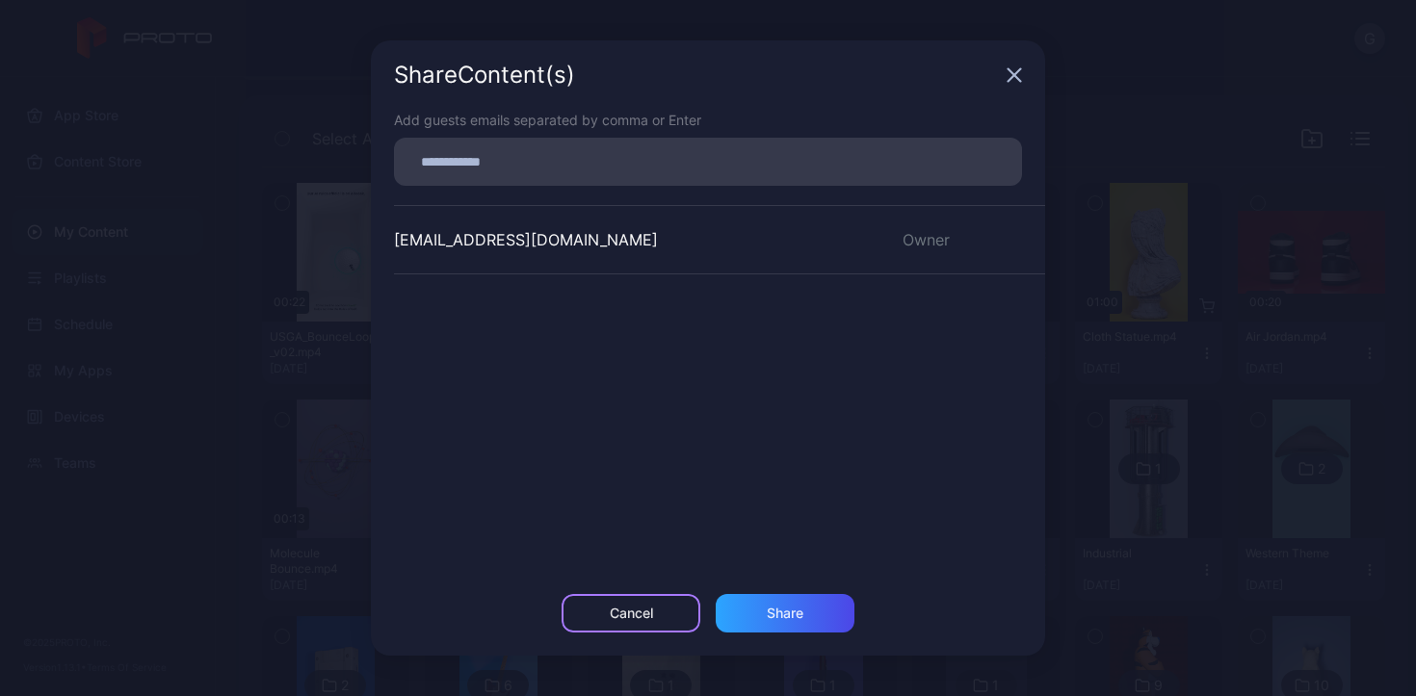
click at [646, 612] on div "Cancel" at bounding box center [631, 613] width 43 height 15
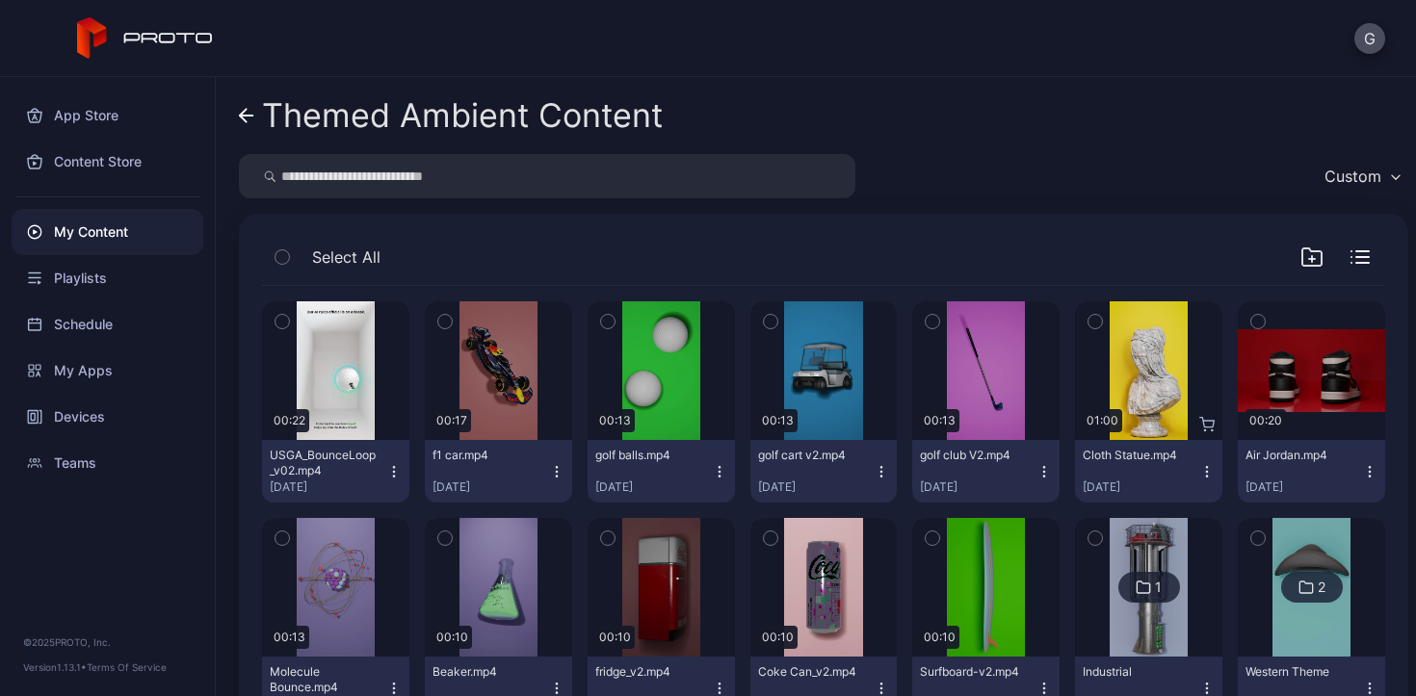
click at [387, 464] on icon "button" at bounding box center [393, 471] width 15 height 15
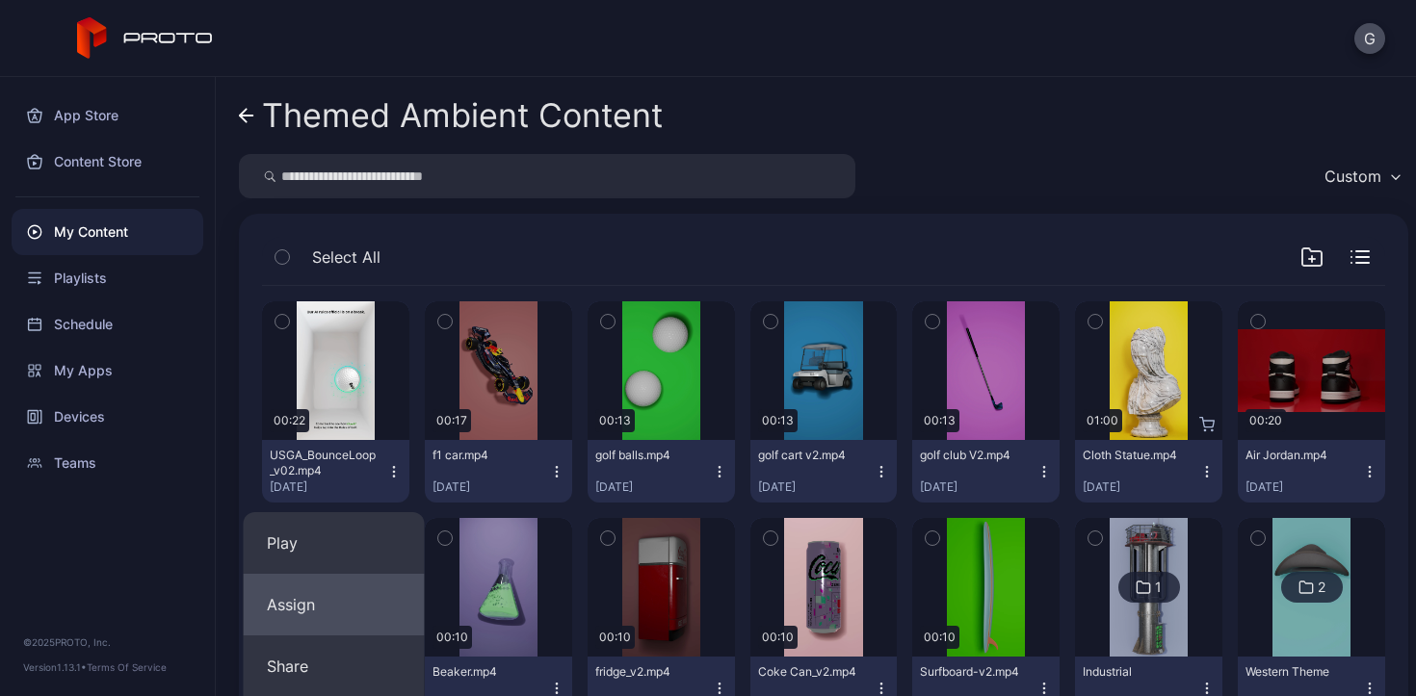
click at [349, 620] on button "Assign" at bounding box center [334, 605] width 181 height 62
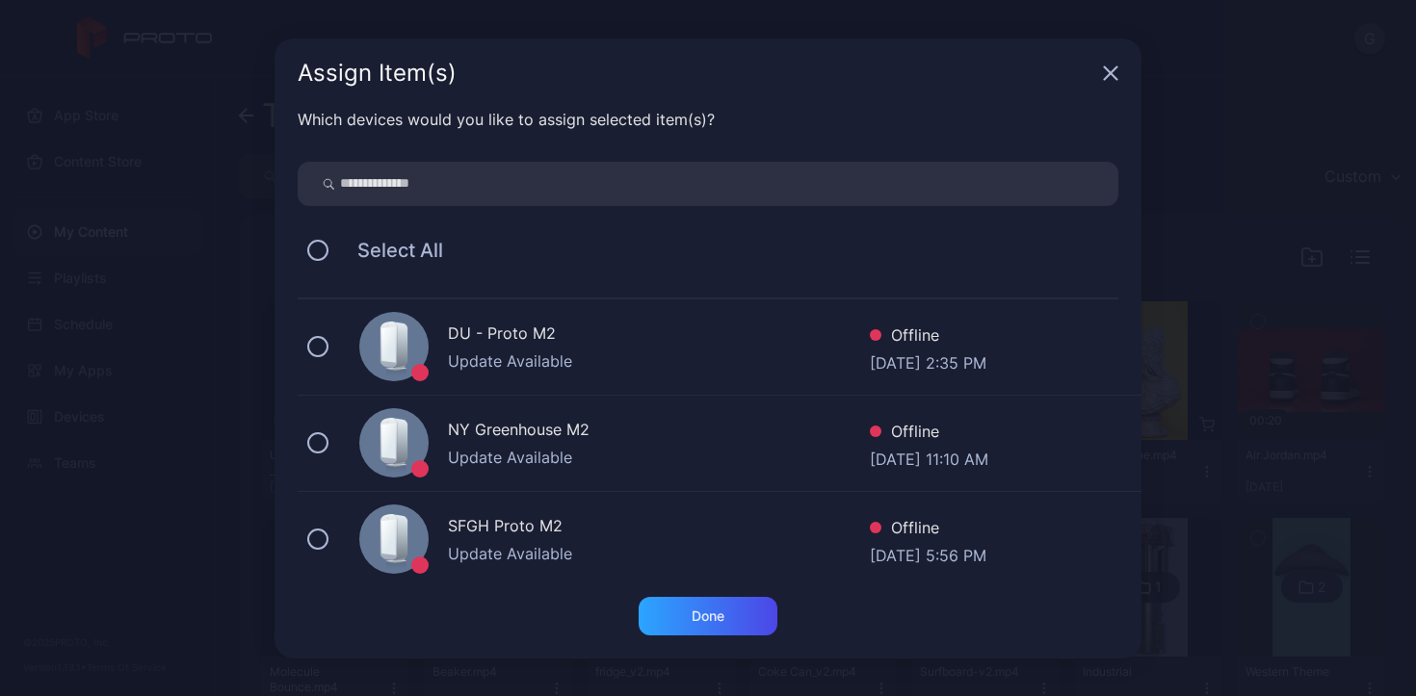
click at [1111, 81] on div "Assign Item(s)" at bounding box center [707, 73] width 867 height 69
click at [1109, 70] on icon "button" at bounding box center [1110, 72] width 15 height 15
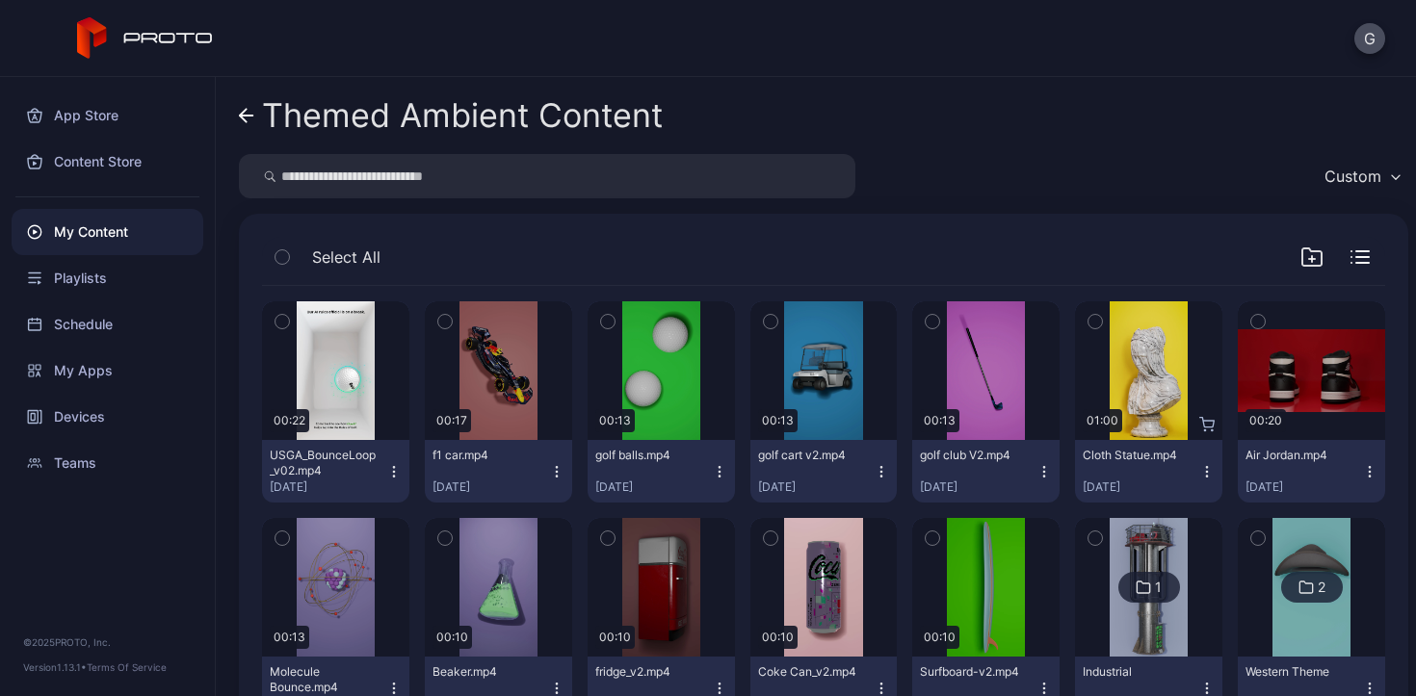
click at [373, 475] on div "USGA_BounceLoop_v02.mp4" at bounding box center [323, 463] width 106 height 31
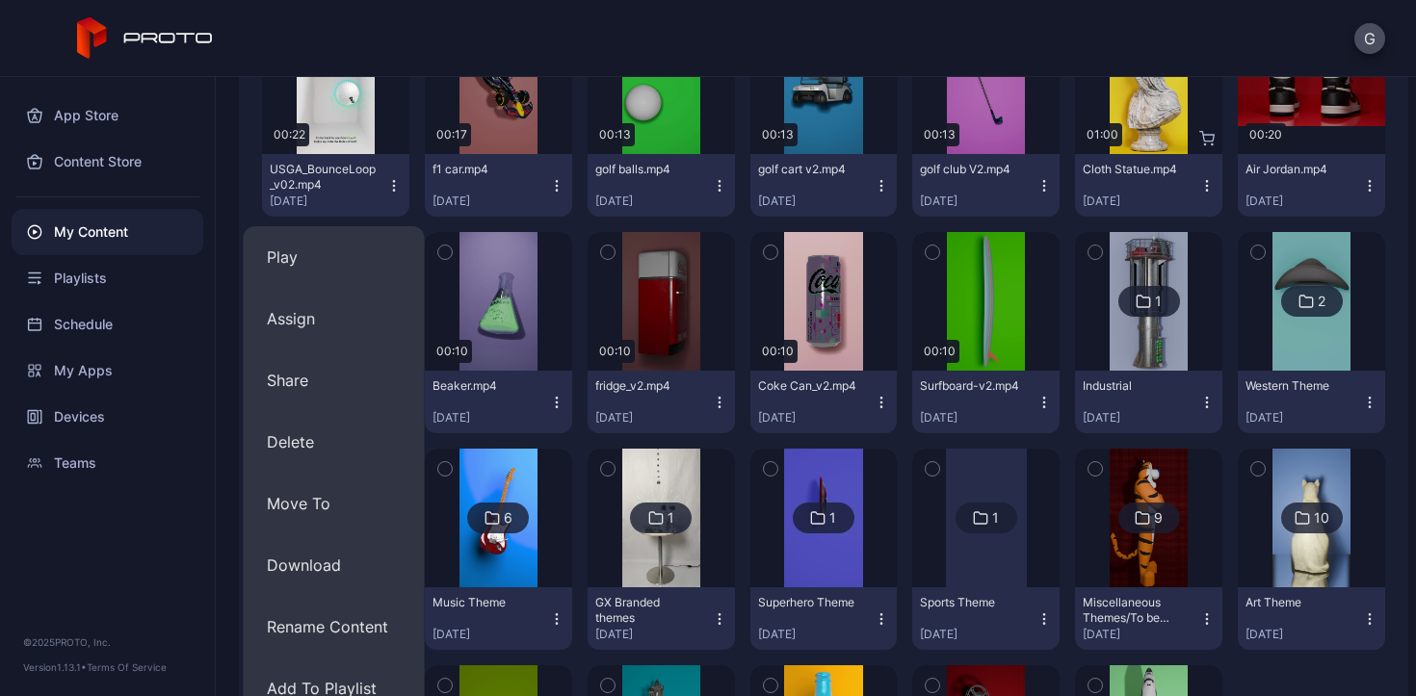
scroll to position [419, 0]
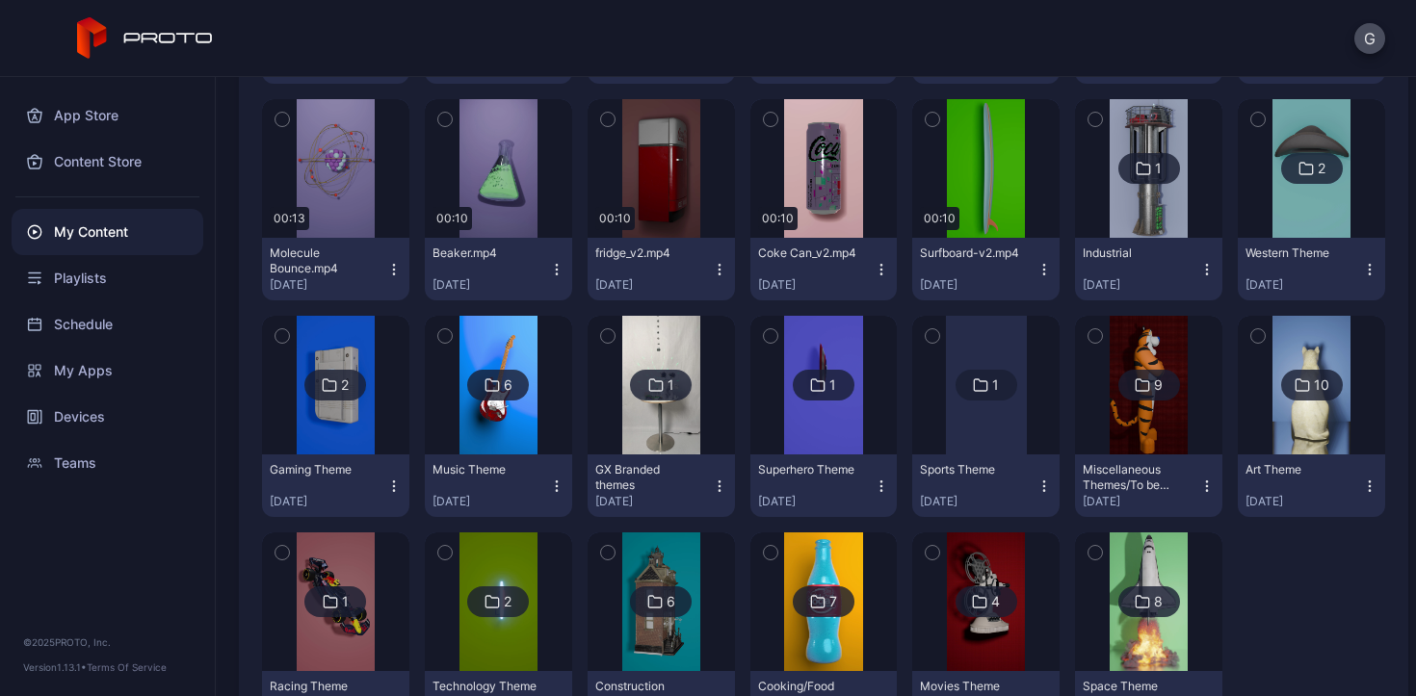
click at [117, 580] on div "App Store Content Store My Content Playlists Schedule My Apps Devices Teams © 2…" at bounding box center [108, 386] width 216 height 619
click at [91, 456] on div "Teams" at bounding box center [108, 463] width 192 height 46
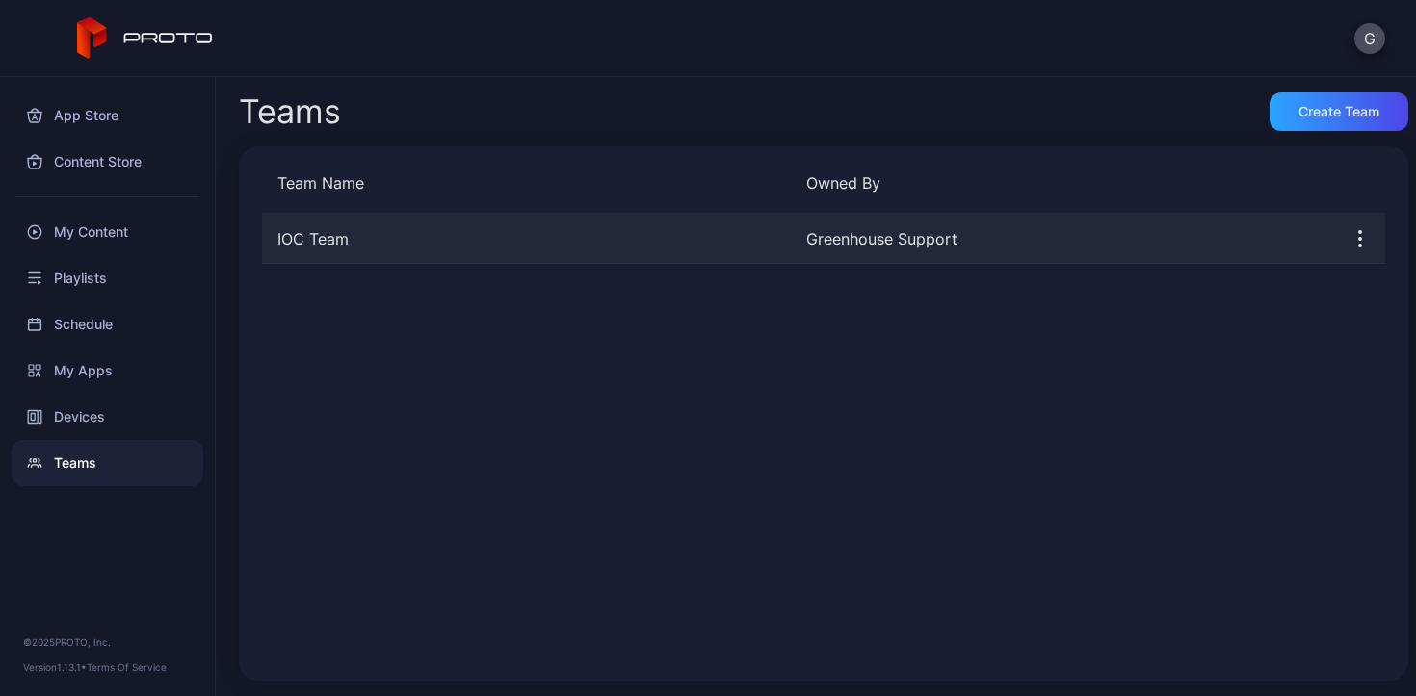
click at [403, 241] on div "IOC Team" at bounding box center [526, 238] width 529 height 23
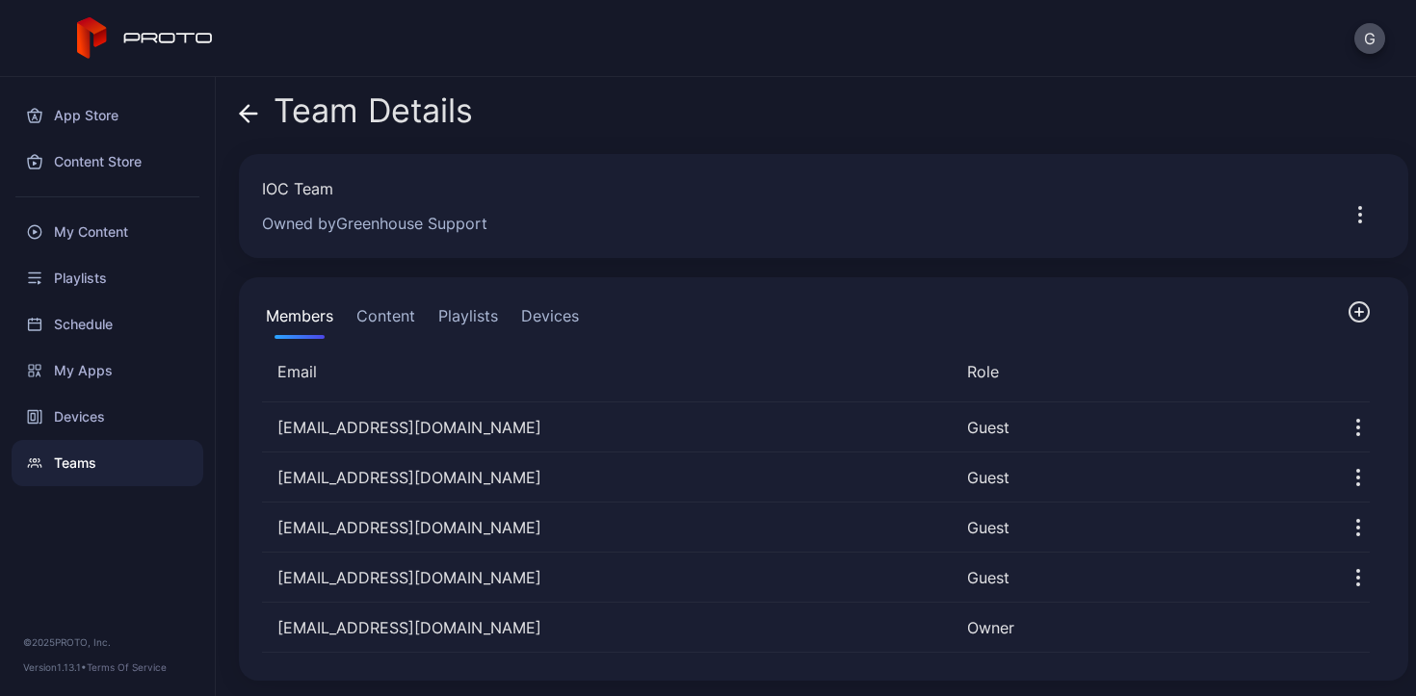
click at [376, 305] on button "Content" at bounding box center [385, 319] width 66 height 39
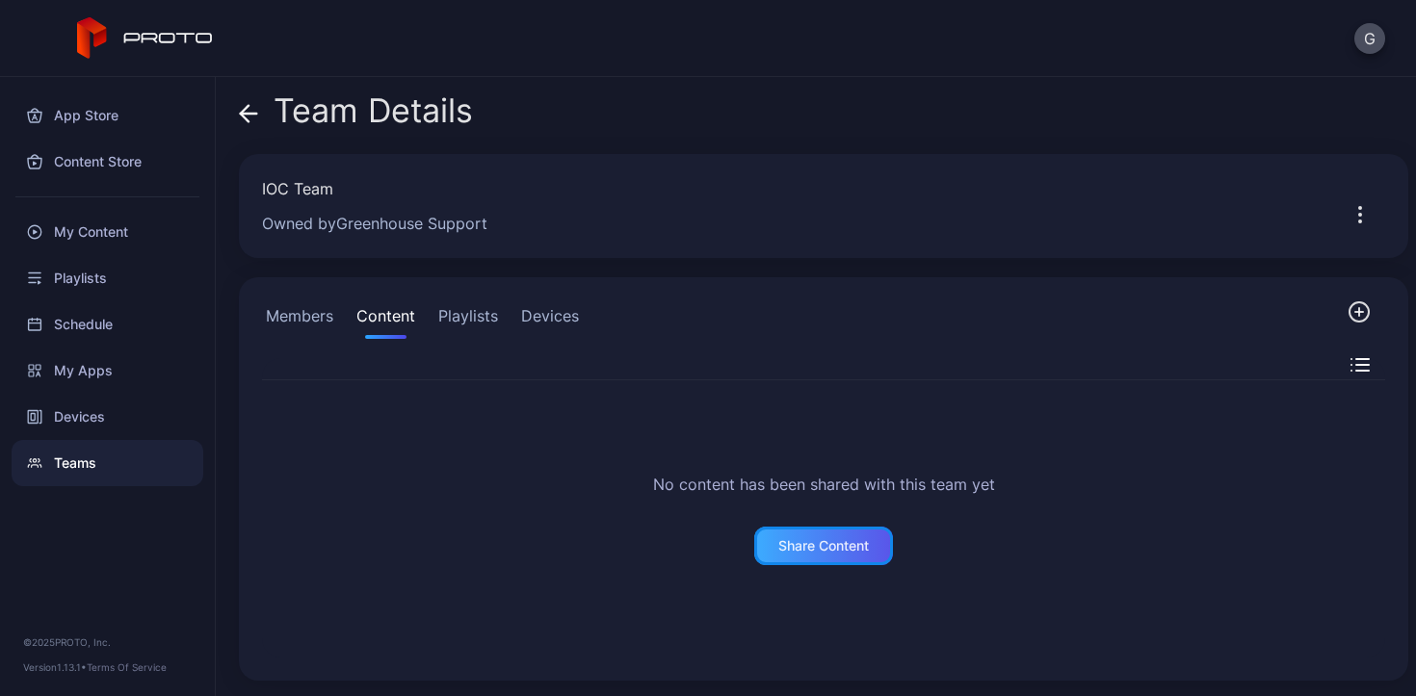
click at [852, 542] on div "Share Content" at bounding box center [823, 545] width 91 height 15
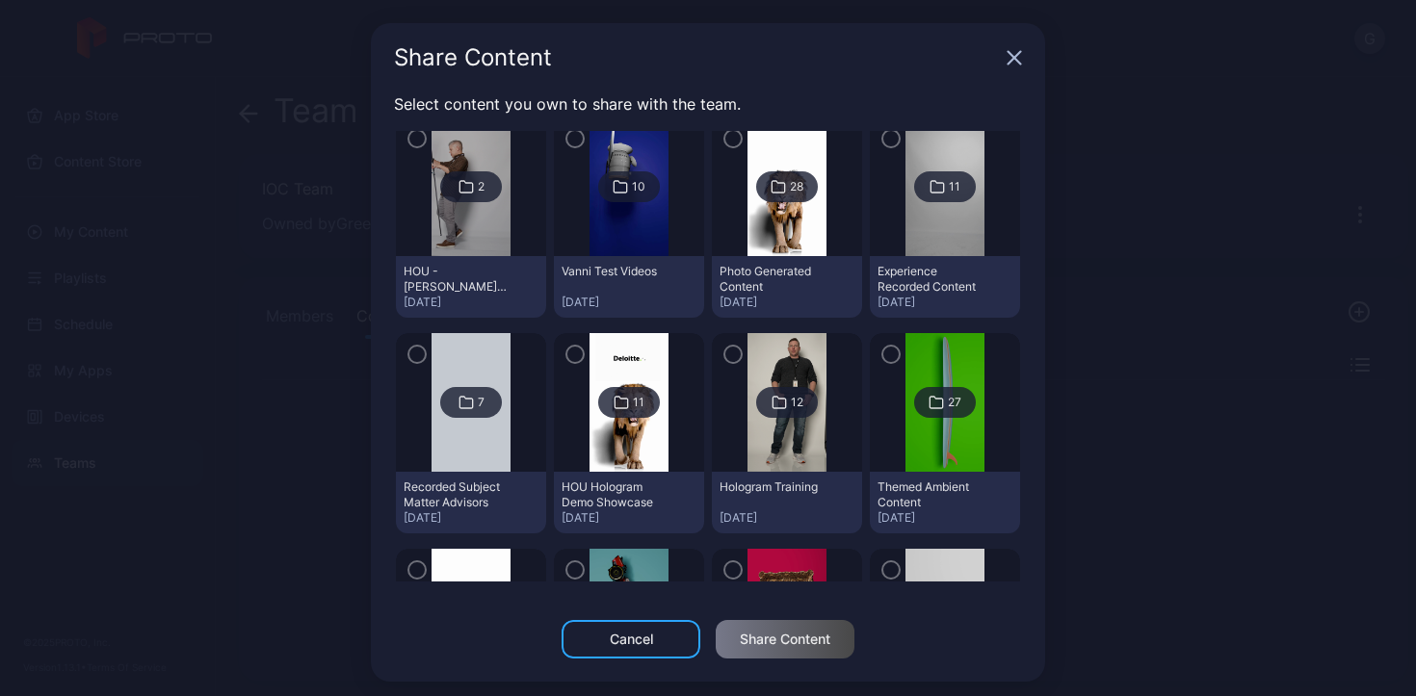
scroll to position [945, 0]
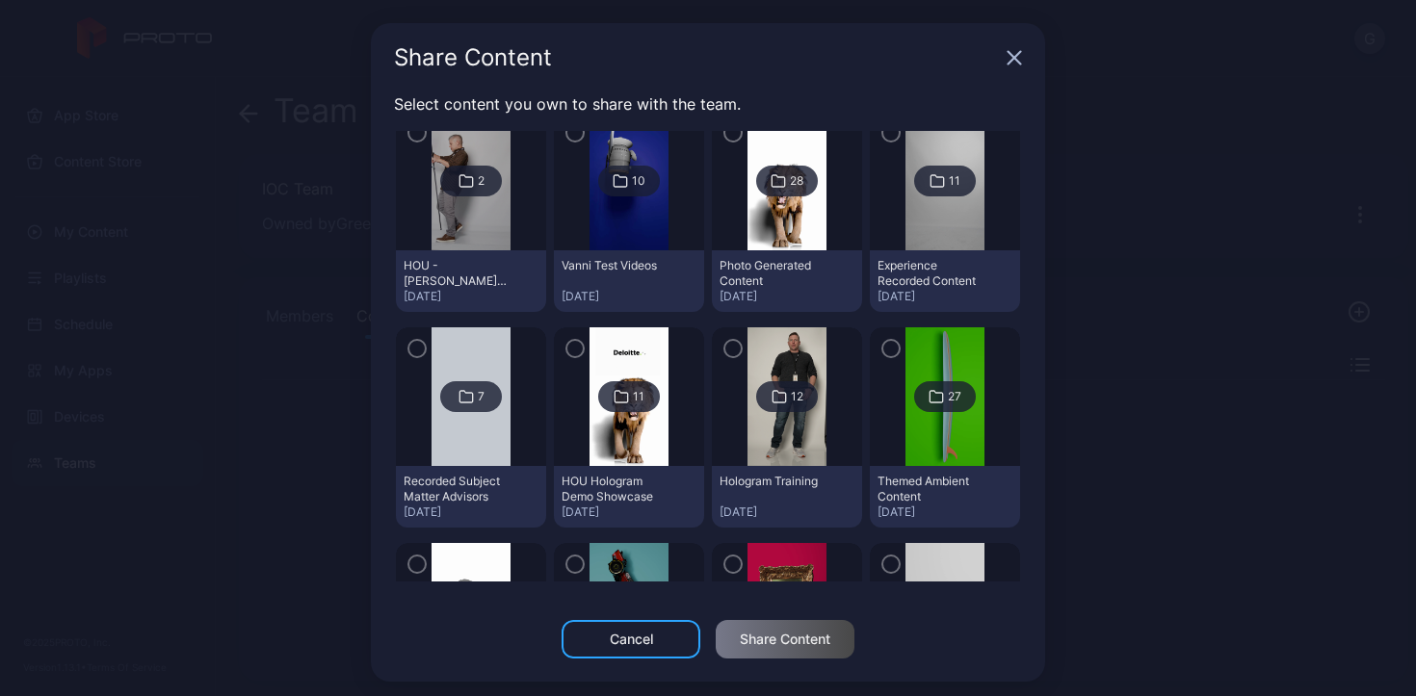
click at [788, 178] on div "28" at bounding box center [787, 181] width 62 height 31
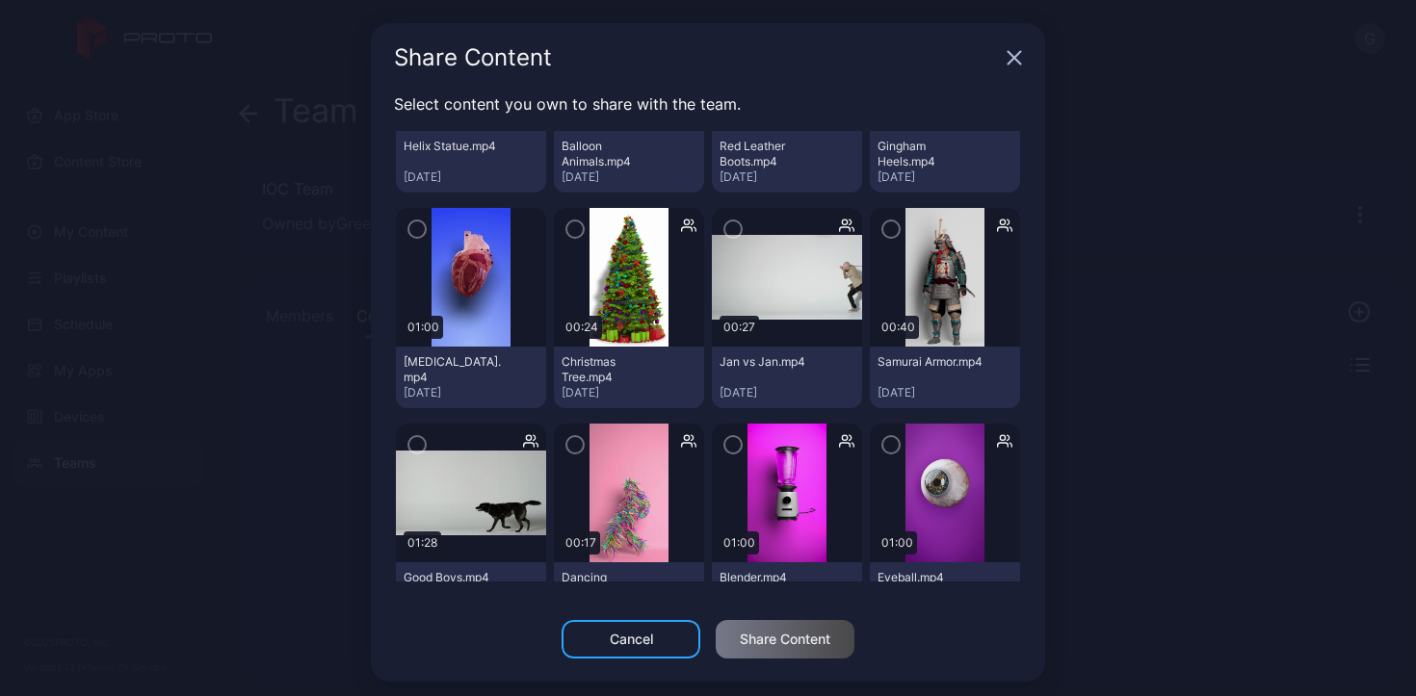
scroll to position [949, 0]
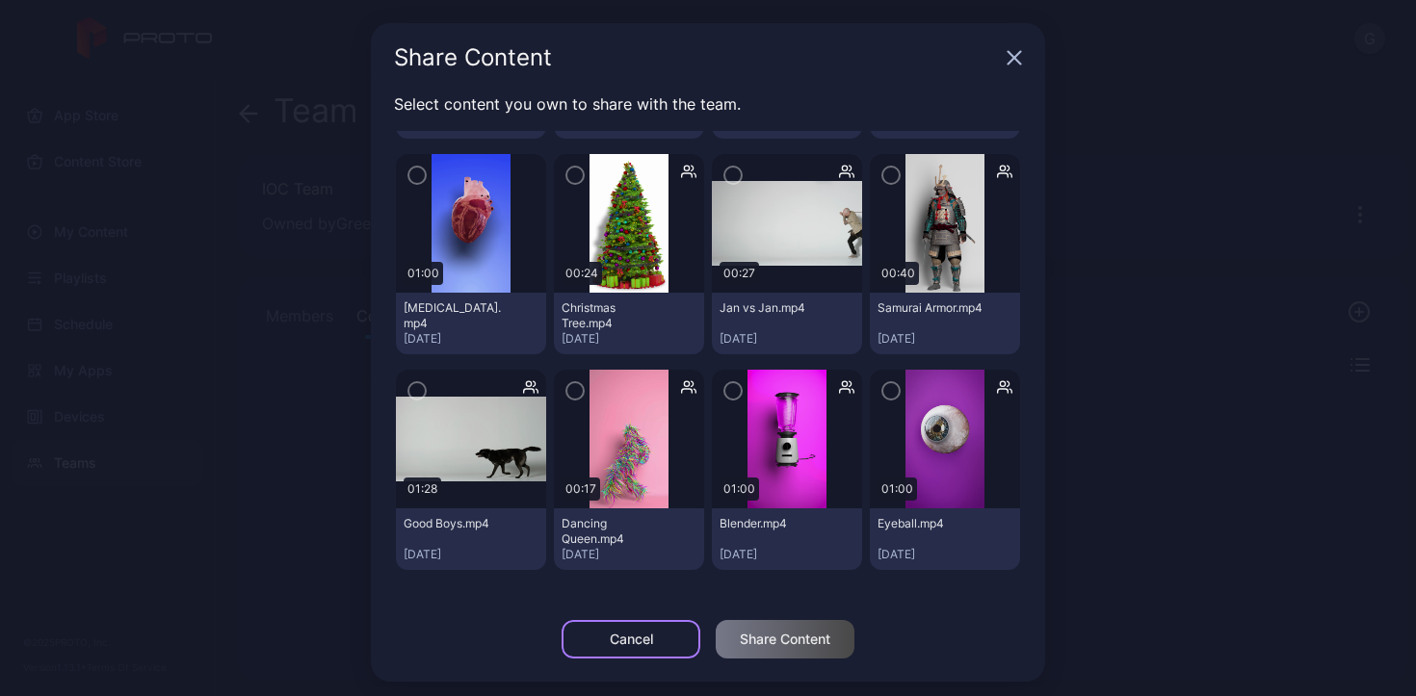
click at [615, 630] on div "Cancel" at bounding box center [630, 639] width 139 height 39
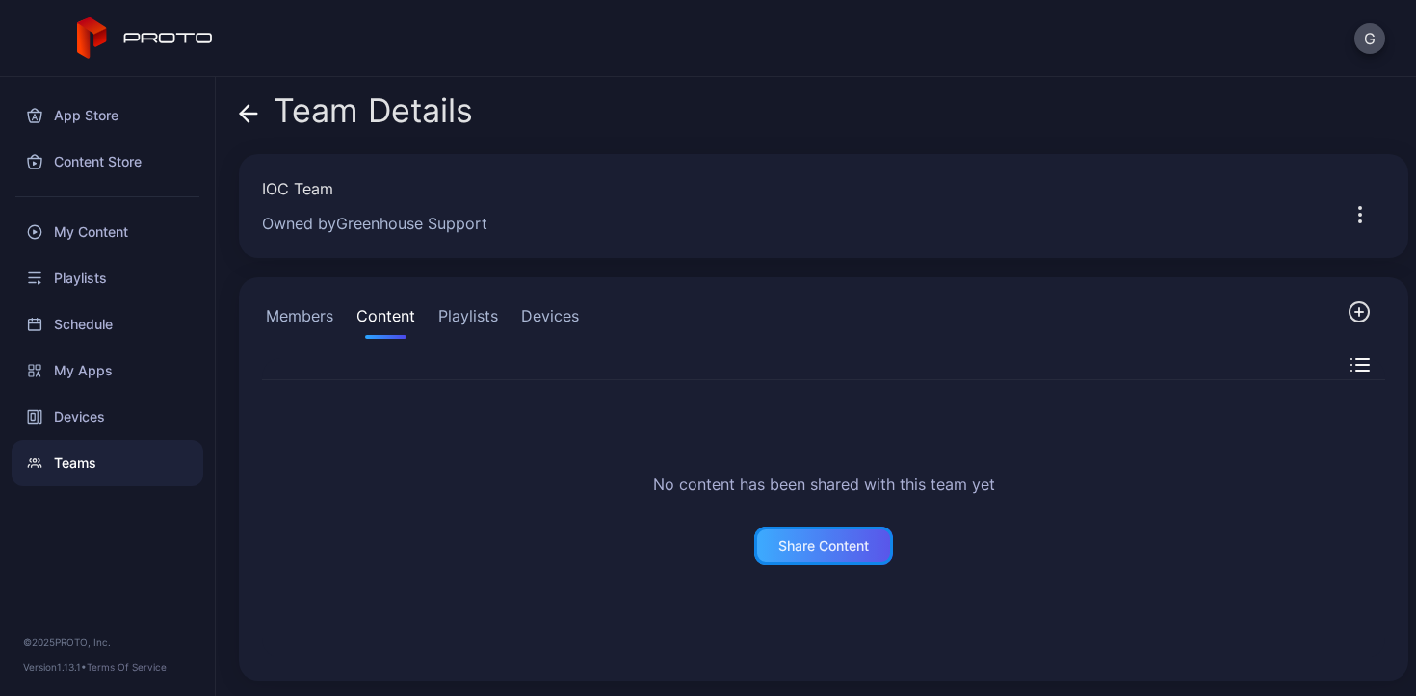
click at [804, 550] on div "Share Content" at bounding box center [823, 545] width 91 height 15
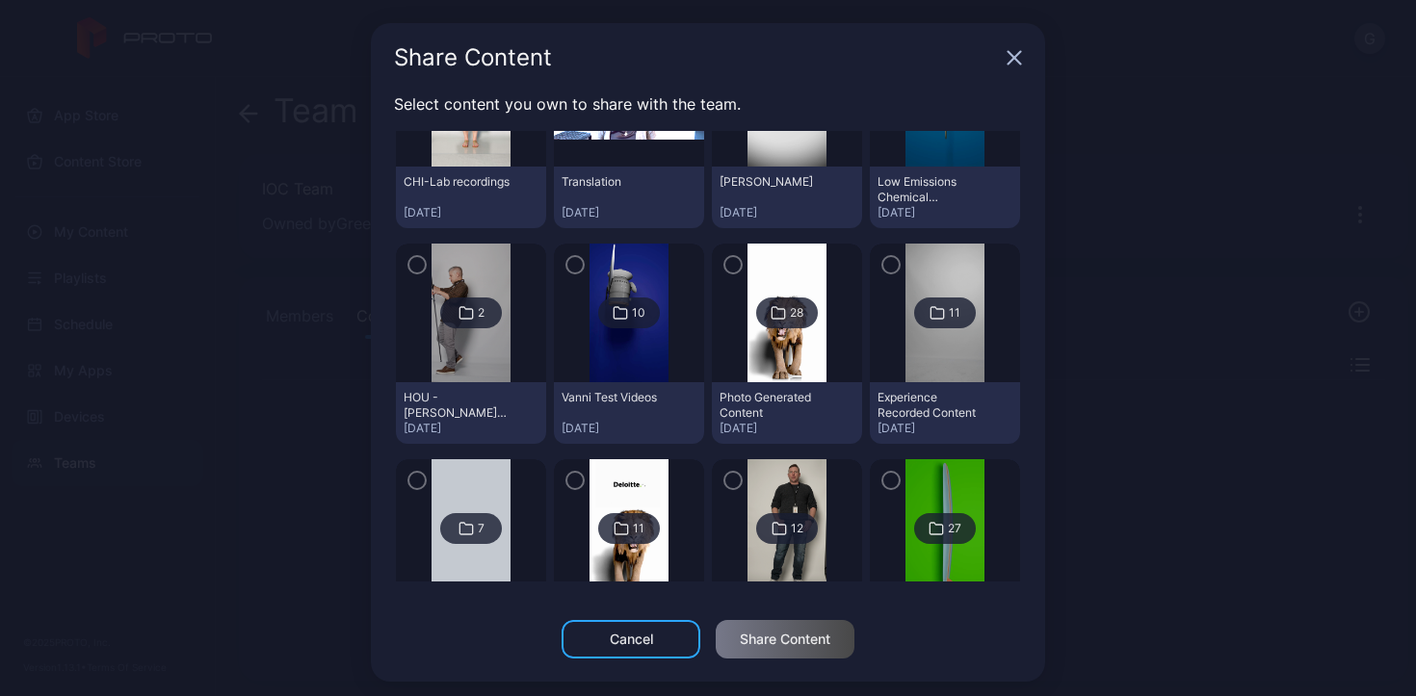
scroll to position [821, 0]
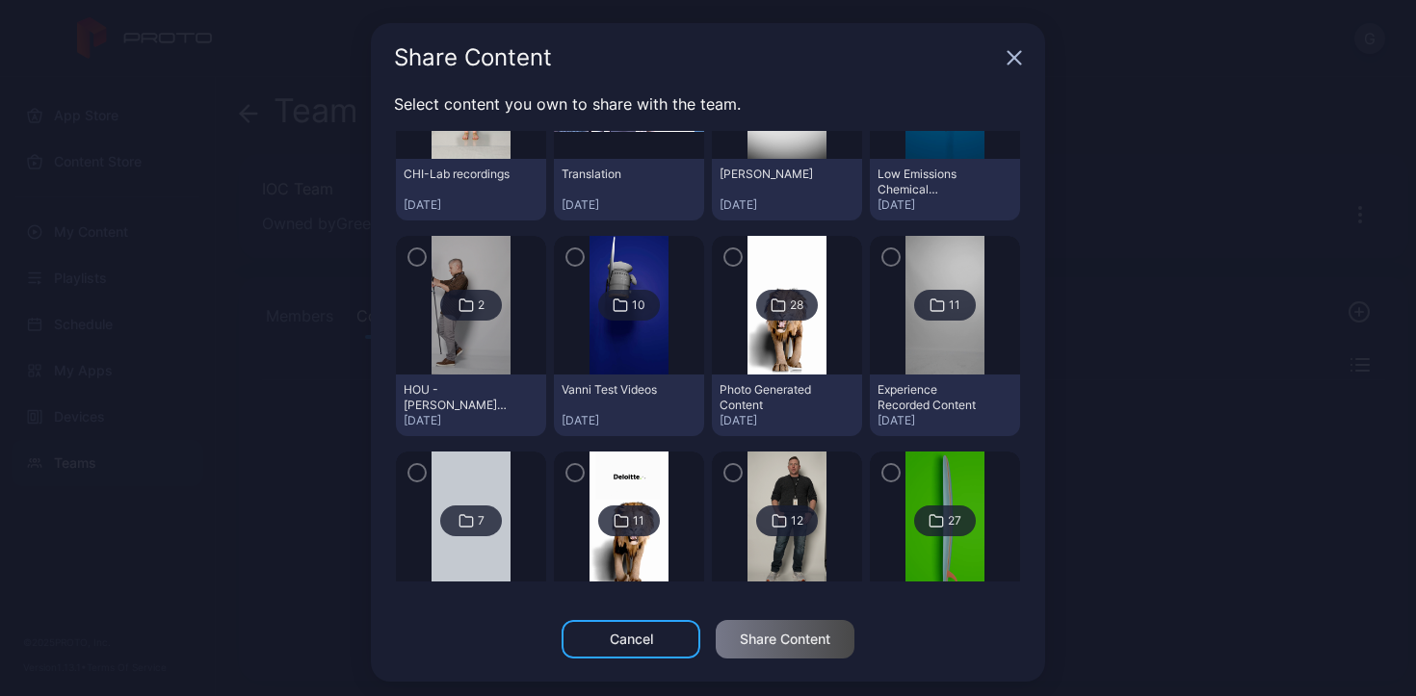
click at [948, 525] on div "27" at bounding box center [954, 520] width 13 height 15
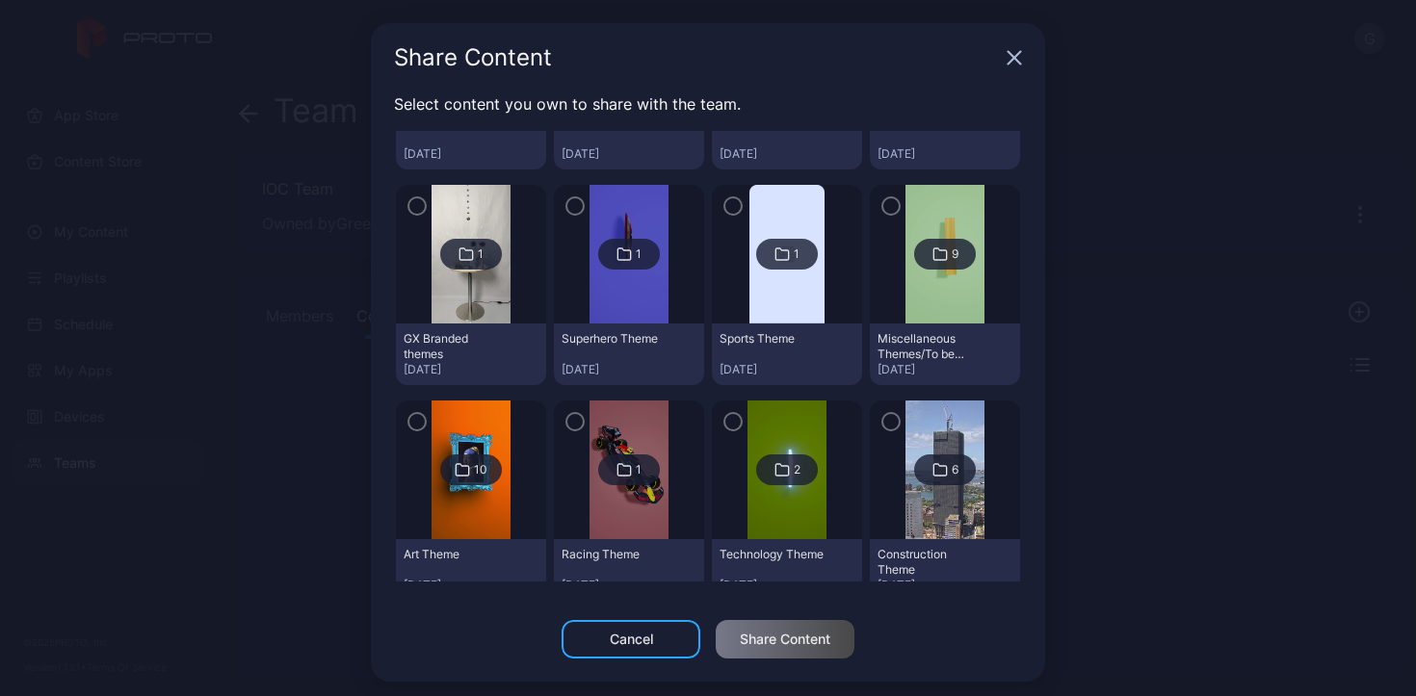
scroll to position [269, 0]
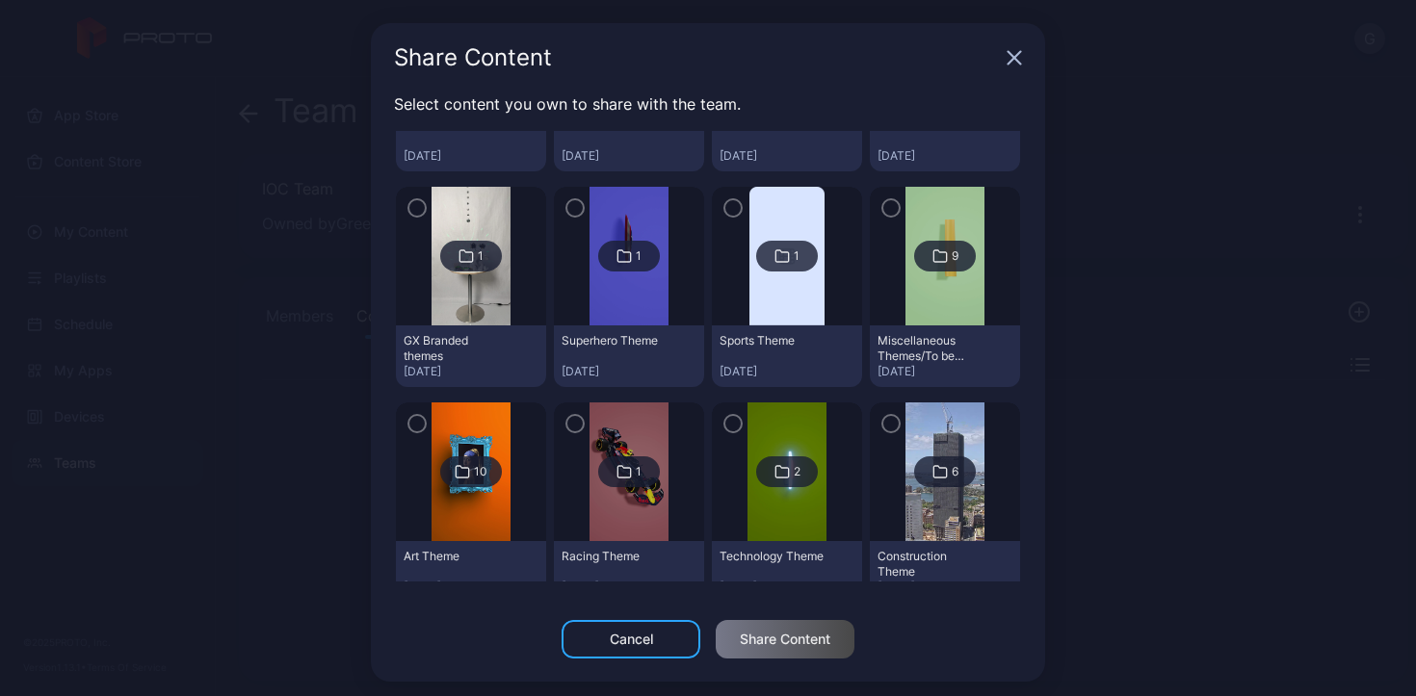
click at [774, 261] on icon at bounding box center [781, 256] width 15 height 23
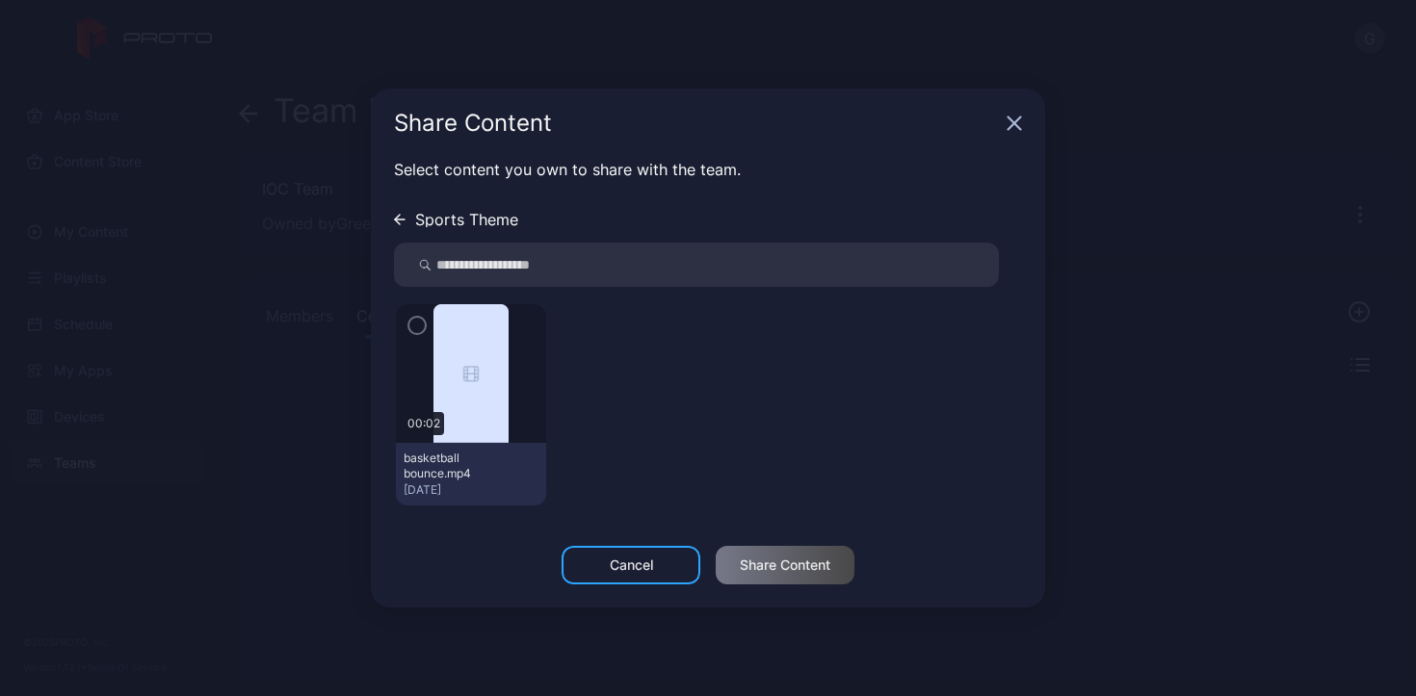
click at [410, 218] on div "Sports Theme" at bounding box center [456, 219] width 124 height 15
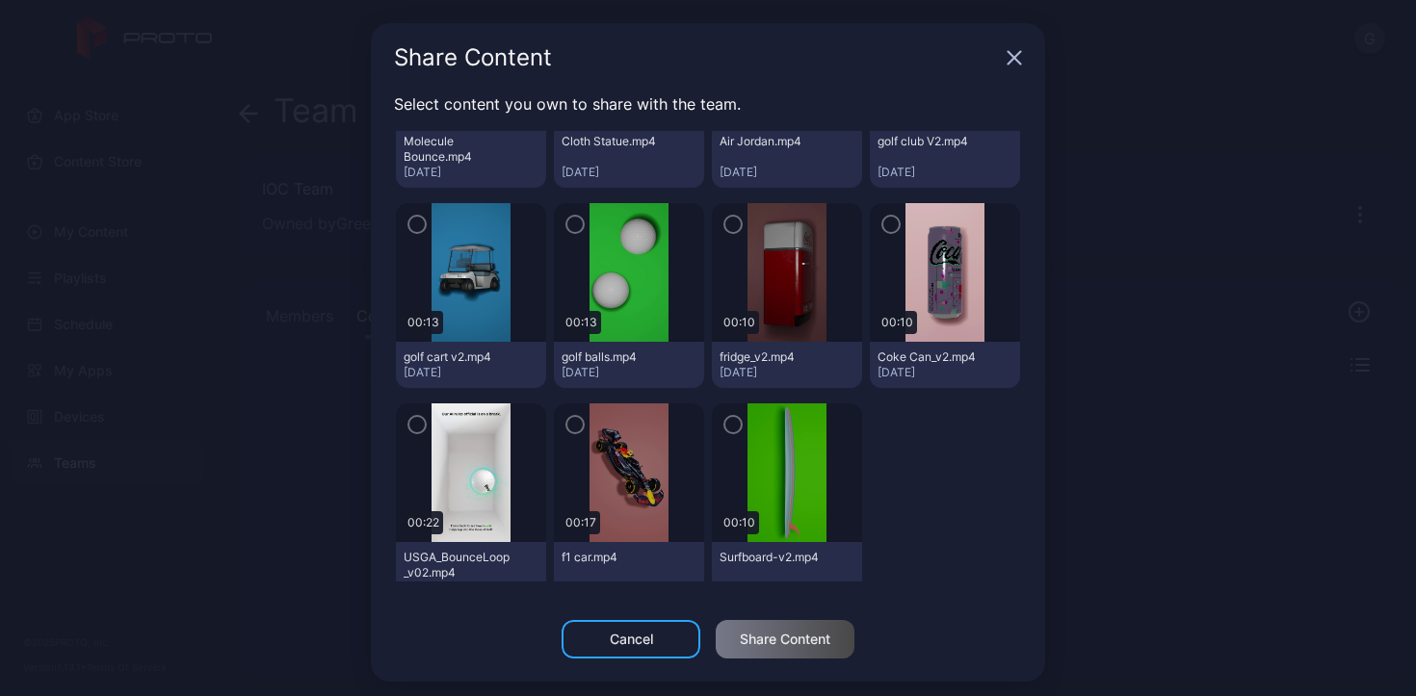
scroll to position [1139, 0]
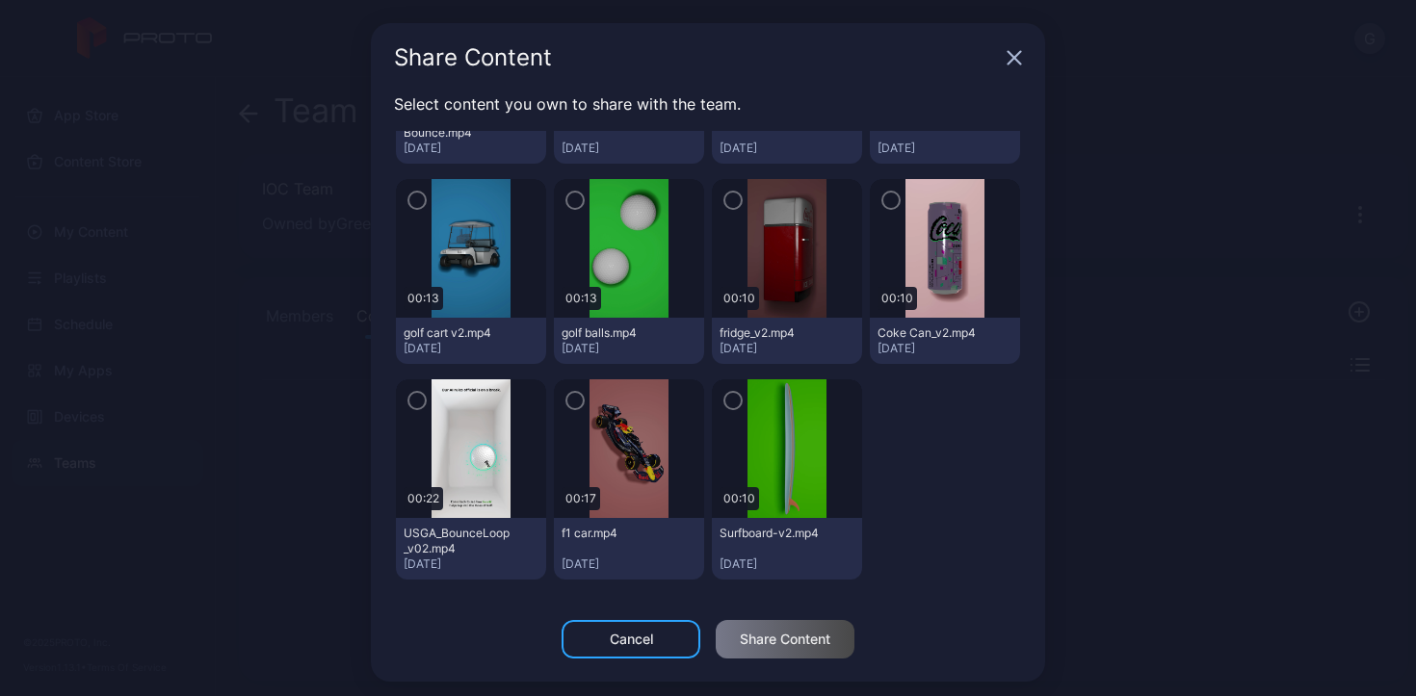
click at [409, 404] on icon "button" at bounding box center [416, 400] width 15 height 21
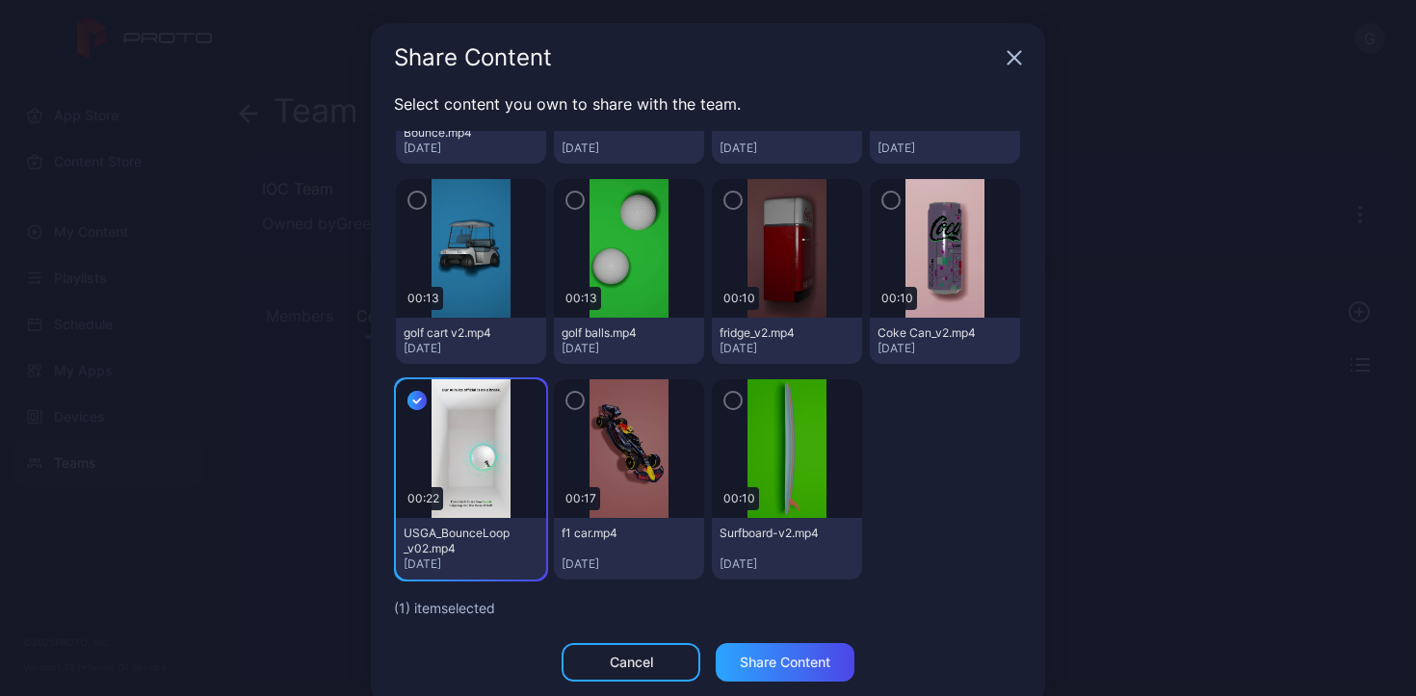
click at [767, 638] on div "Select content you own to share with the team. Themed Ambient Content 1 Industr…" at bounding box center [708, 367] width 674 height 551
click at [798, 665] on div "Share Content" at bounding box center [785, 662] width 91 height 15
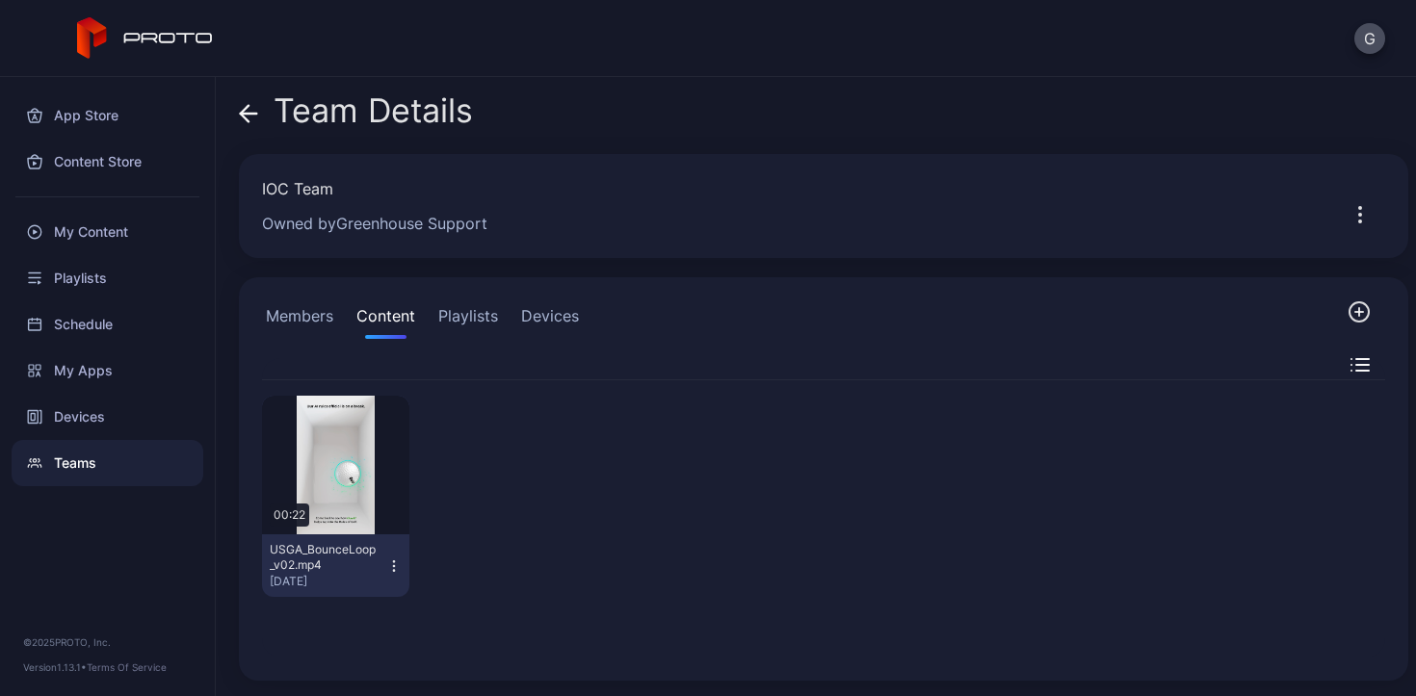
click at [1347, 310] on icon "button" at bounding box center [1358, 311] width 23 height 23
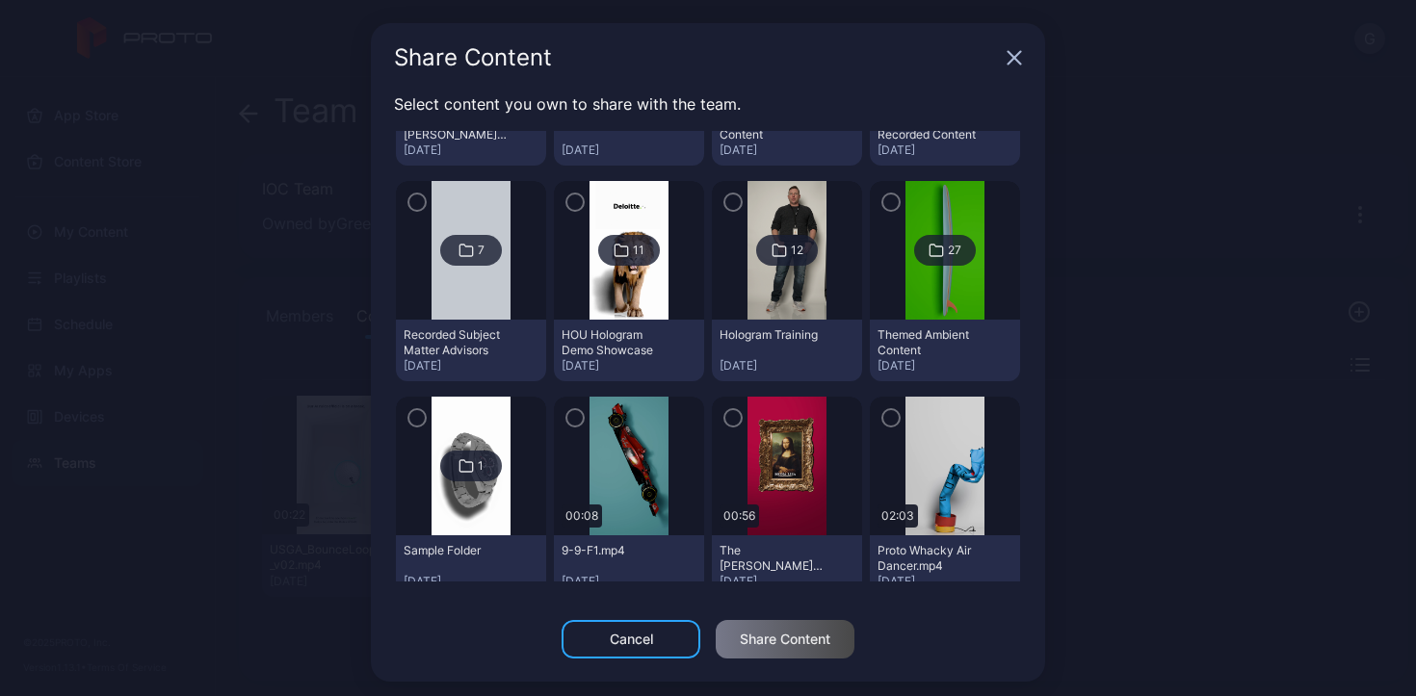
scroll to position [1089, 0]
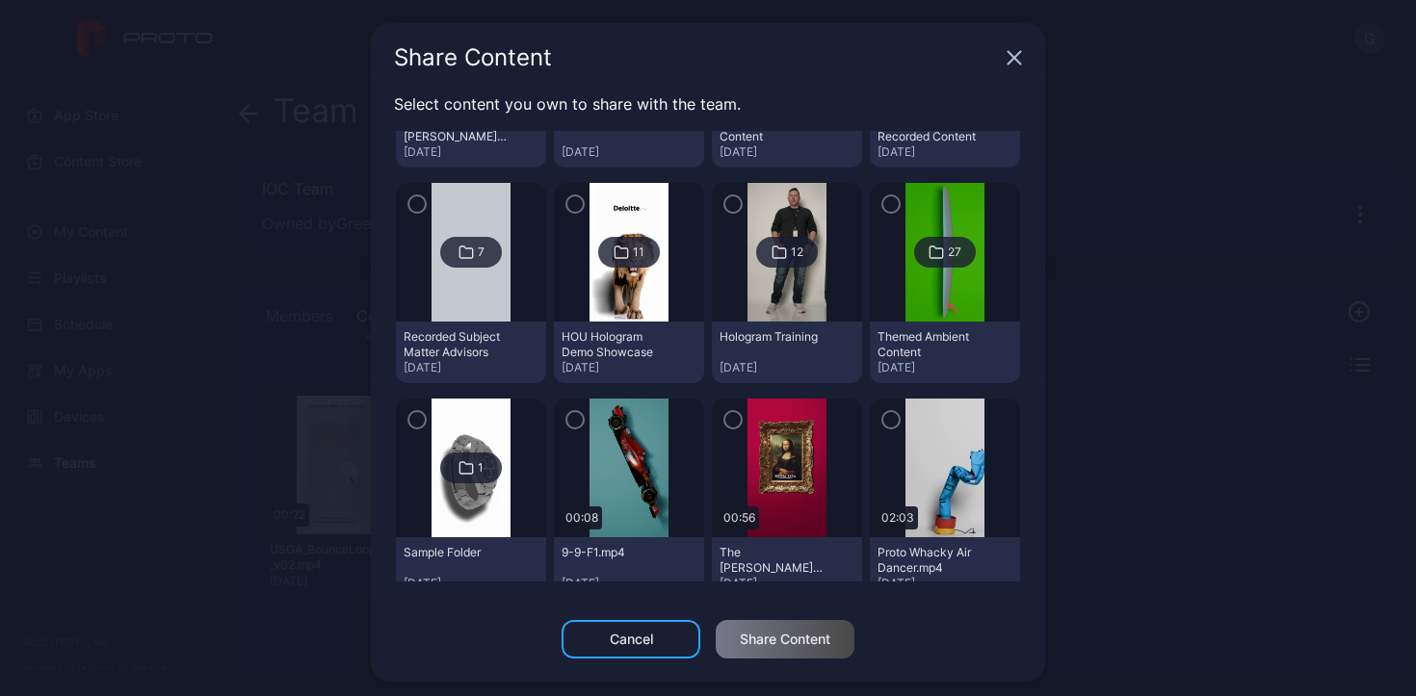
click at [919, 260] on div "27" at bounding box center [945, 252] width 62 height 31
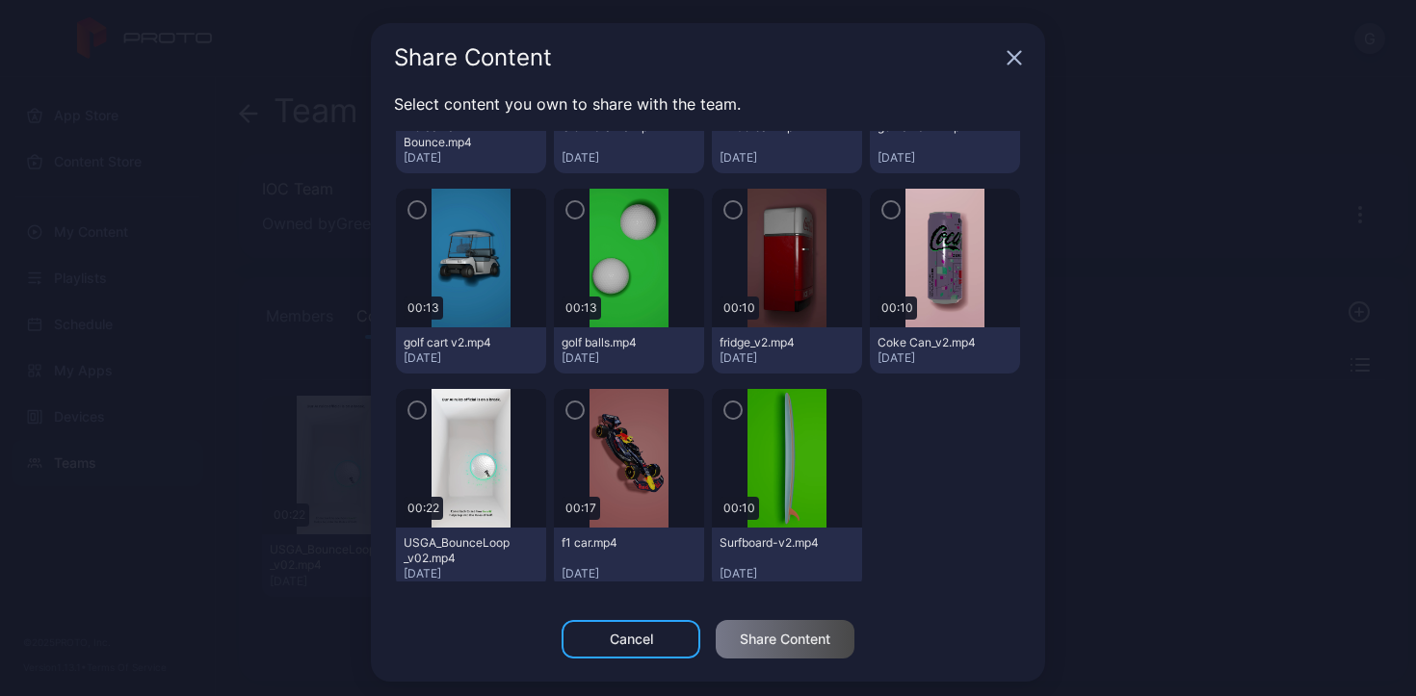
scroll to position [1139, 0]
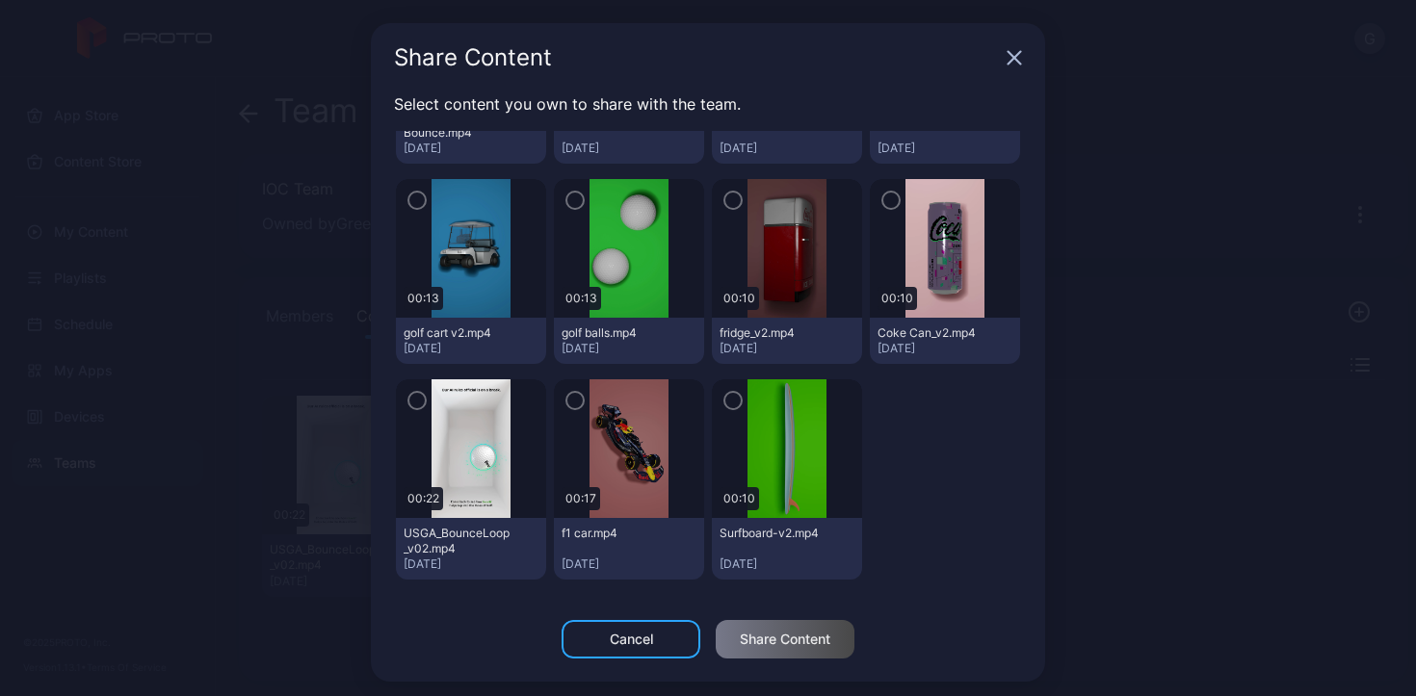
click at [1006, 61] on icon "button" at bounding box center [1013, 57] width 15 height 15
